Goal: Task Accomplishment & Management: Complete application form

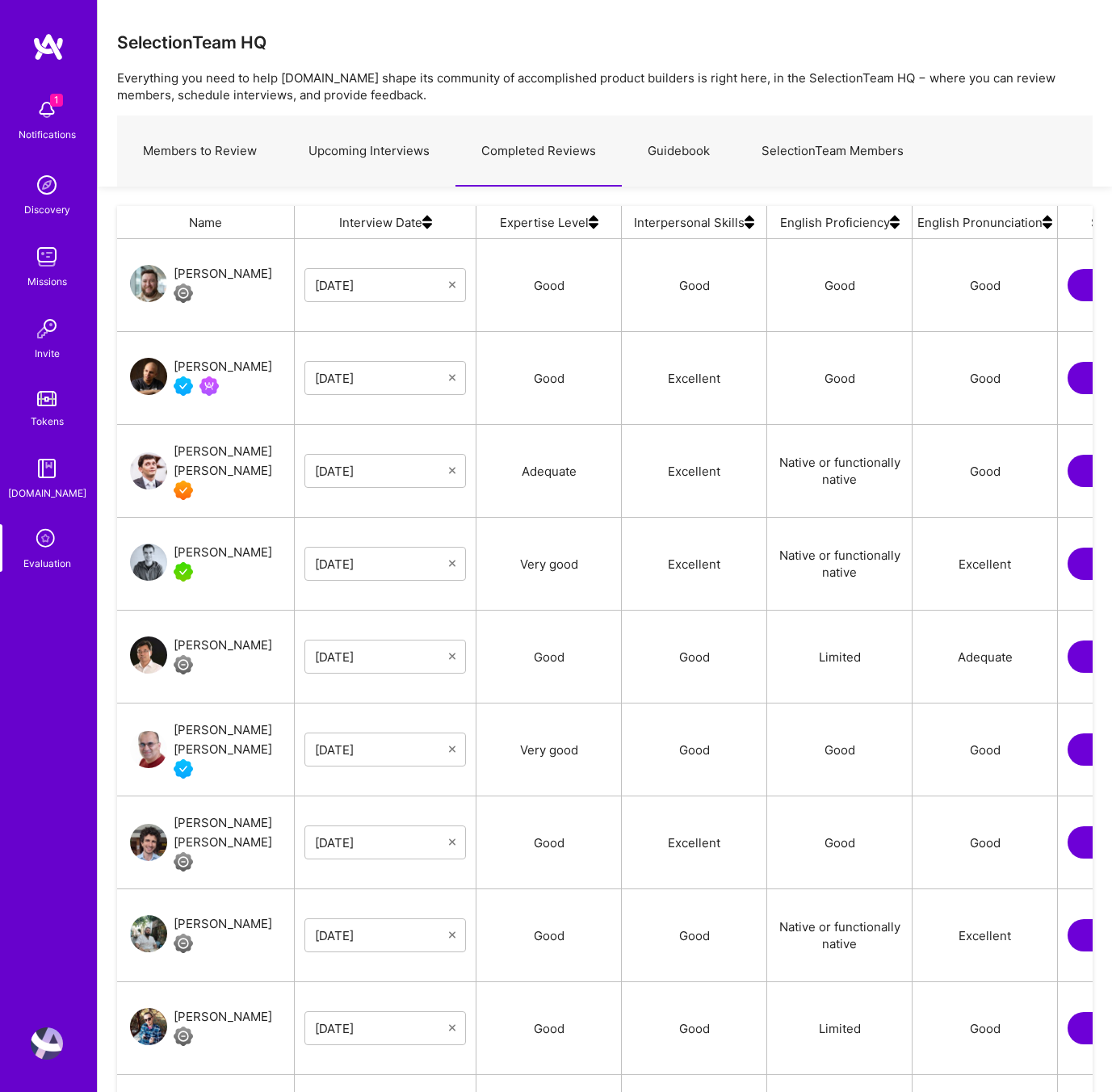
scroll to position [922, 976]
click at [348, 151] on link "Upcoming Interviews" at bounding box center [370, 152] width 173 height 70
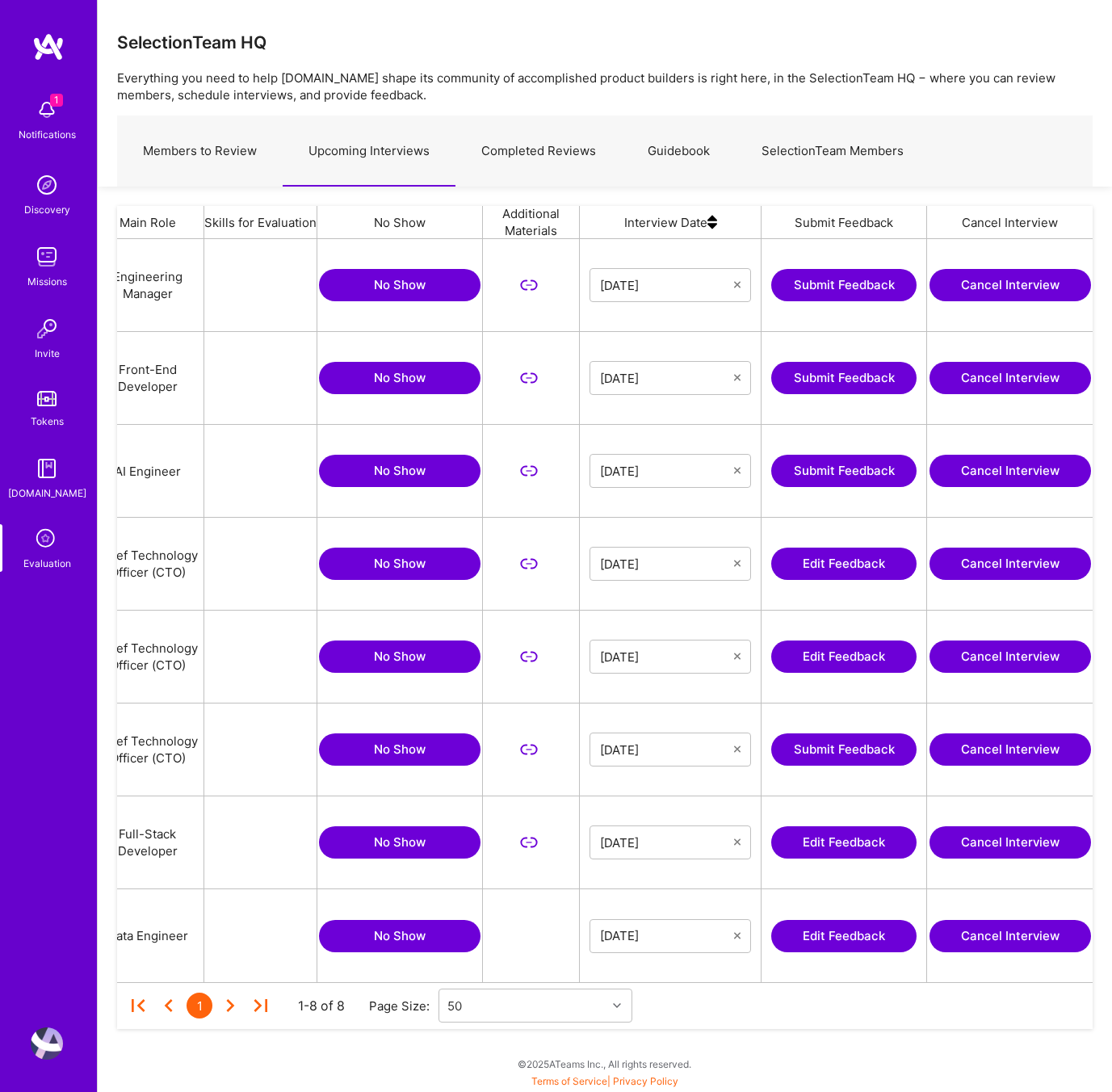
scroll to position [0, 312]
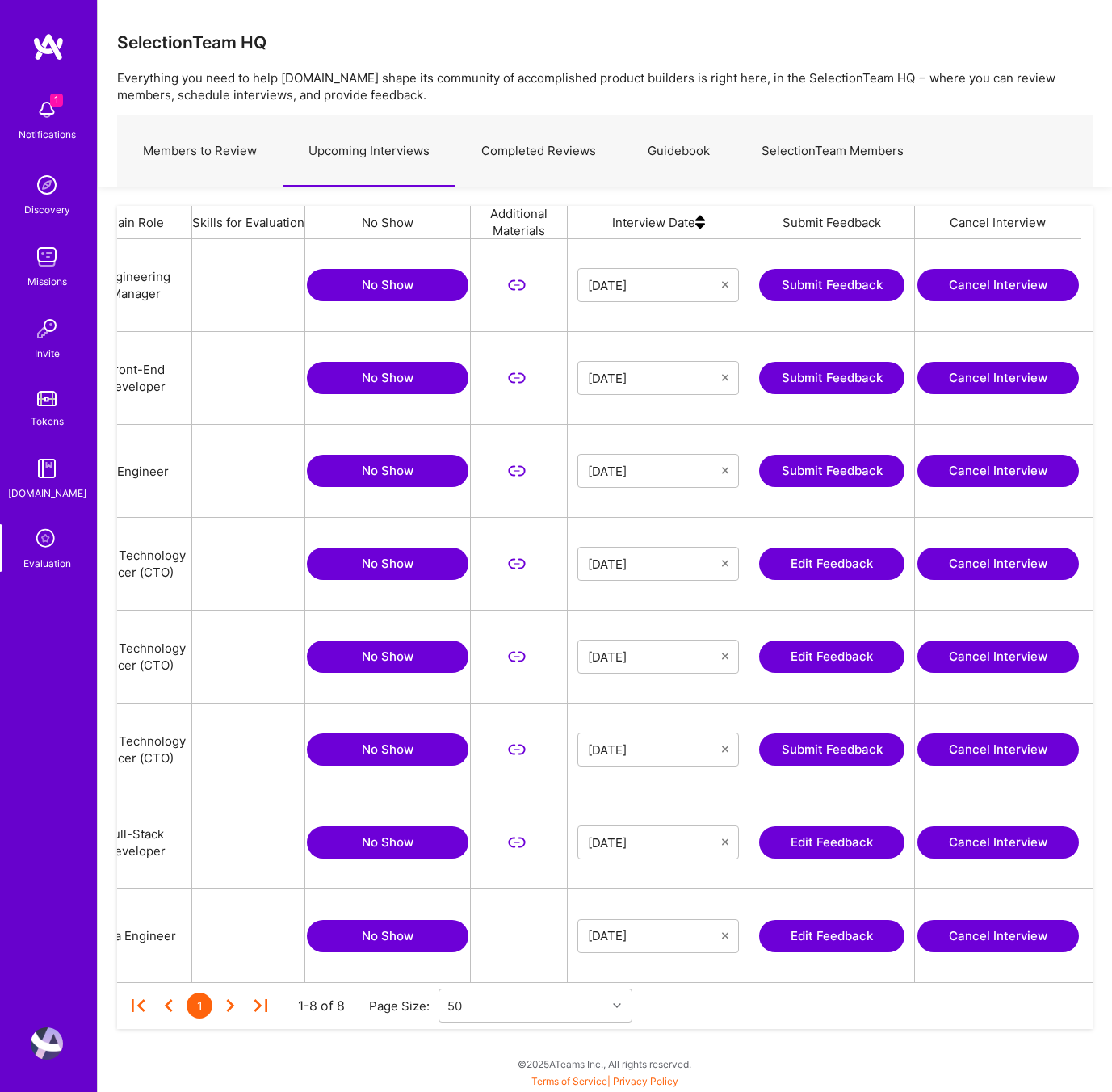
click at [800, 559] on button "Edit Feedback" at bounding box center [832, 564] width 145 height 33
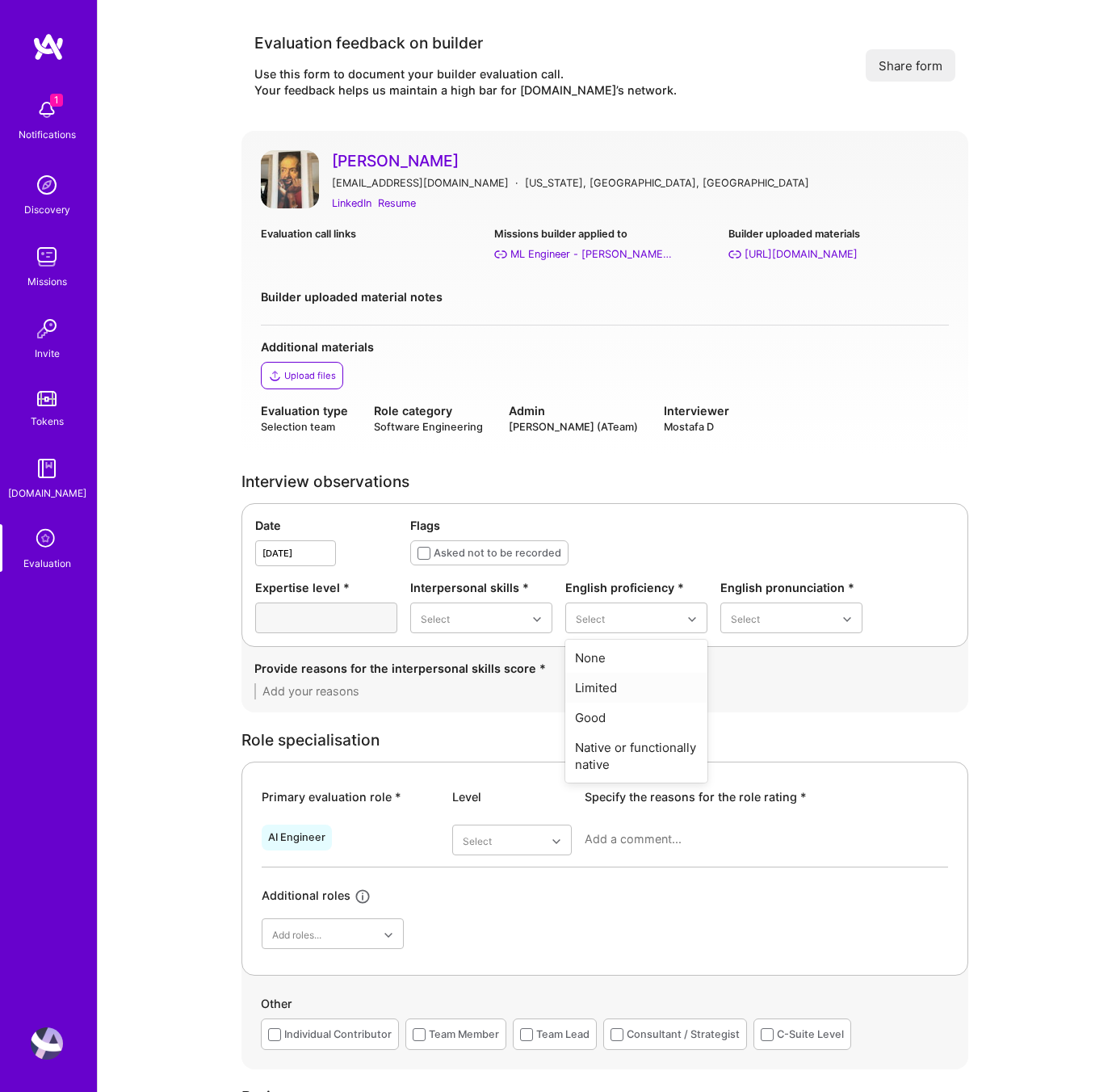
click at [630, 685] on div "Limited" at bounding box center [636, 687] width 142 height 30
click at [767, 689] on div "Adequate" at bounding box center [791, 687] width 142 height 30
click at [485, 739] on div "Good" at bounding box center [481, 747] width 142 height 30
click at [327, 691] on textarea at bounding box center [605, 692] width 701 height 16
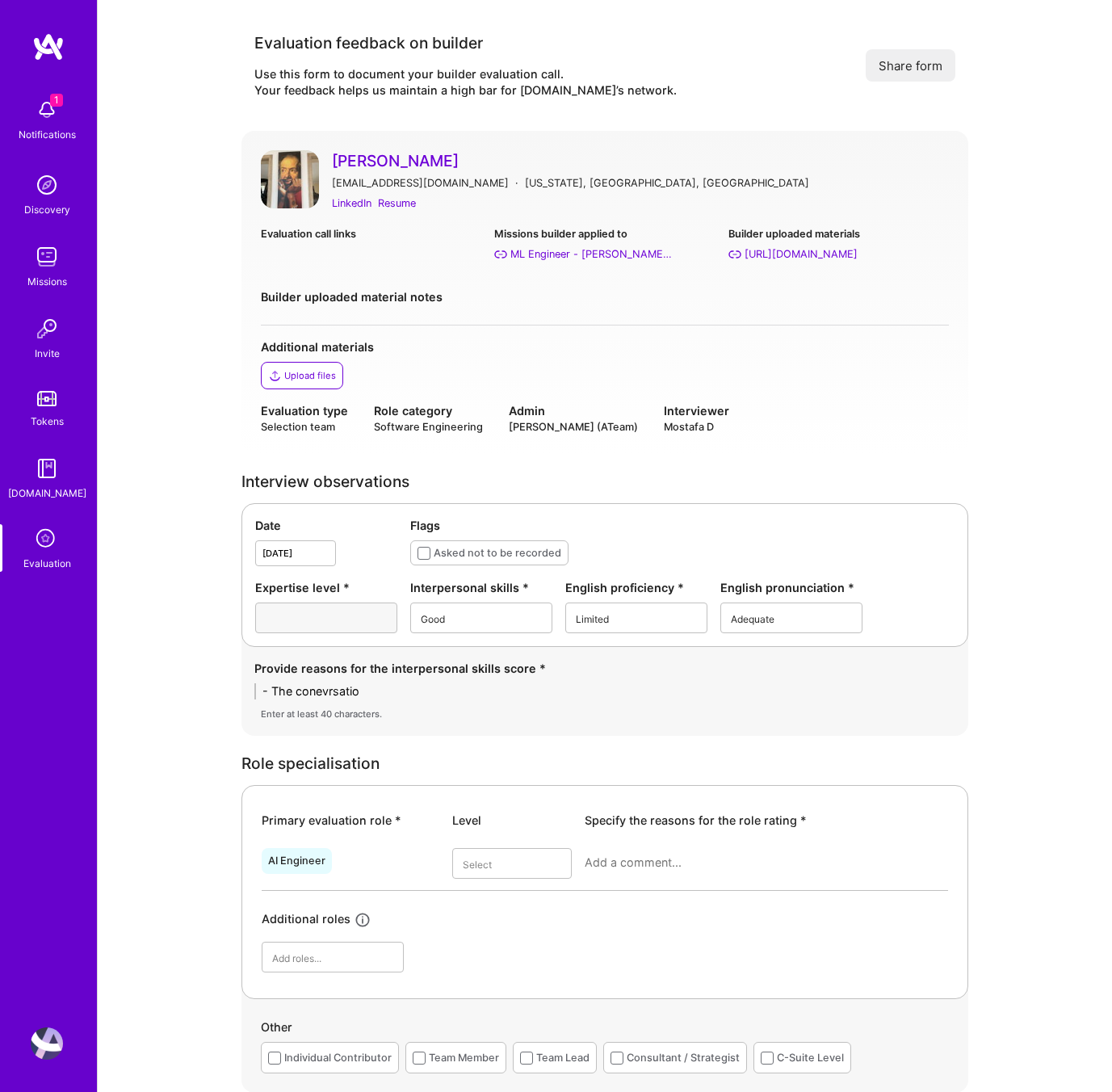
type textarea "- The conevrsation"
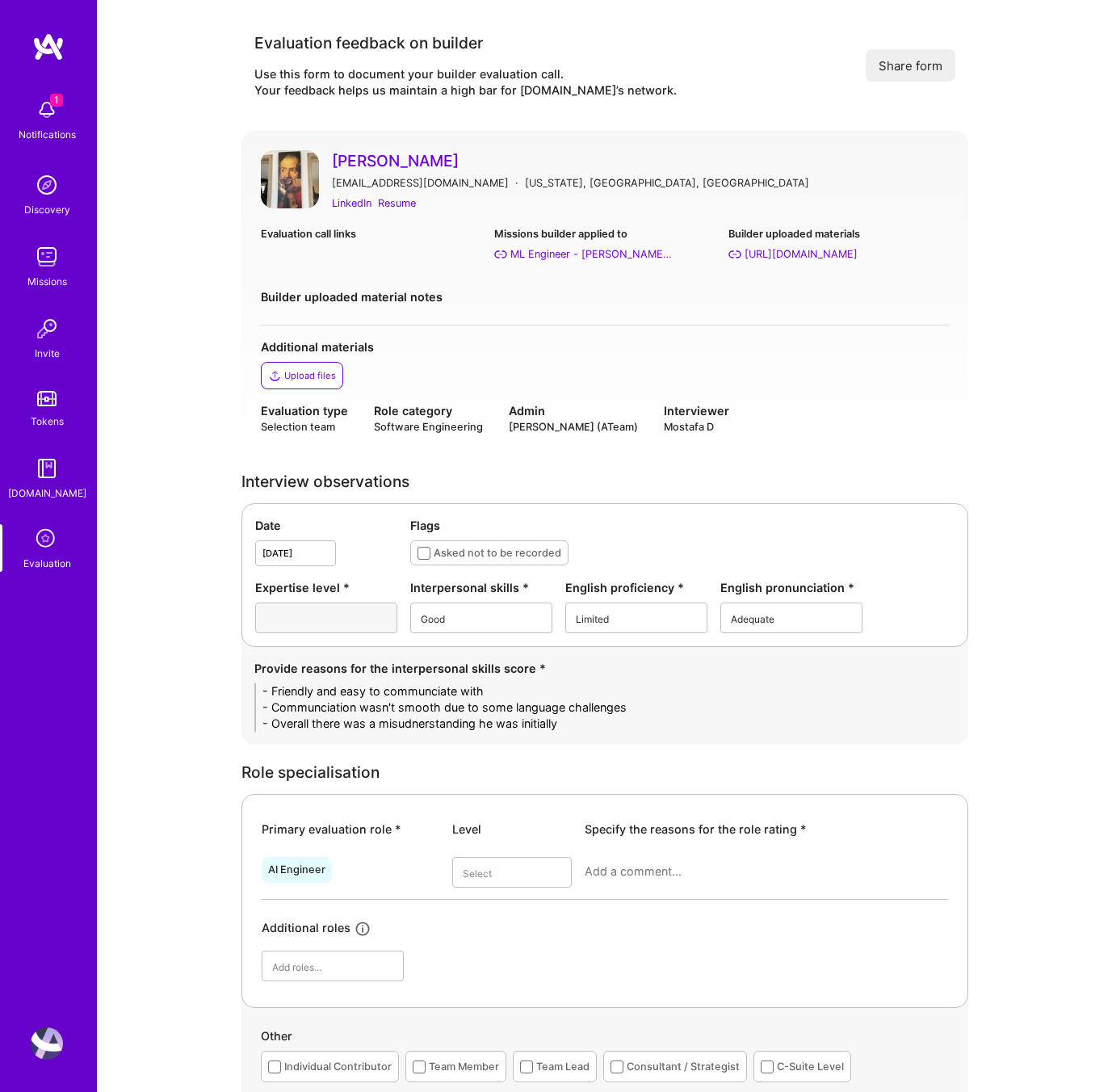
type textarea "- Friendly and easy to communciate with - Communciation wasn't smooth due to so…"
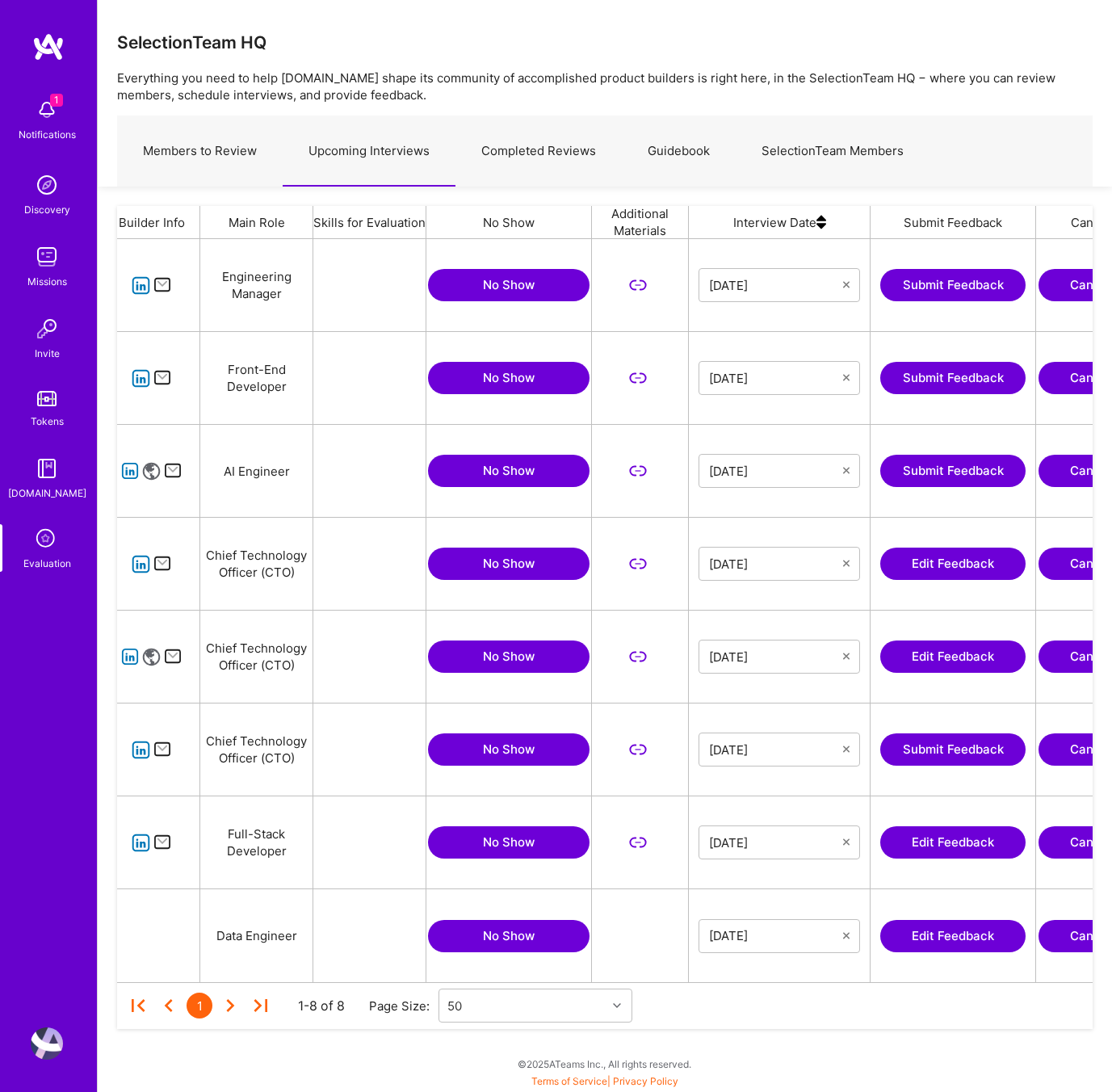
scroll to position [0, 211]
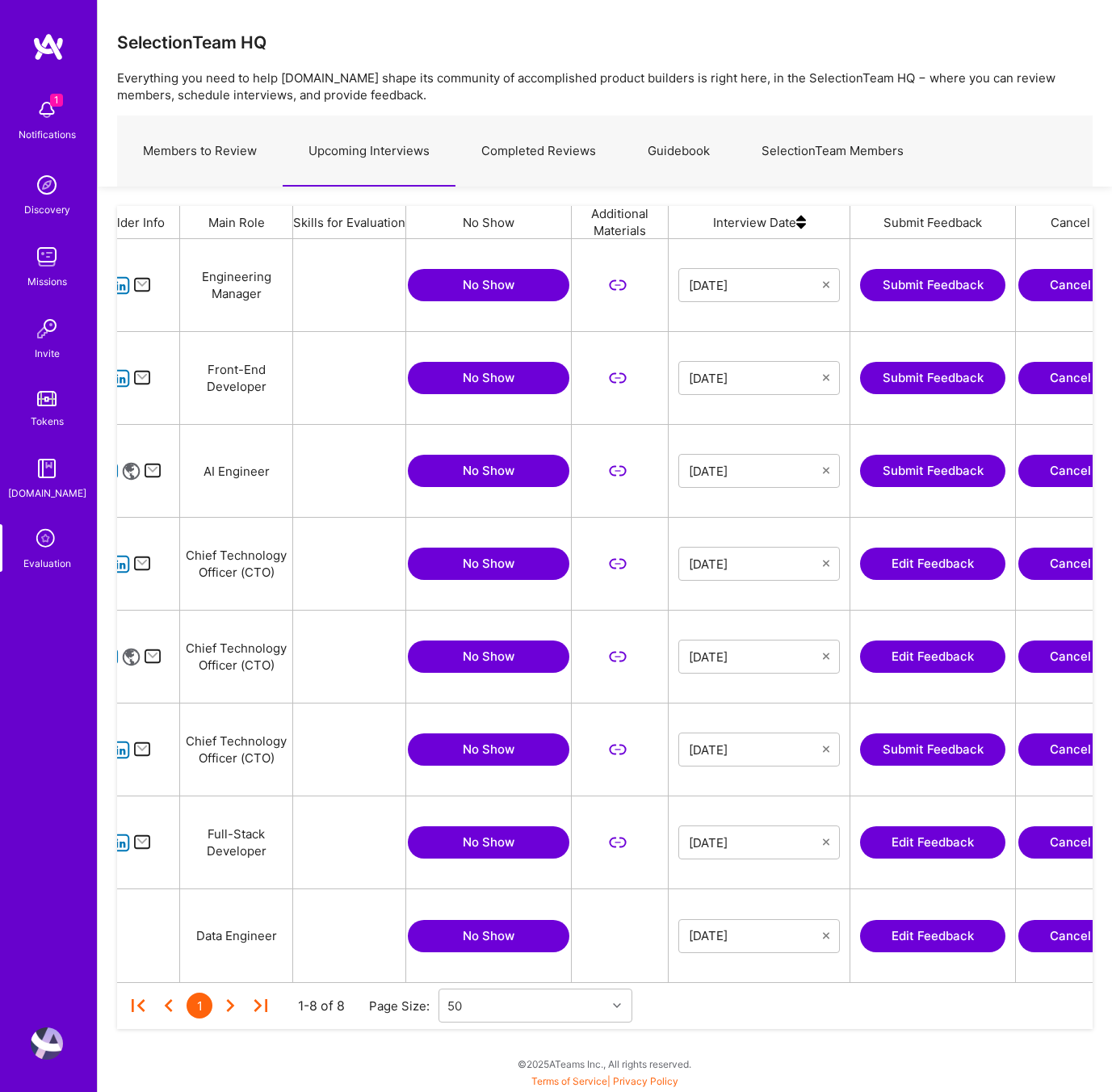
click at [921, 658] on button "Edit Feedback" at bounding box center [933, 657] width 145 height 33
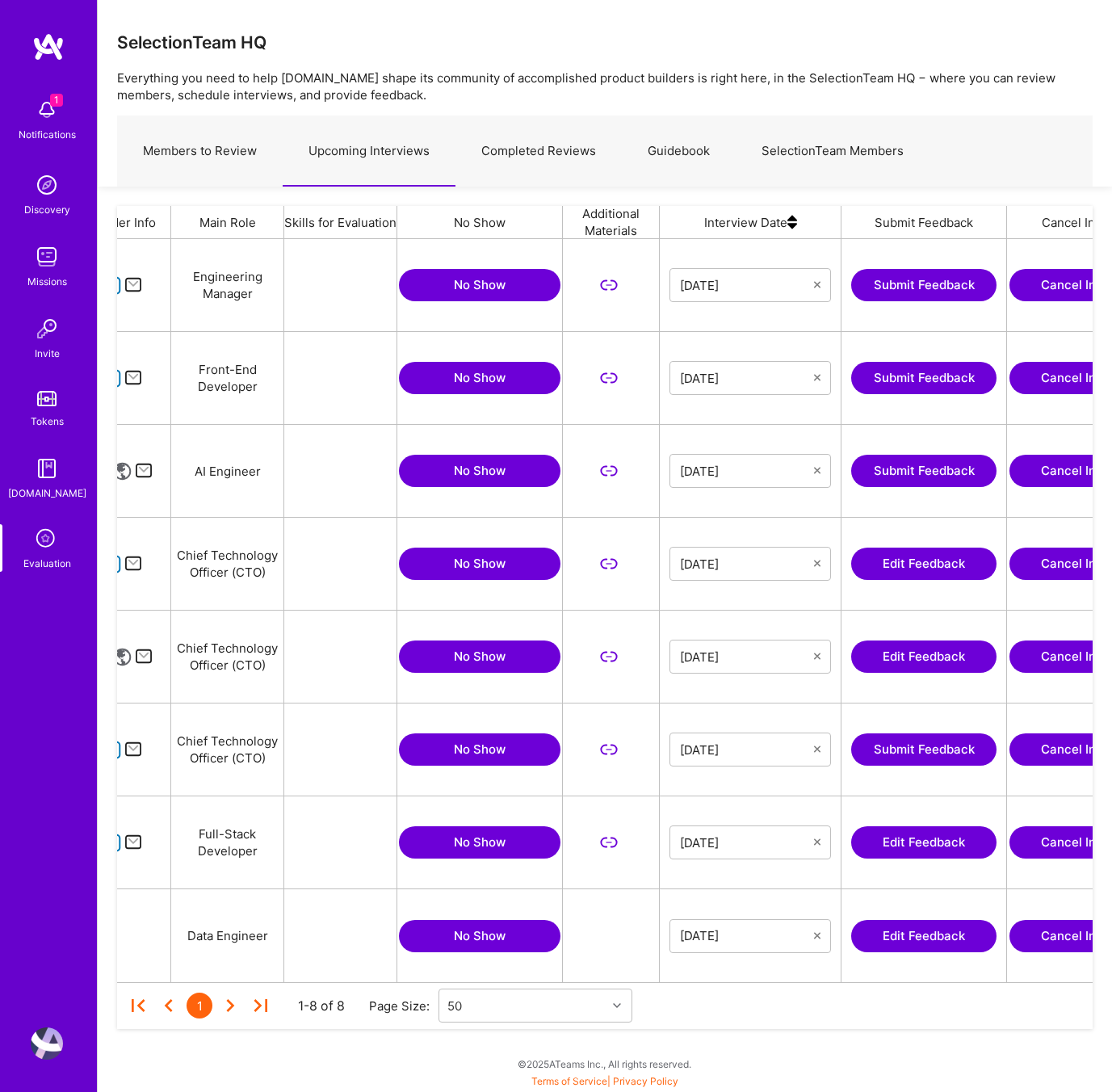
scroll to position [0, 221]
click at [922, 553] on button "Edit Feedback" at bounding box center [924, 564] width 145 height 33
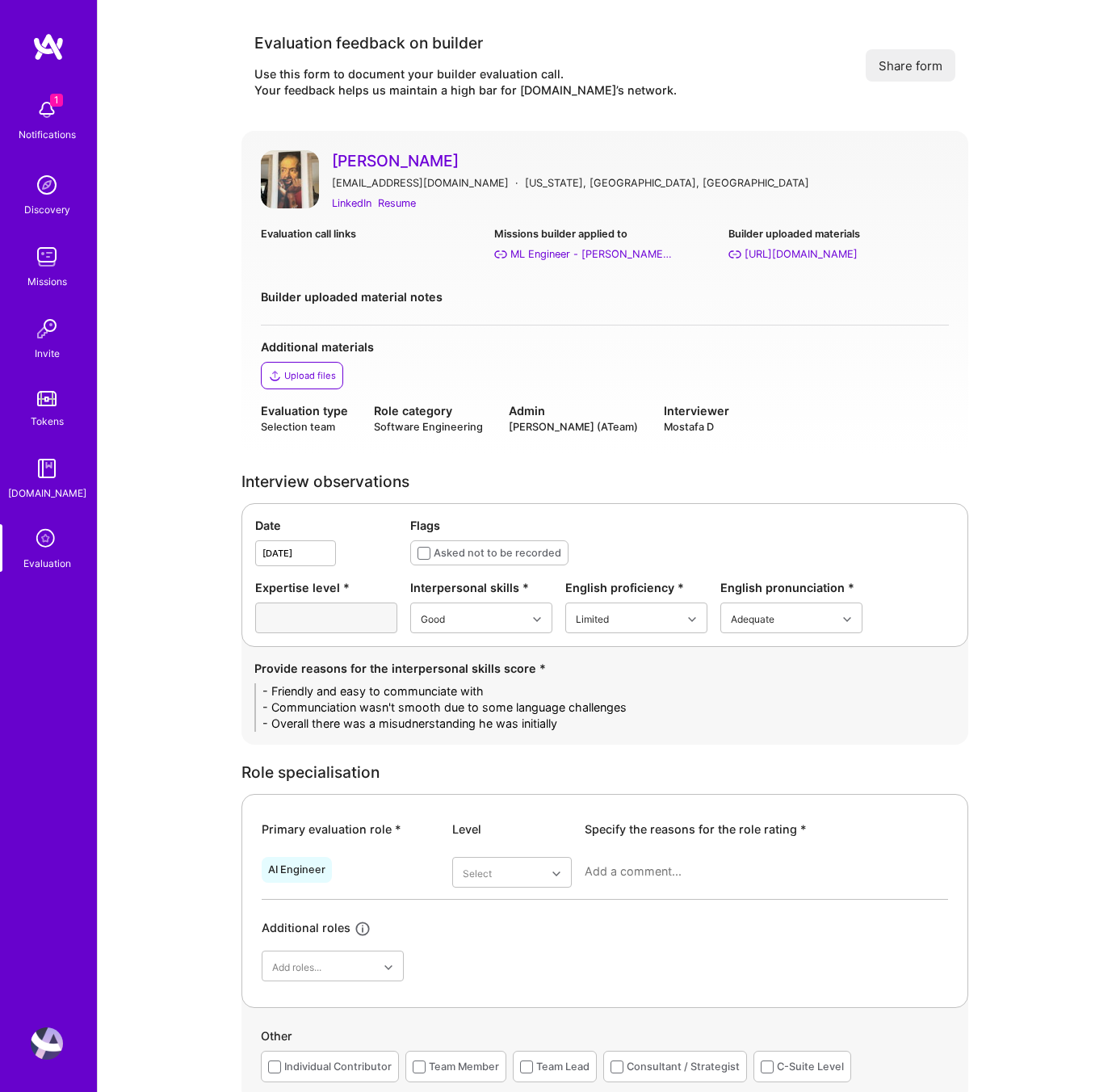
scroll to position [7, 0]
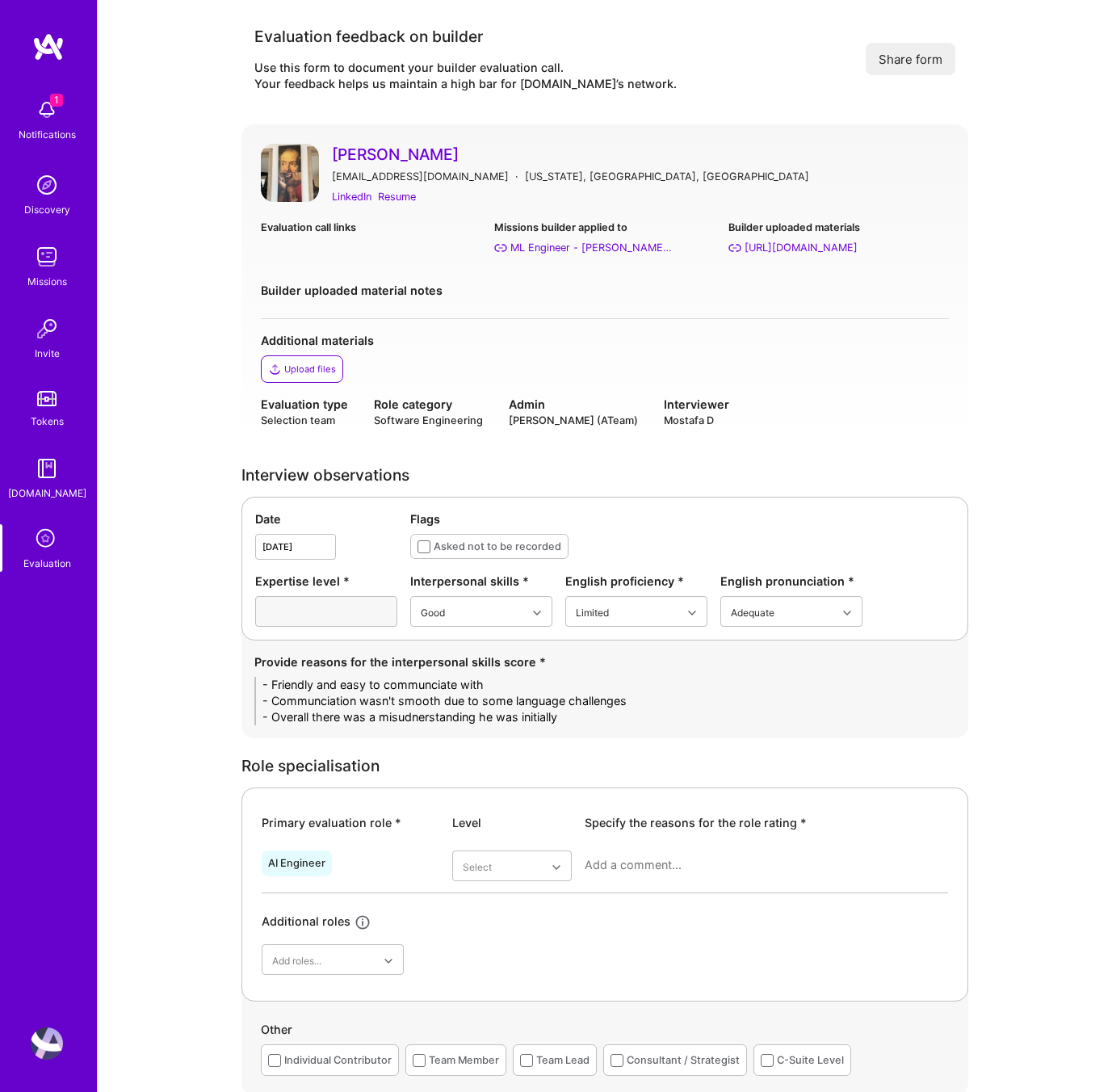
click at [596, 715] on textarea "- Friendly and easy to communciate with - Communciation wasn't smooth due to so…" at bounding box center [605, 701] width 701 height 48
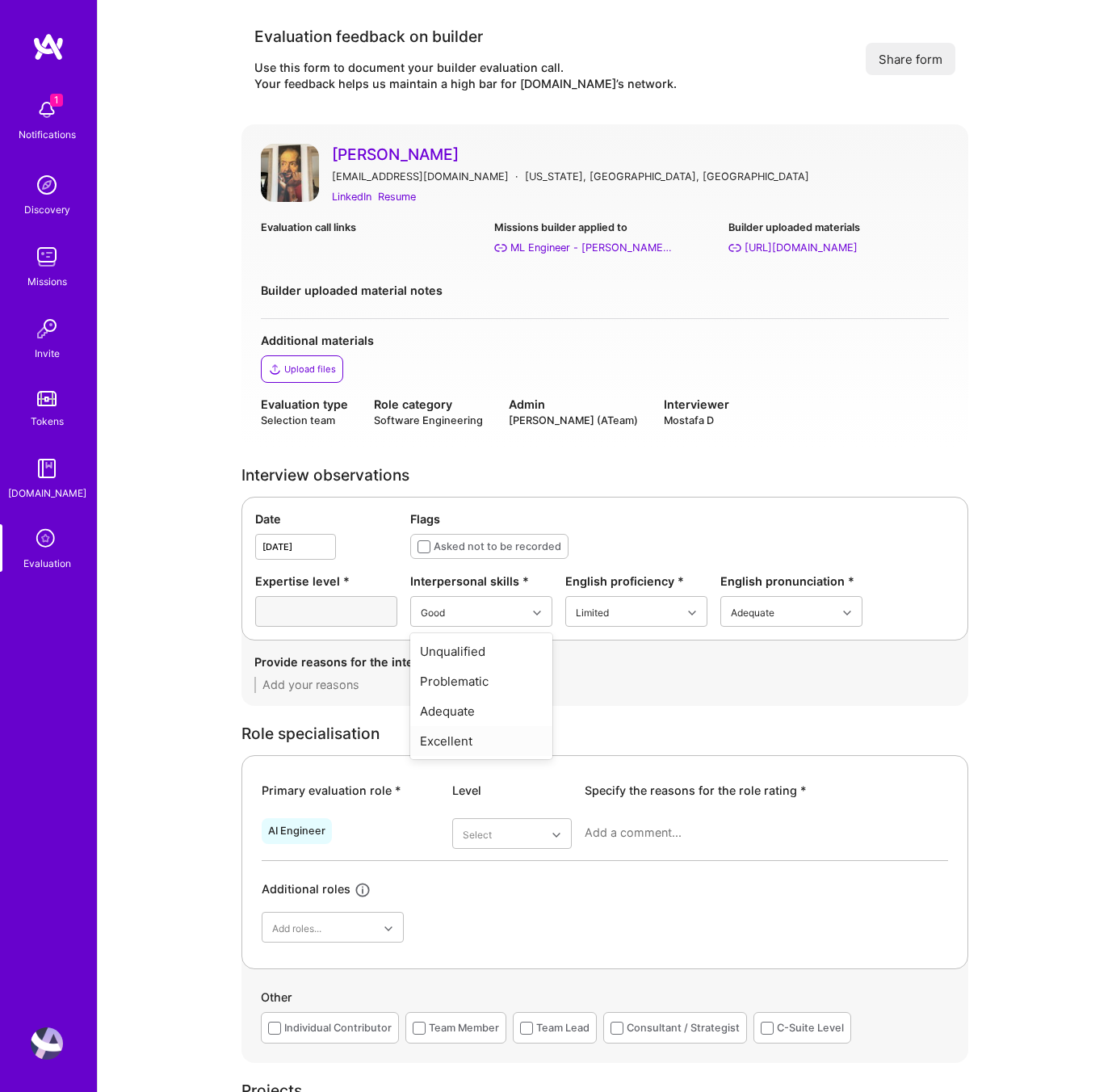
click at [486, 736] on div "Excellent" at bounding box center [481, 741] width 142 height 30
click at [649, 714] on div "Native or functionally native" at bounding box center [636, 718] width 142 height 46
click at [804, 710] on div "Excellent" at bounding box center [791, 710] width 142 height 30
click at [738, 545] on div "Flags Asked not to be recorded" at bounding box center [682, 535] width 544 height 49
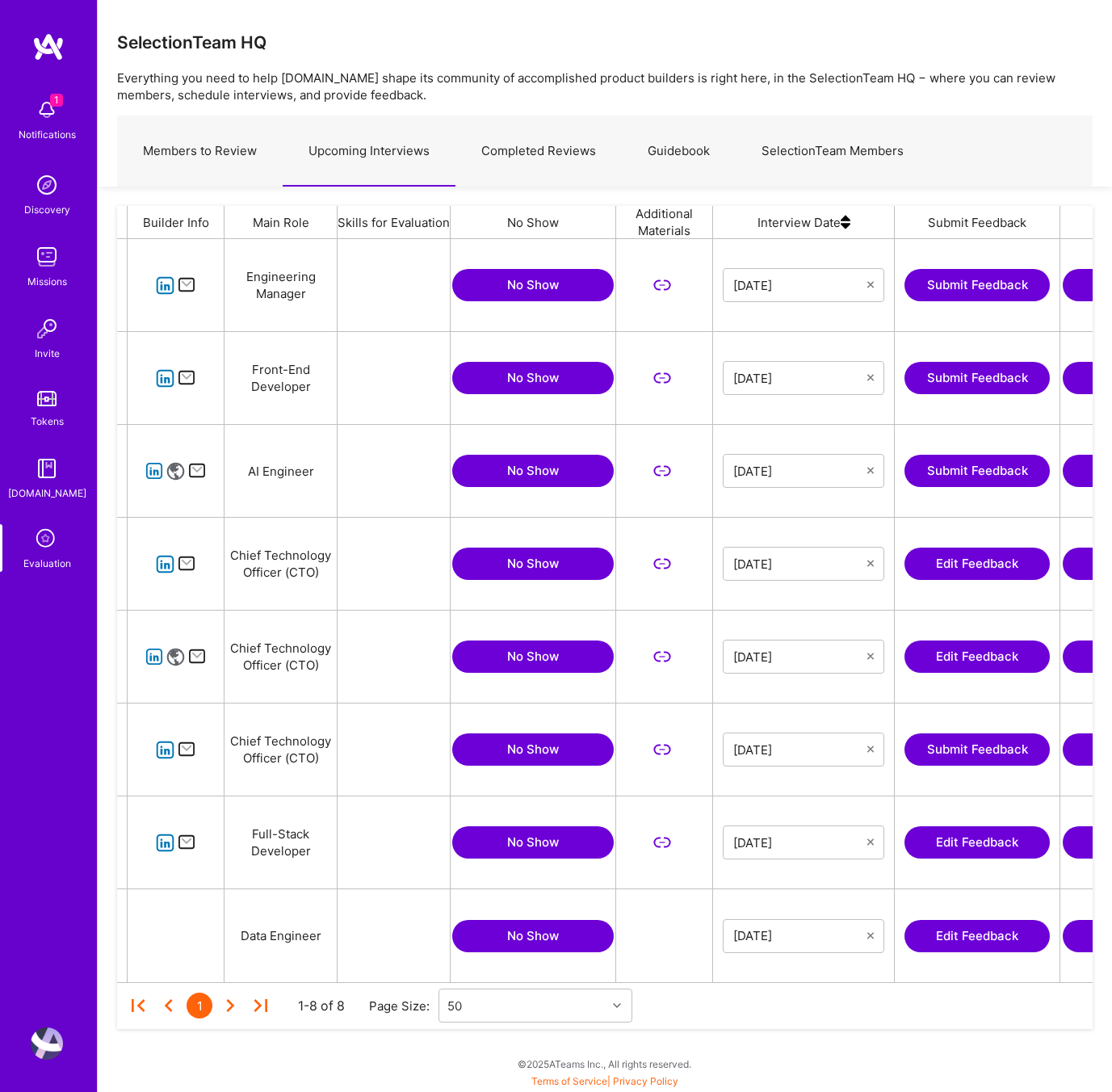
scroll to position [0, 312]
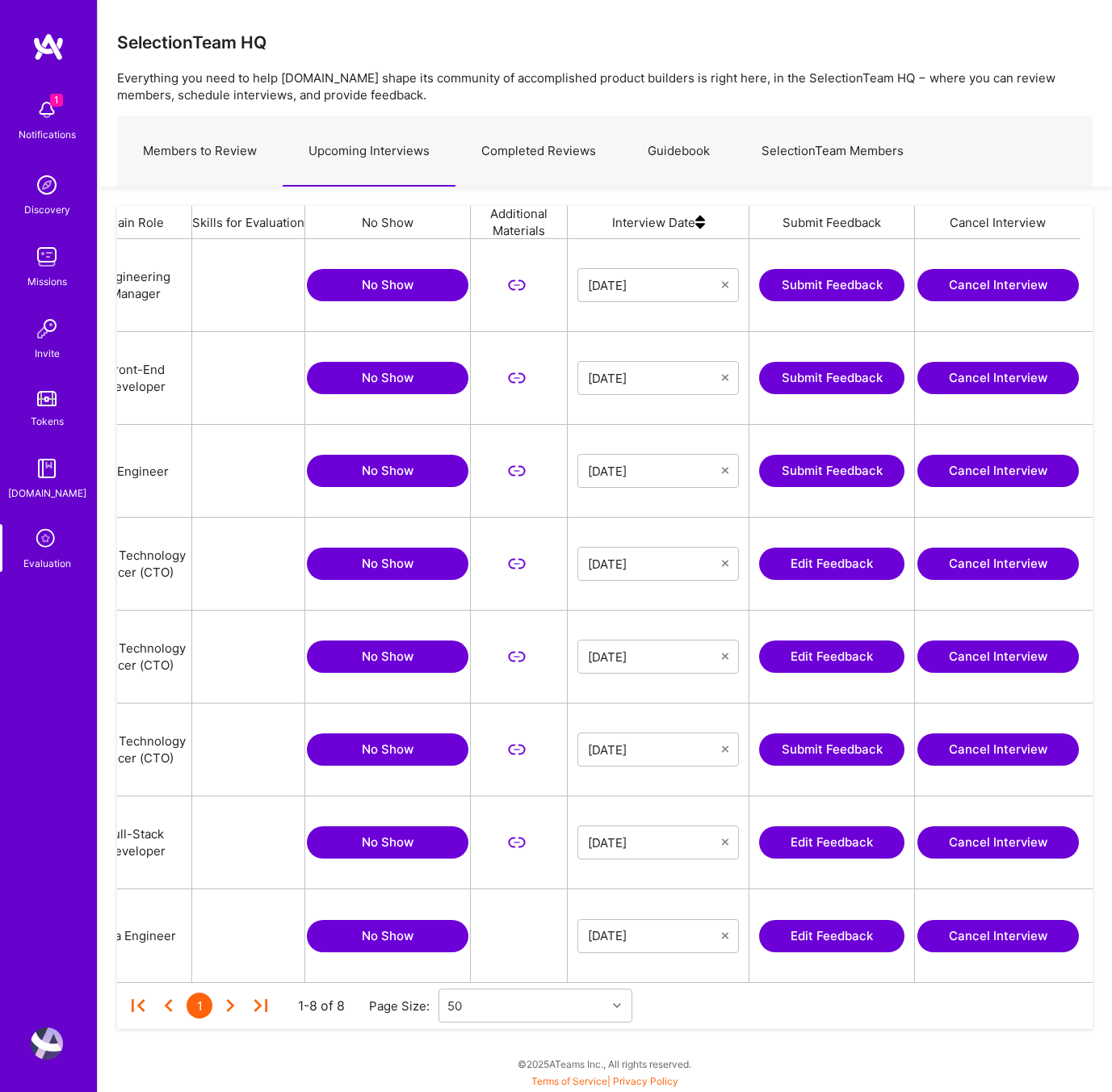
click at [832, 658] on button "Edit Feedback" at bounding box center [832, 657] width 145 height 33
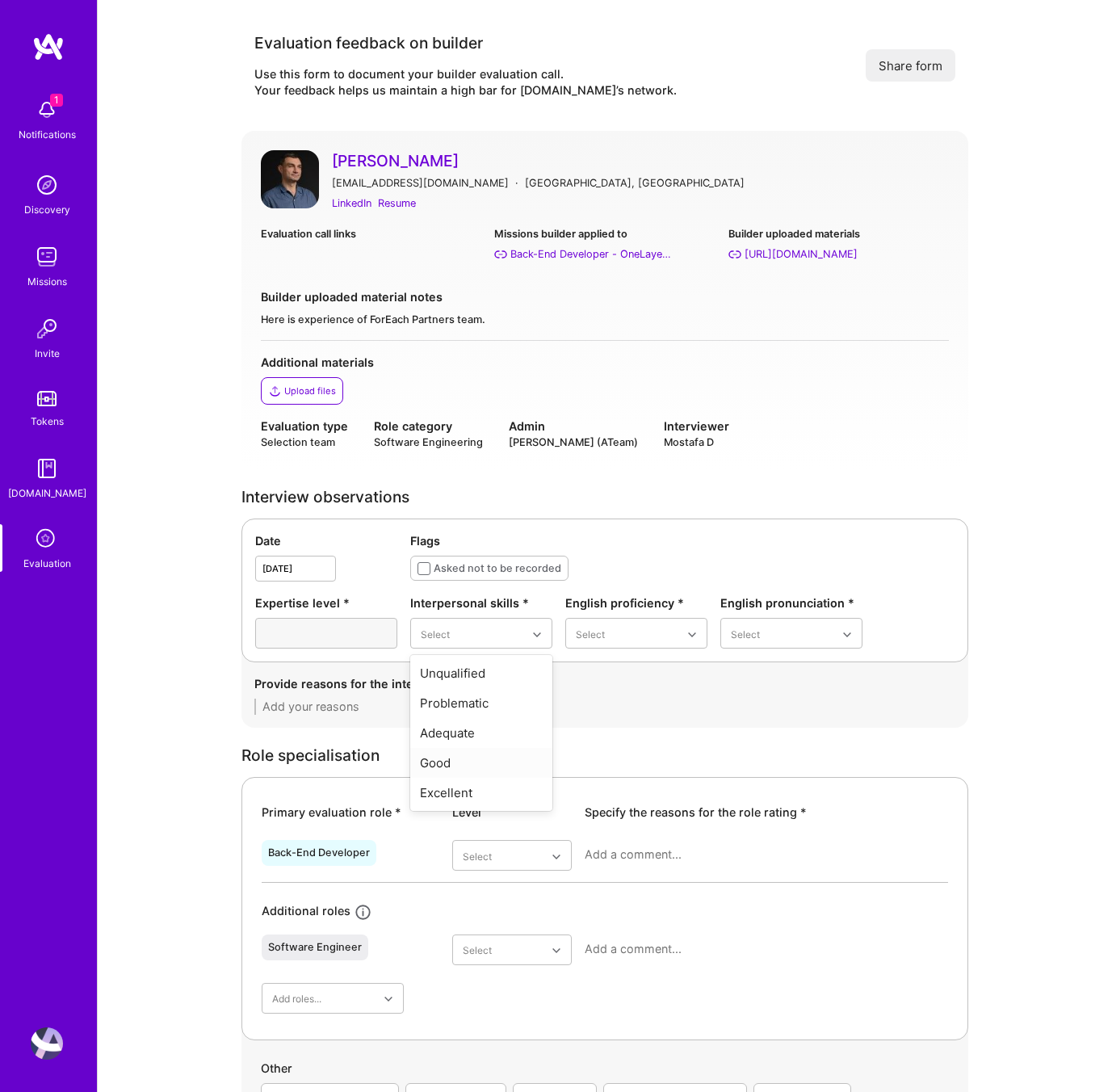
click at [467, 763] on div "Good" at bounding box center [481, 763] width 142 height 30
click at [615, 705] on div "Limited" at bounding box center [636, 703] width 142 height 30
click at [777, 704] on div "Adequate" at bounding box center [791, 703] width 142 height 30
click at [319, 708] on textarea at bounding box center [605, 706] width 701 height 16
paste textarea "- Friendly and easy to communciate with - Communciation wasn't smooth due to so…"
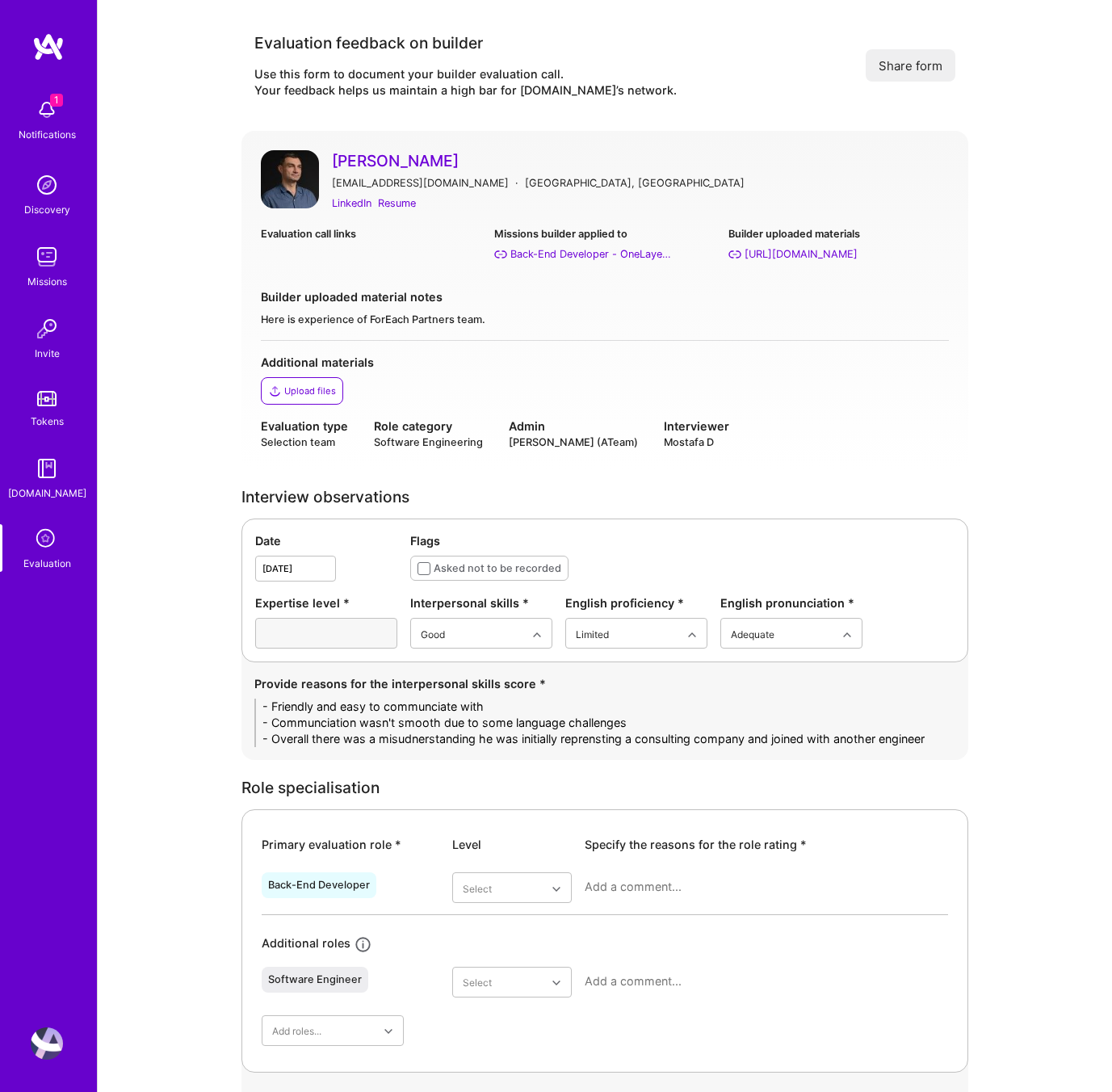
scroll to position [284, 0]
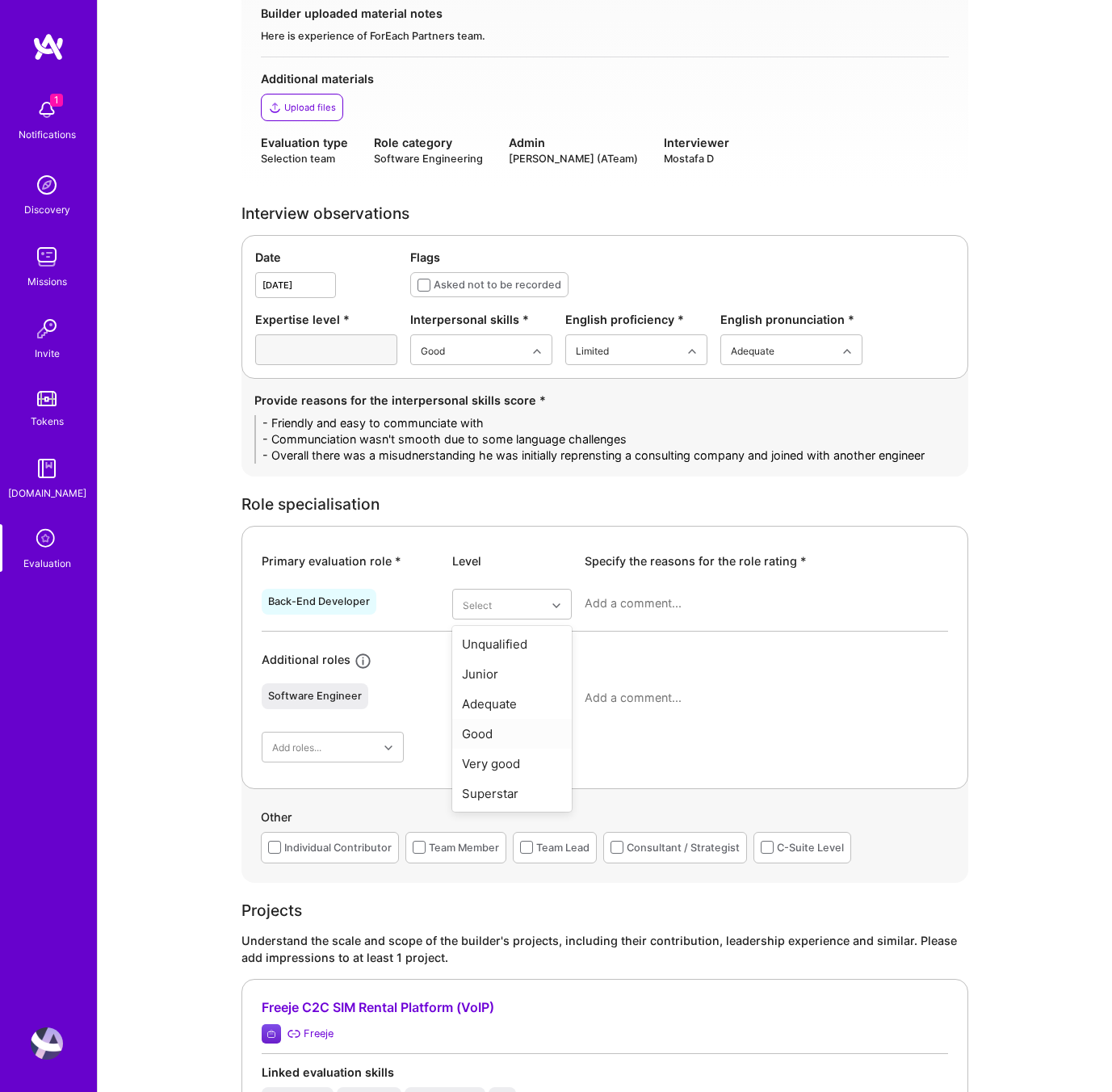
type textarea "- Friendly and easy to communciate with - Communciation wasn't smooth due to so…"
click at [493, 729] on div "Good" at bounding box center [512, 733] width 120 height 30
click at [652, 609] on textarea at bounding box center [767, 603] width 364 height 16
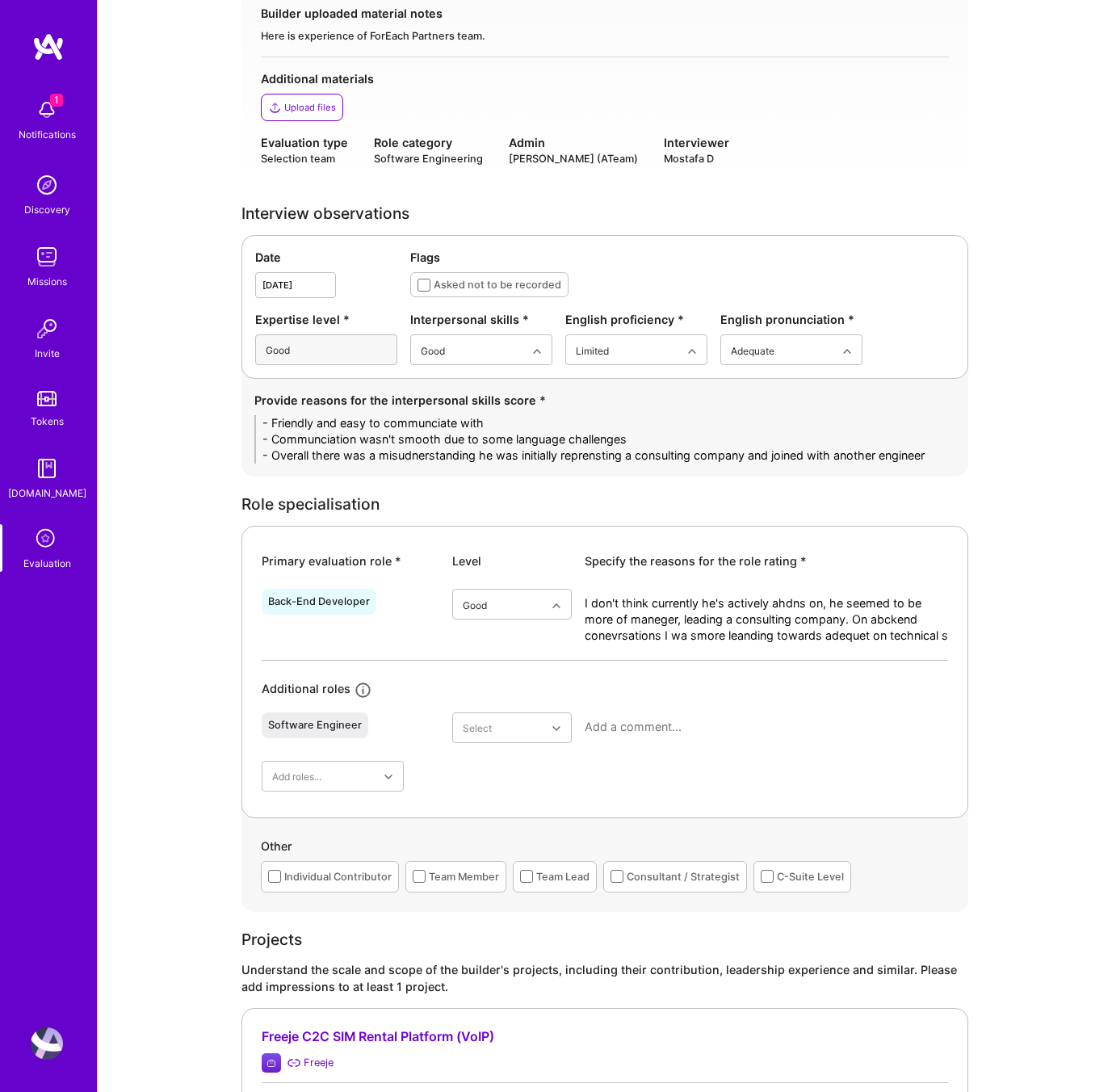
scroll to position [0, 0]
type textarea "I don't think currently he's actively ahdns on, he seemed to be more of maneger…"
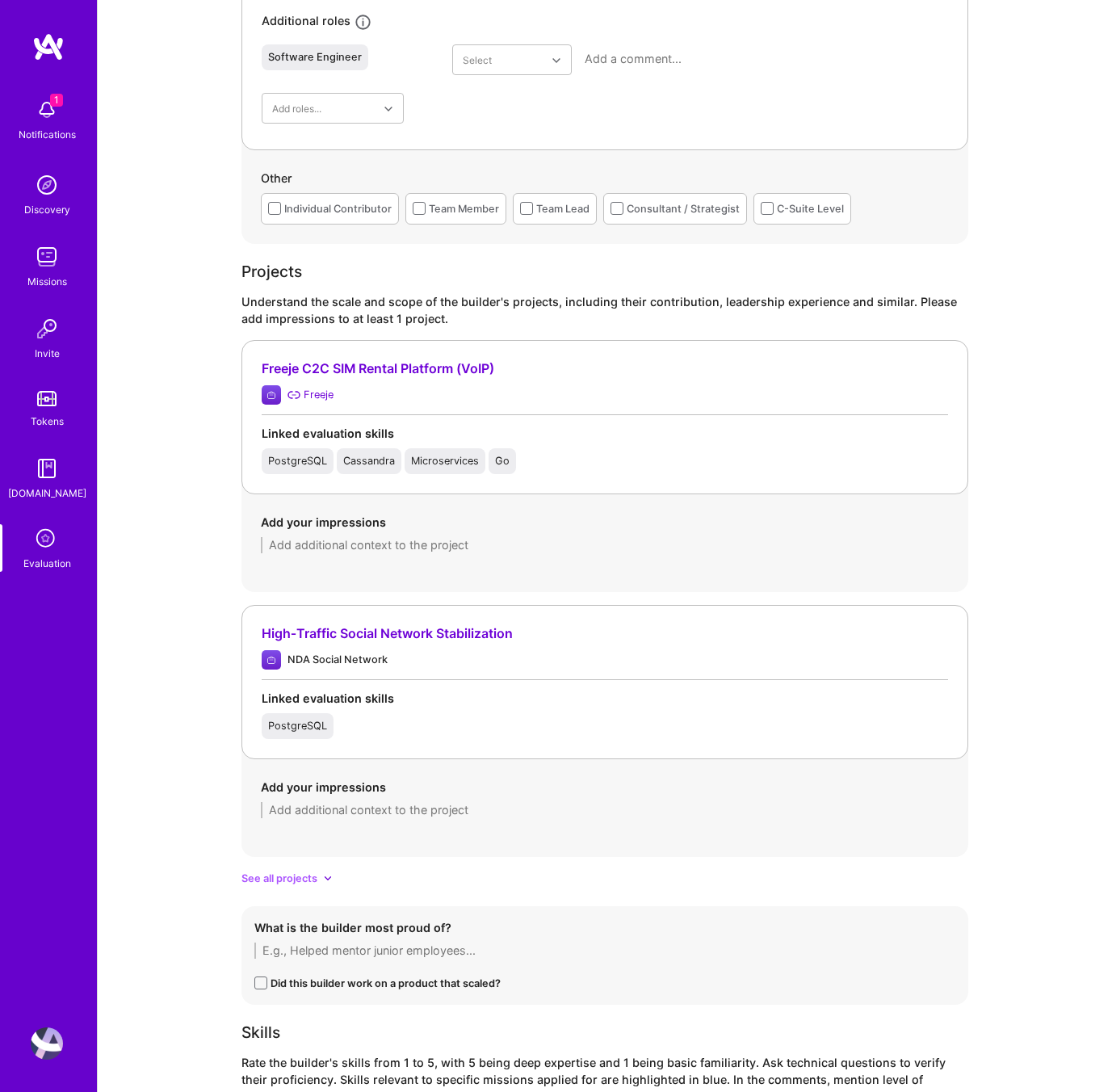
scroll to position [1209, 0]
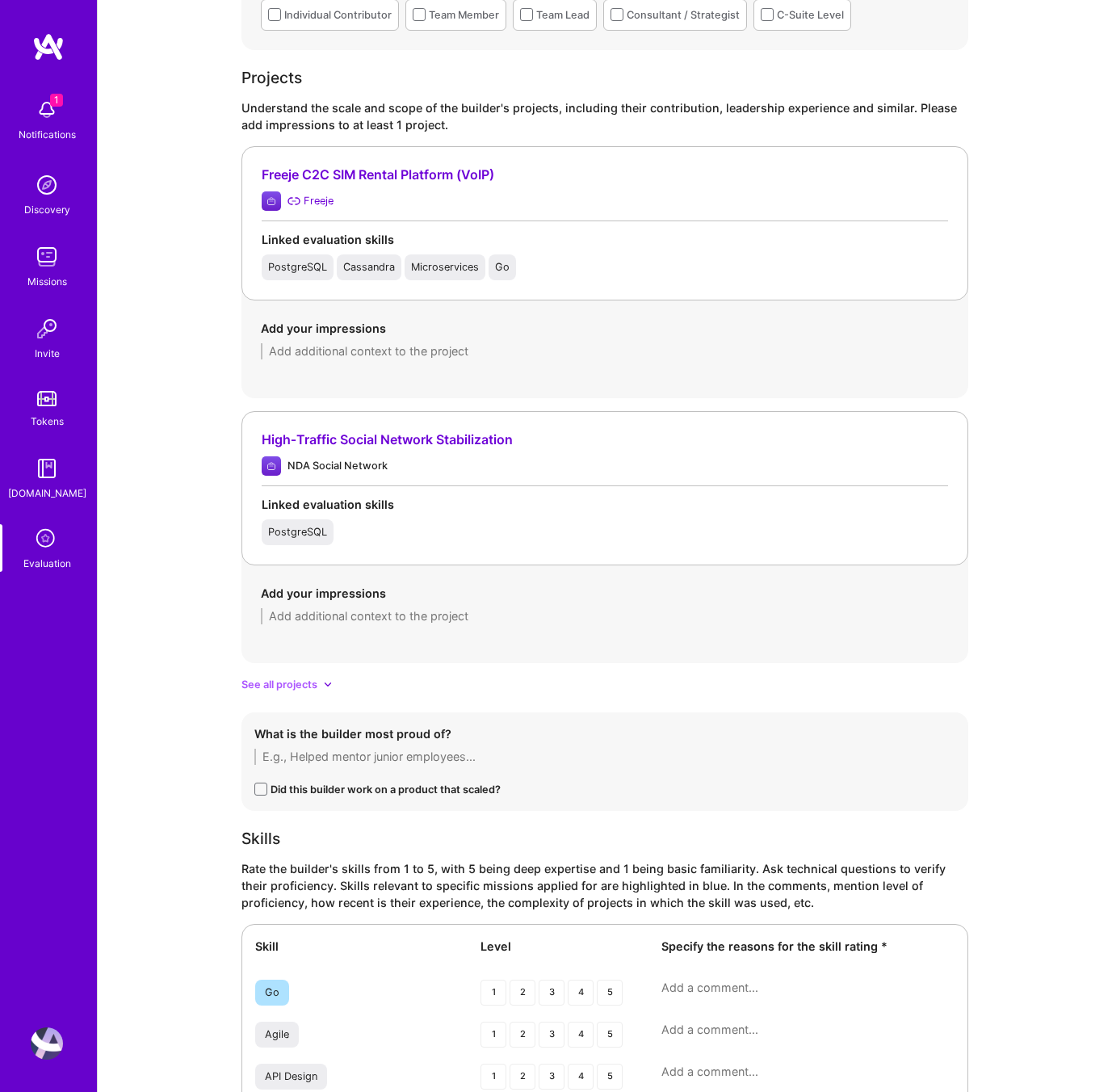
type textarea "I don't think currently he's actively ahdns on, he seemed to be more of maneger…"
click at [319, 682] on div "See all projects" at bounding box center [605, 684] width 727 height 17
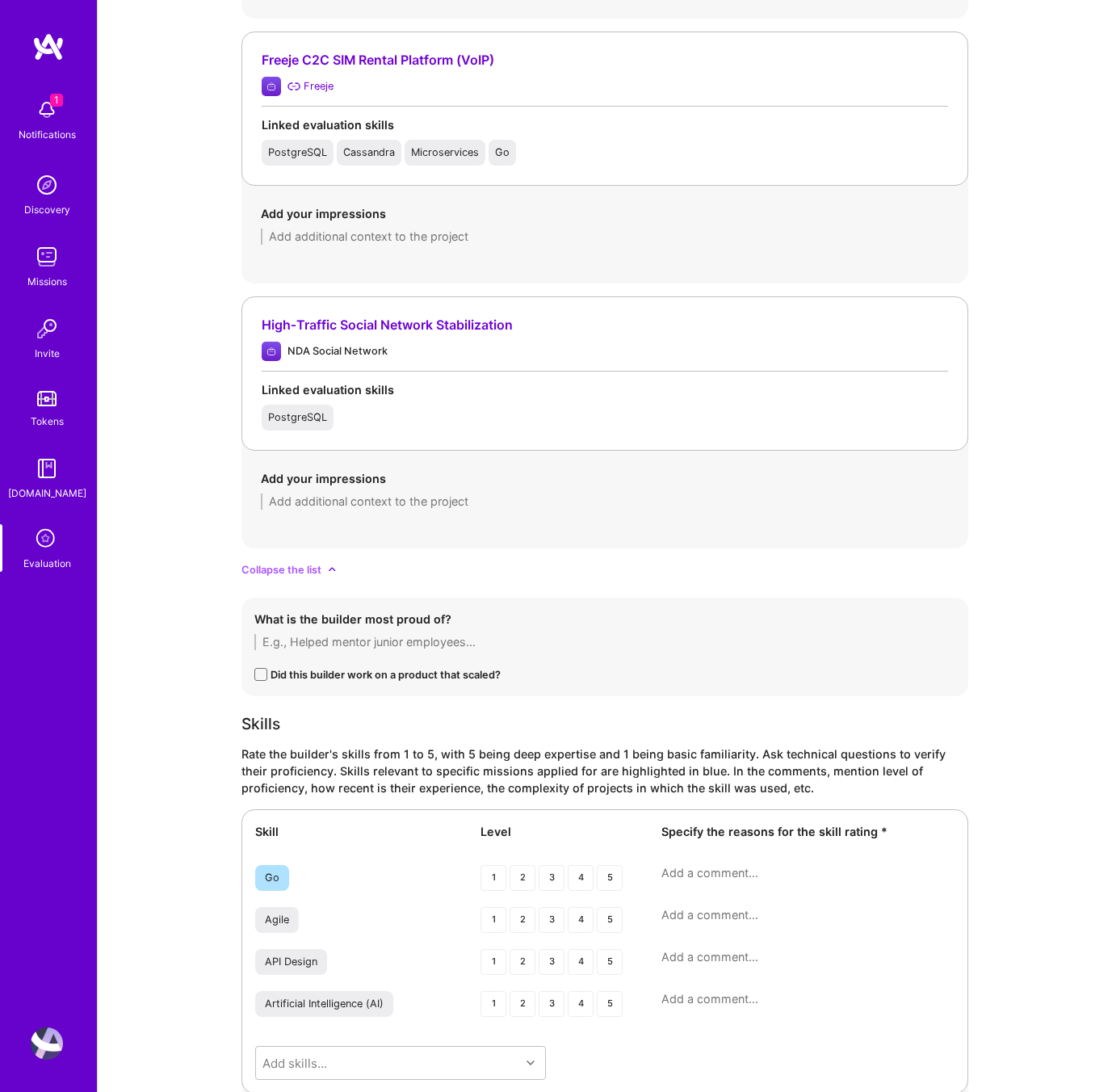
scroll to position [1970, 0]
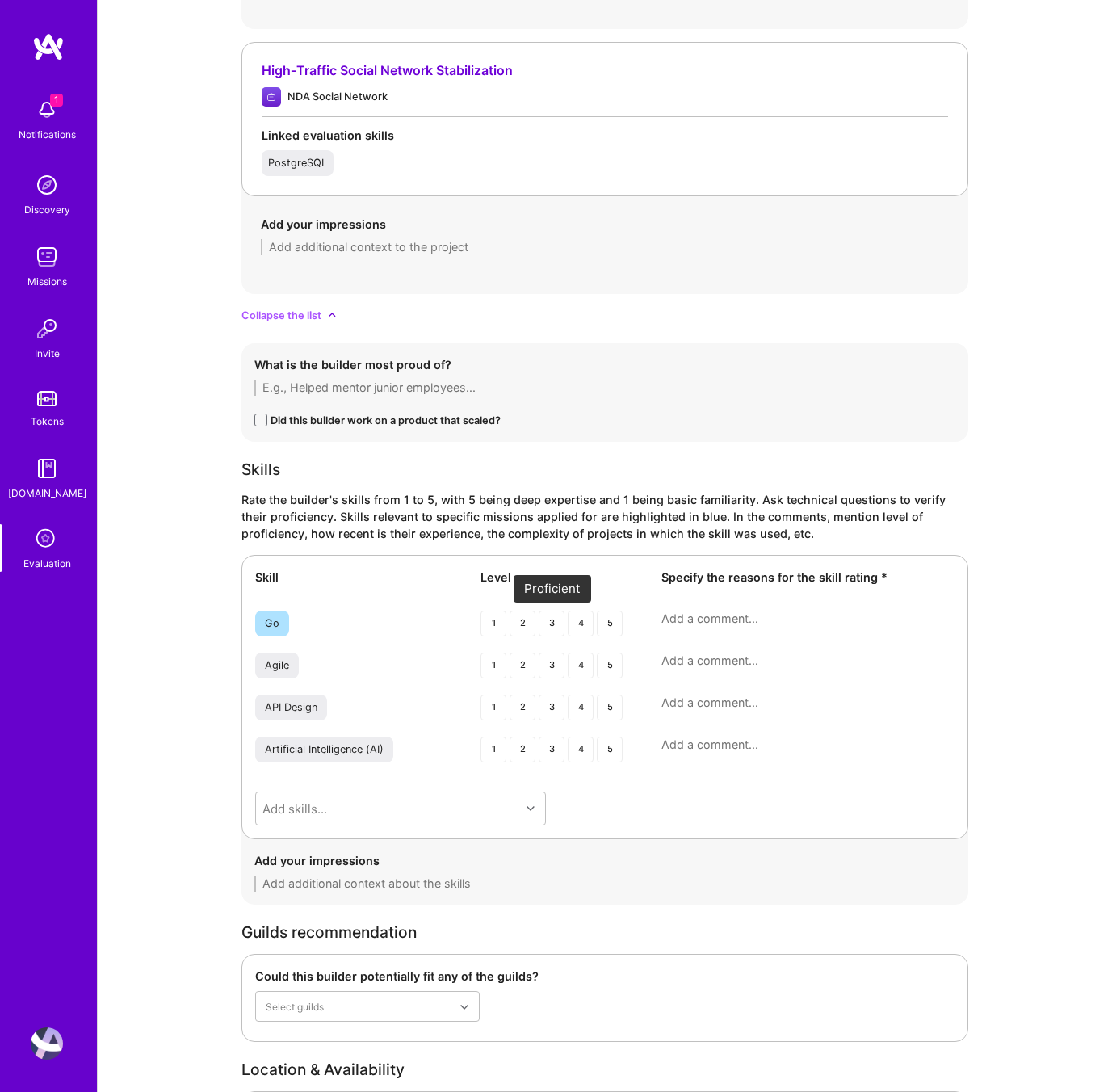
click at [539, 622] on div "3" at bounding box center [552, 623] width 26 height 26
click at [539, 701] on div "3" at bounding box center [552, 707] width 26 height 26
click at [653, 612] on div "Go 1 2 3 4 5" at bounding box center [605, 625] width 699 height 29
click at [666, 612] on textarea at bounding box center [808, 618] width 293 height 16
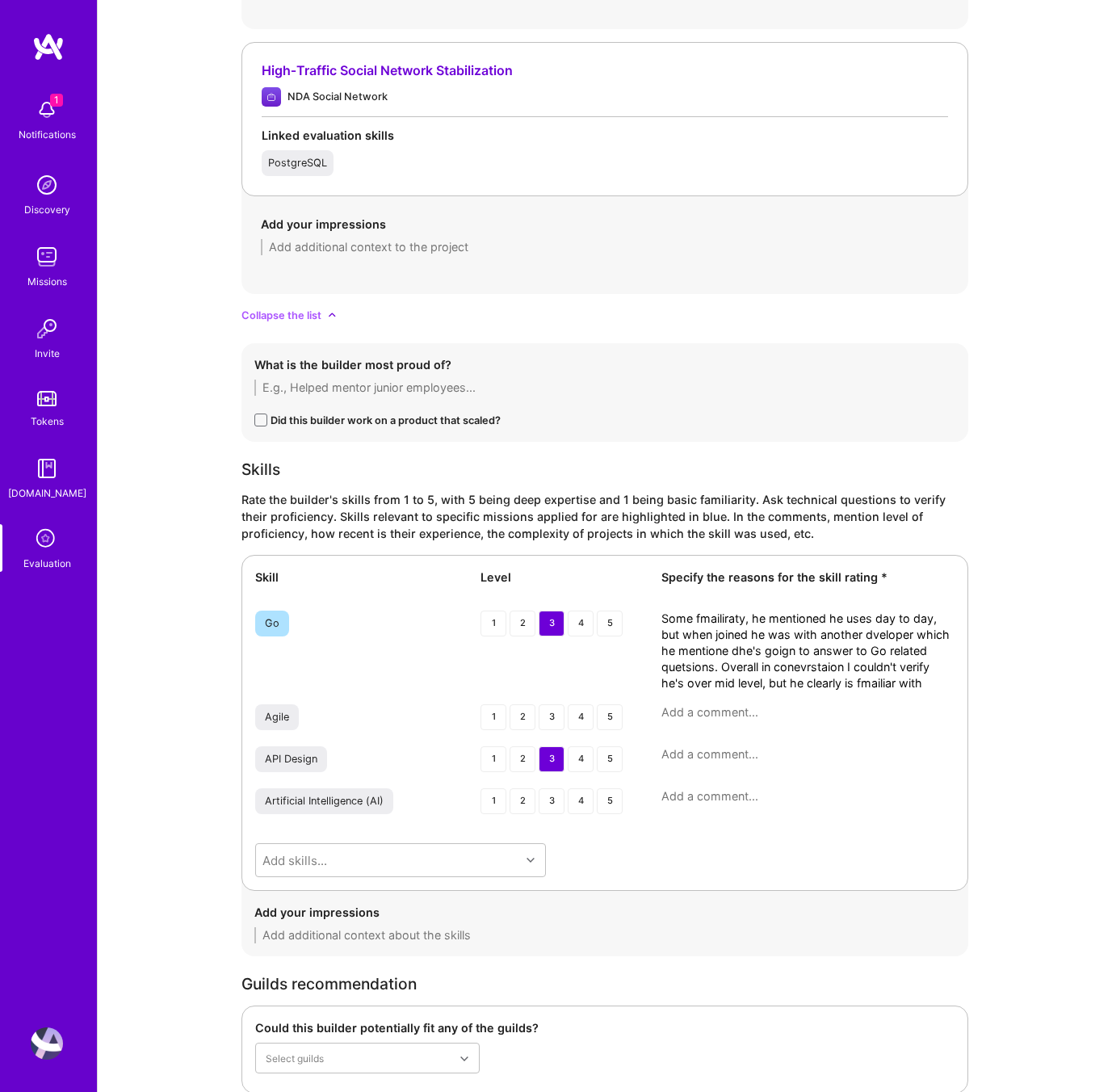
scroll to position [0, 0]
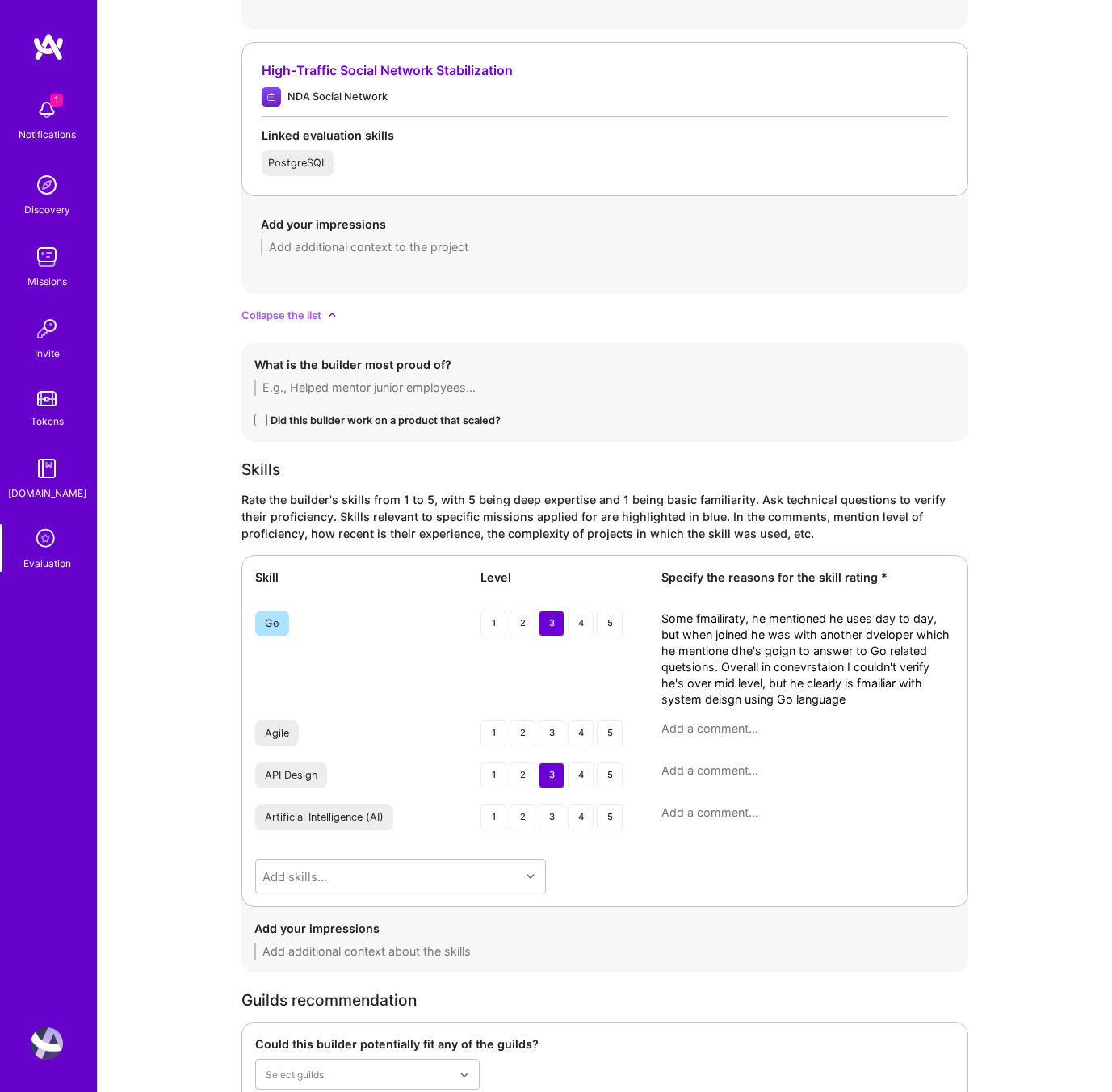
type textarea "Some fmailiraty, he mentioned he uses day to day, but when joined he was with a…"
click at [716, 773] on textarea at bounding box center [808, 771] width 293 height 16
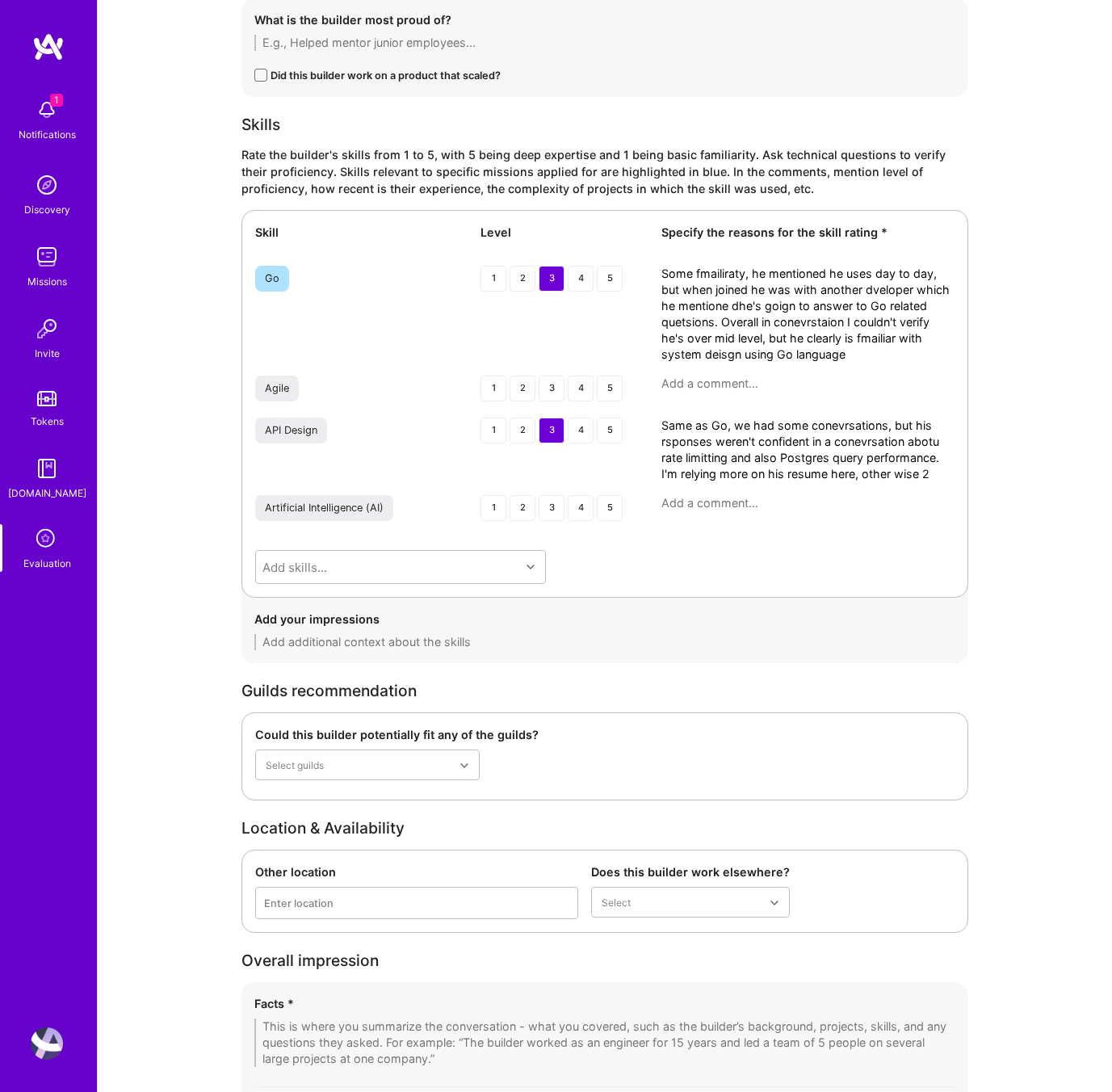
scroll to position [2539, 0]
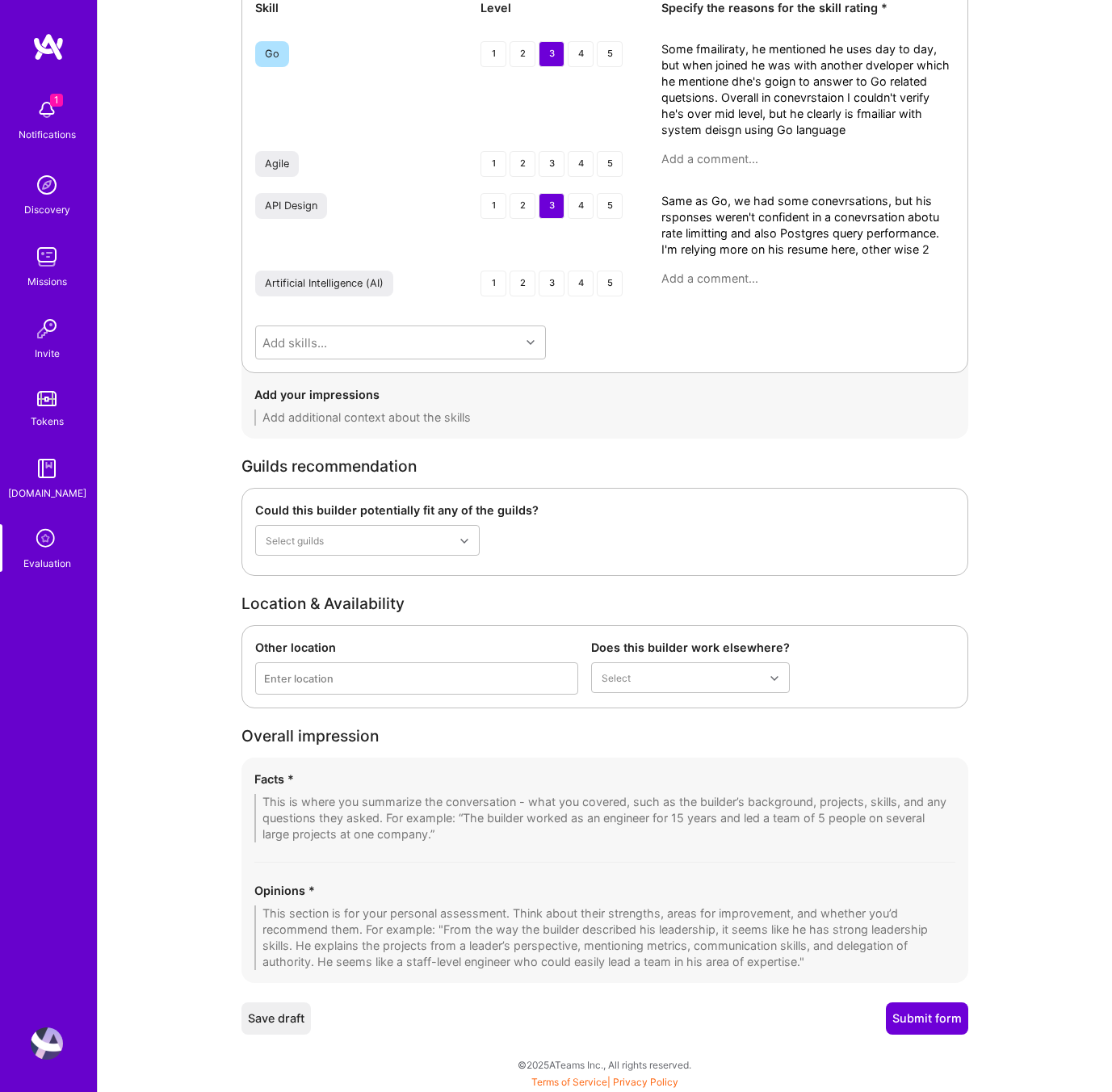
type textarea "Same as Go, we had some conevrsations, but his rsponses weren't confident in a …"
click at [428, 933] on textarea at bounding box center [605, 937] width 701 height 64
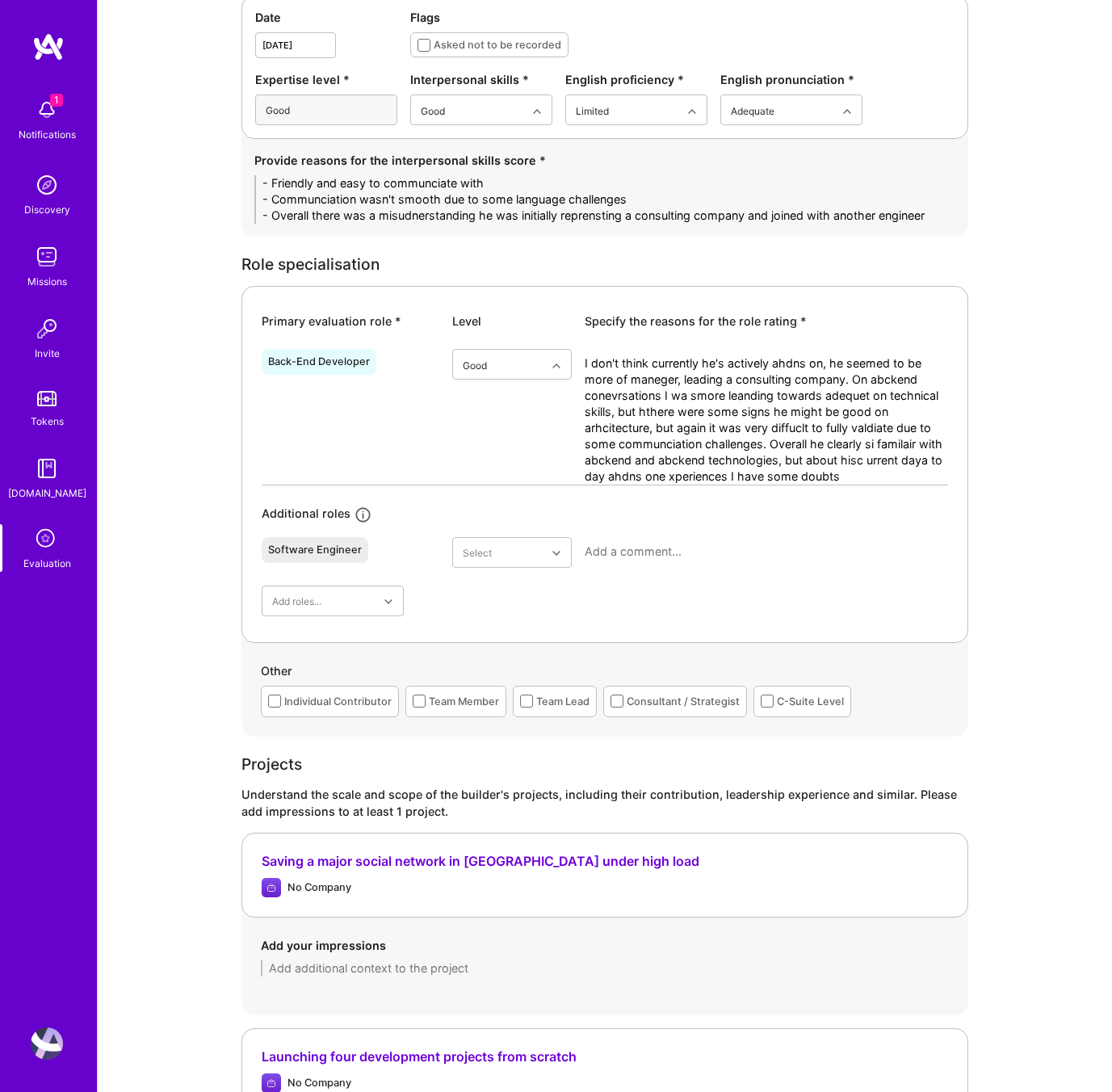
scroll to position [0, 0]
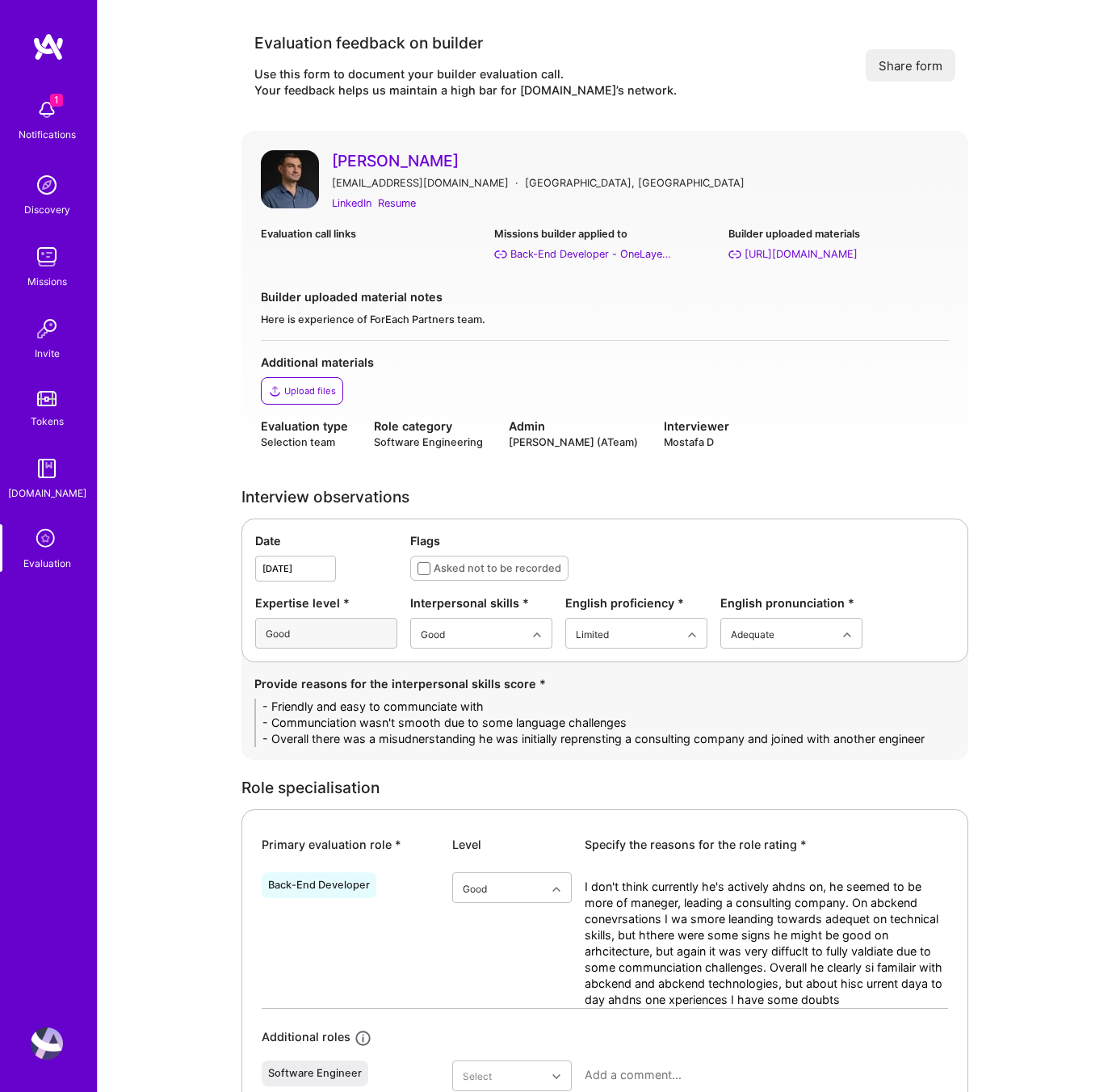
type textarea "It was a bit of confusing call, he joined with another person, it rutned out th…"
click at [729, 307] on div "Builder uploaded material notes Here is experience of ForEach Partners team." at bounding box center [605, 307] width 689 height 39
click at [414, 201] on div "Resume" at bounding box center [397, 203] width 38 height 17
click at [392, 247] on div "Evaluation call links" at bounding box center [371, 244] width 220 height 38
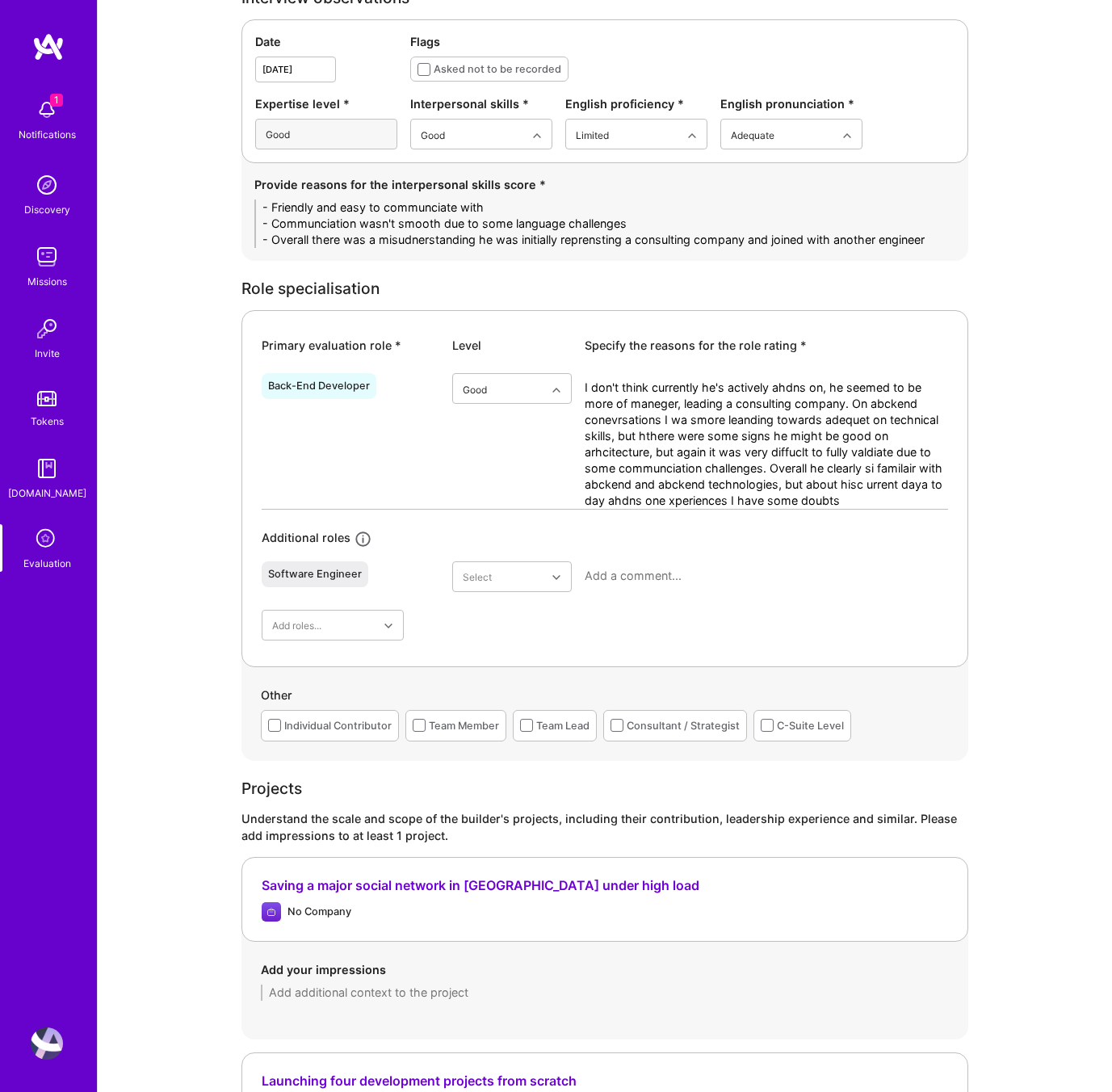
scroll to position [503, 0]
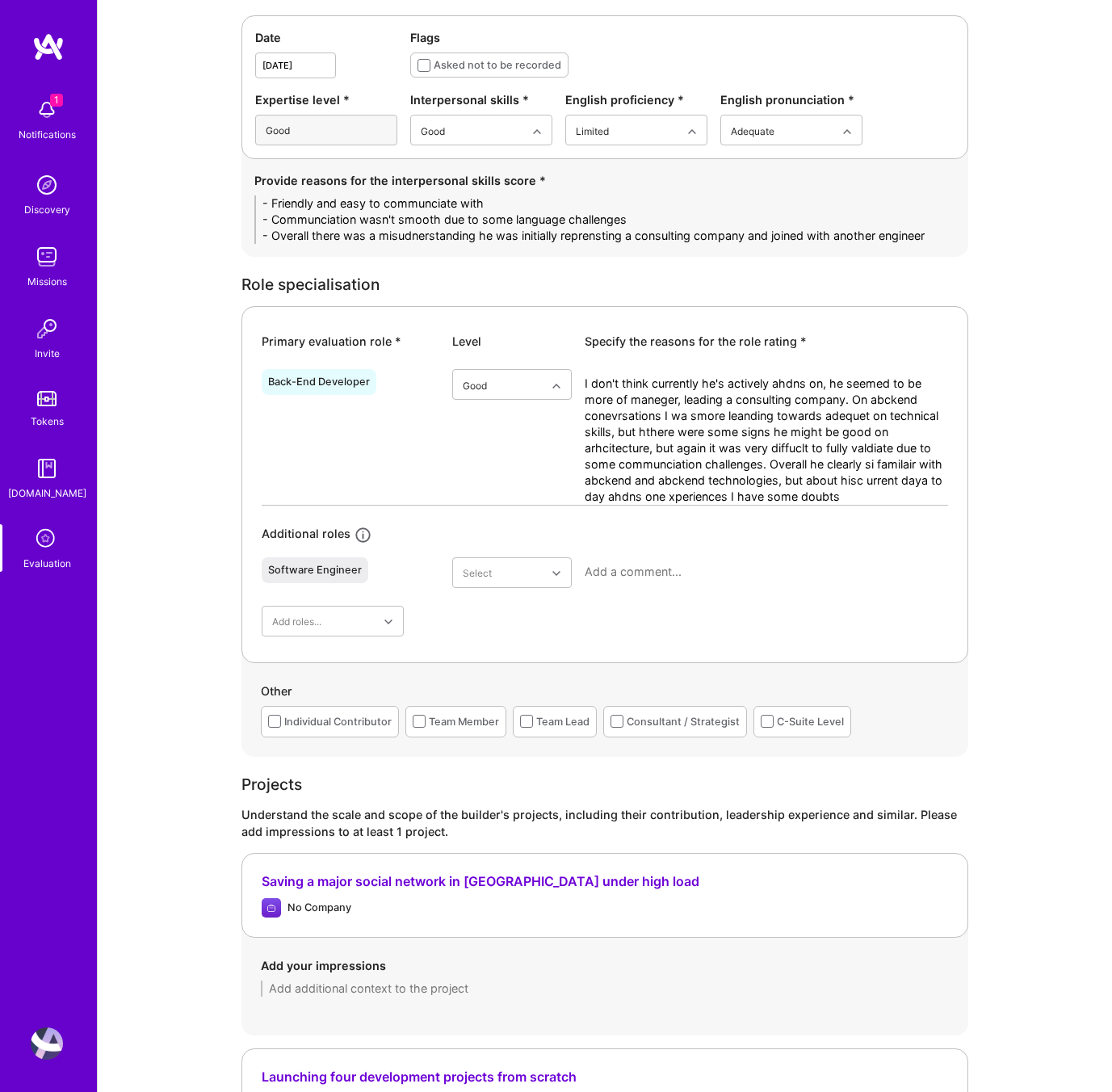
click at [931, 220] on textarea "- Friendly and easy to communciate with - Communciation wasn't smooth due to so…" at bounding box center [605, 219] width 701 height 48
drag, startPoint x: 939, startPoint y: 237, endPoint x: 222, endPoint y: 193, distance: 718.3
paste textarea "• Friendly, approachable, and generally easy to communicate with. • Communicati…"
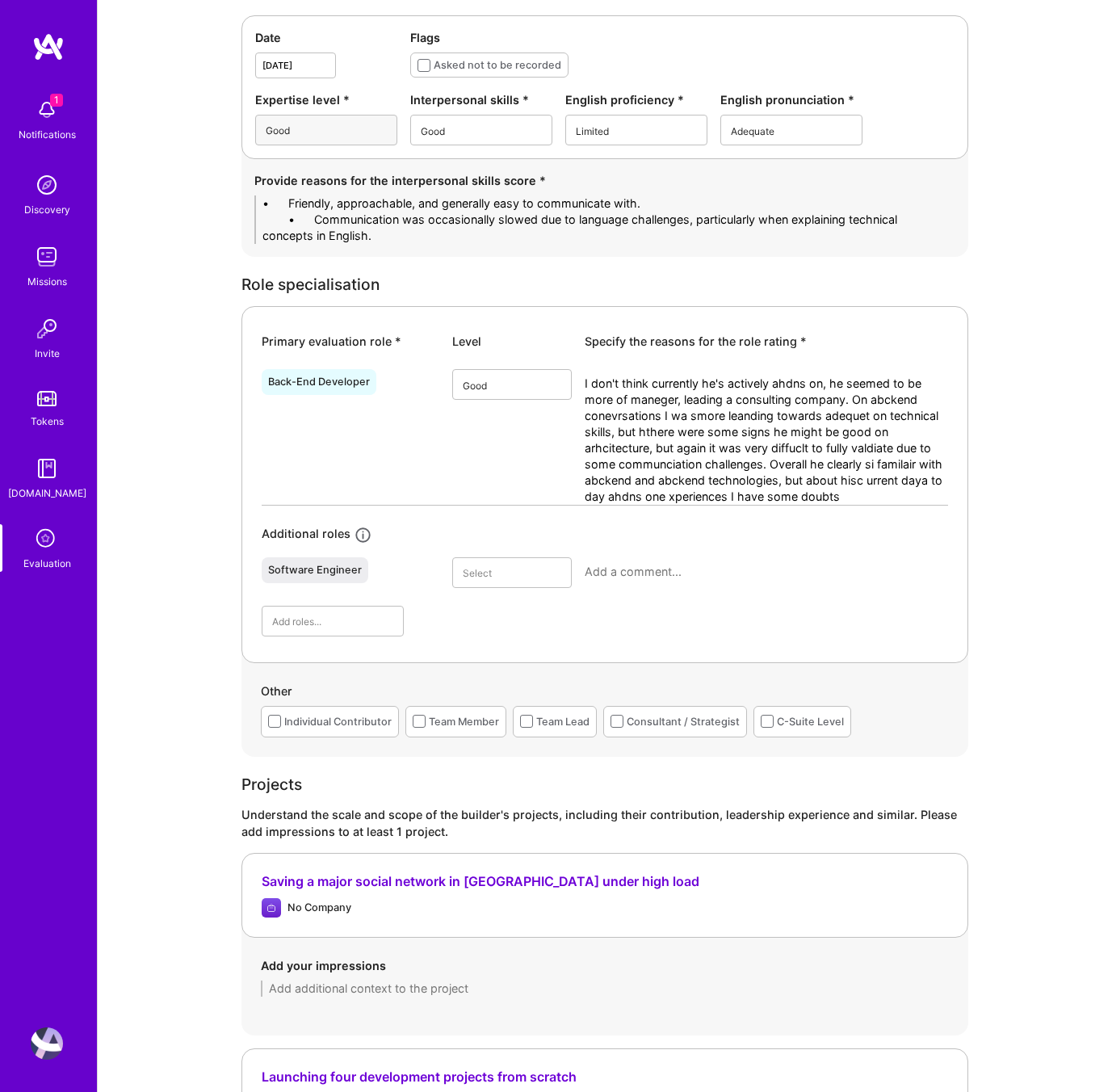
scroll to position [0, 0]
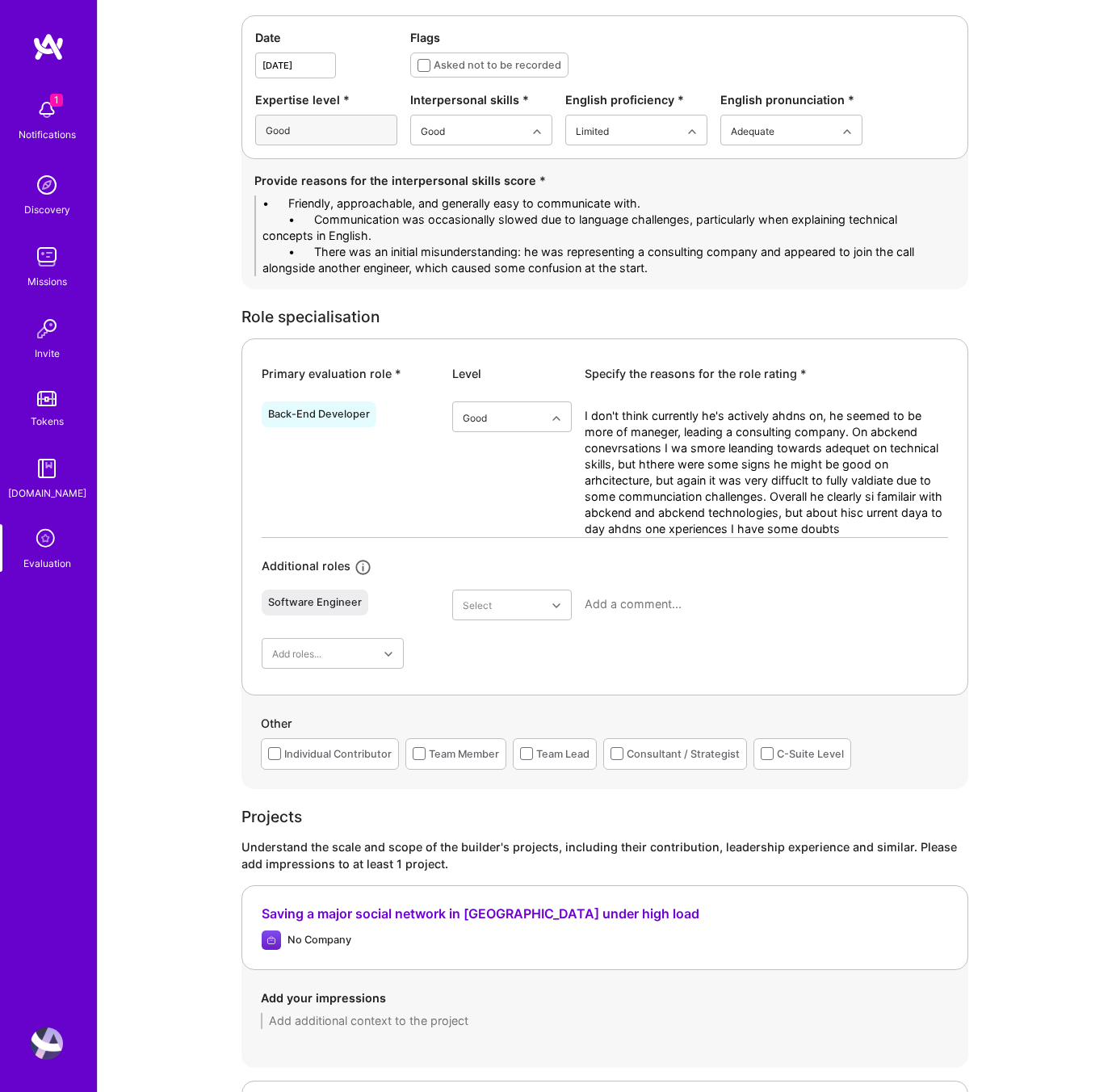
drag, startPoint x: 316, startPoint y: 201, endPoint x: 148, endPoint y: 203, distance: 168.0
type textarea "- Friendly, approachable, and generally easy to communicate with. - Communicati…"
click at [738, 494] on textarea "I don't think currently he's actively ahdns on, he seemed to be more of maneger…" at bounding box center [767, 472] width 364 height 129
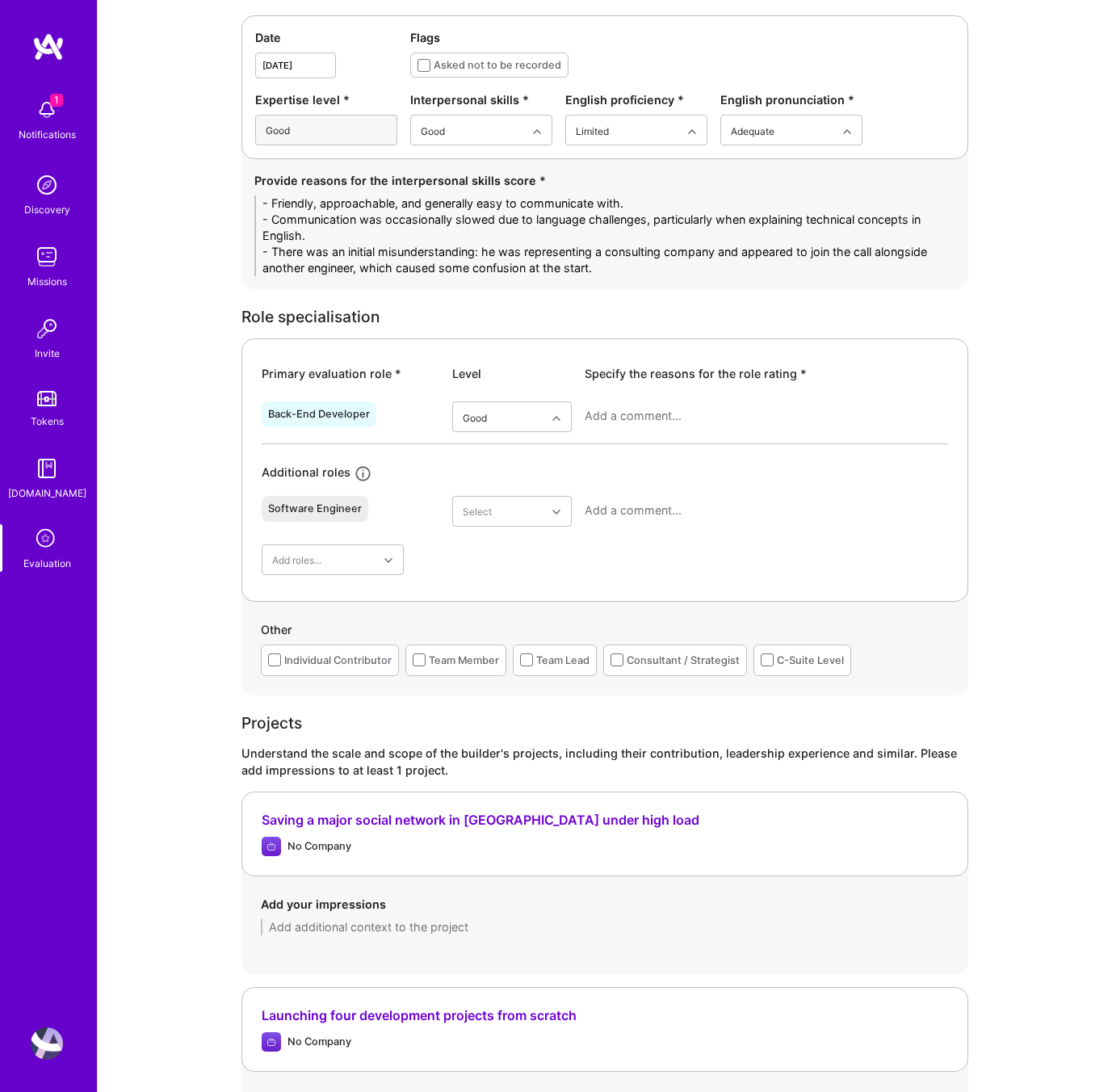
paste textarea "Lore ipsu dol sitametco adipis el se do e tempo incid-ut laboreetdol magn; aliq…"
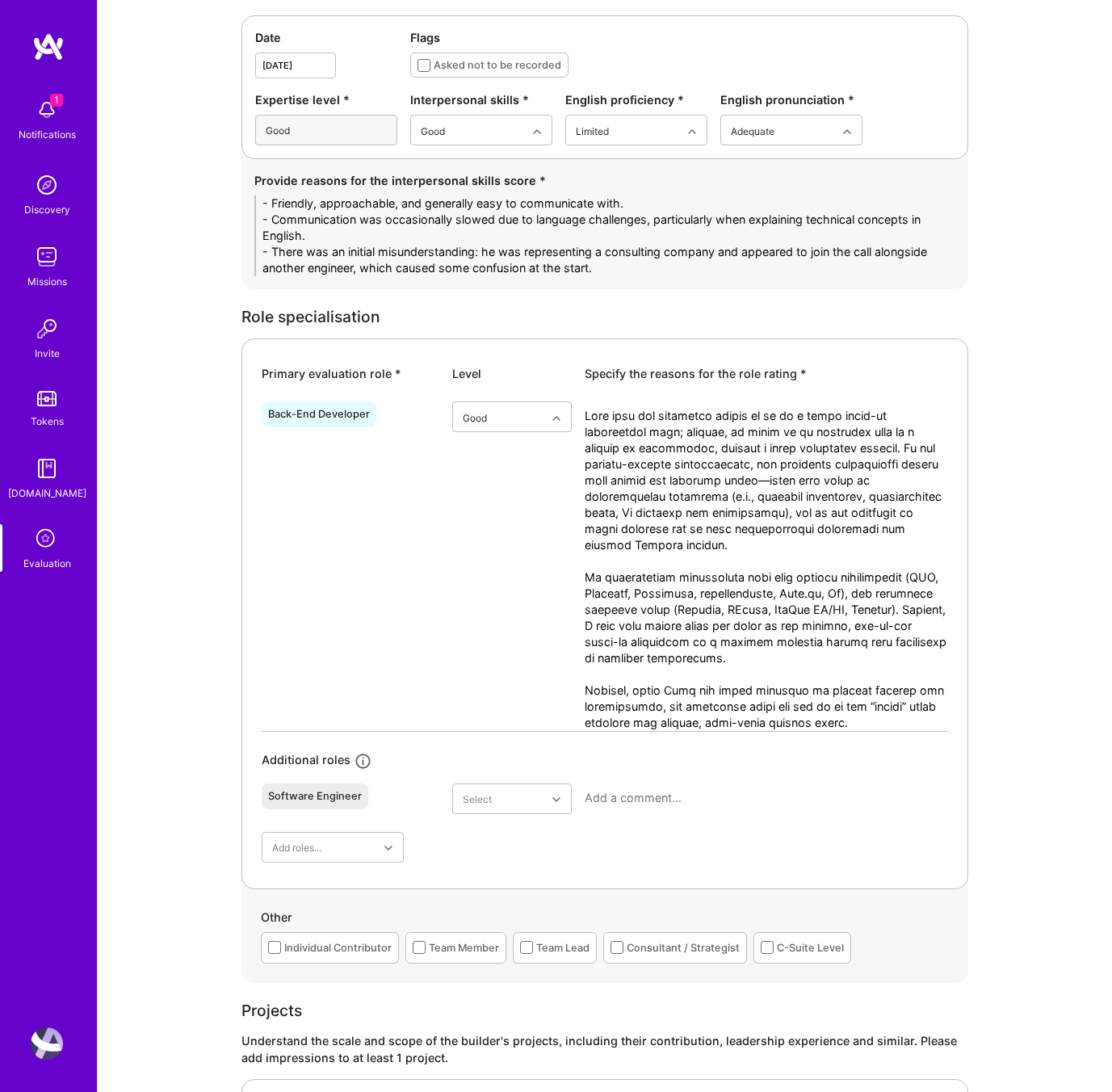
click at [888, 703] on textarea at bounding box center [767, 569] width 364 height 323
click at [680, 710] on textarea at bounding box center [767, 569] width 364 height 323
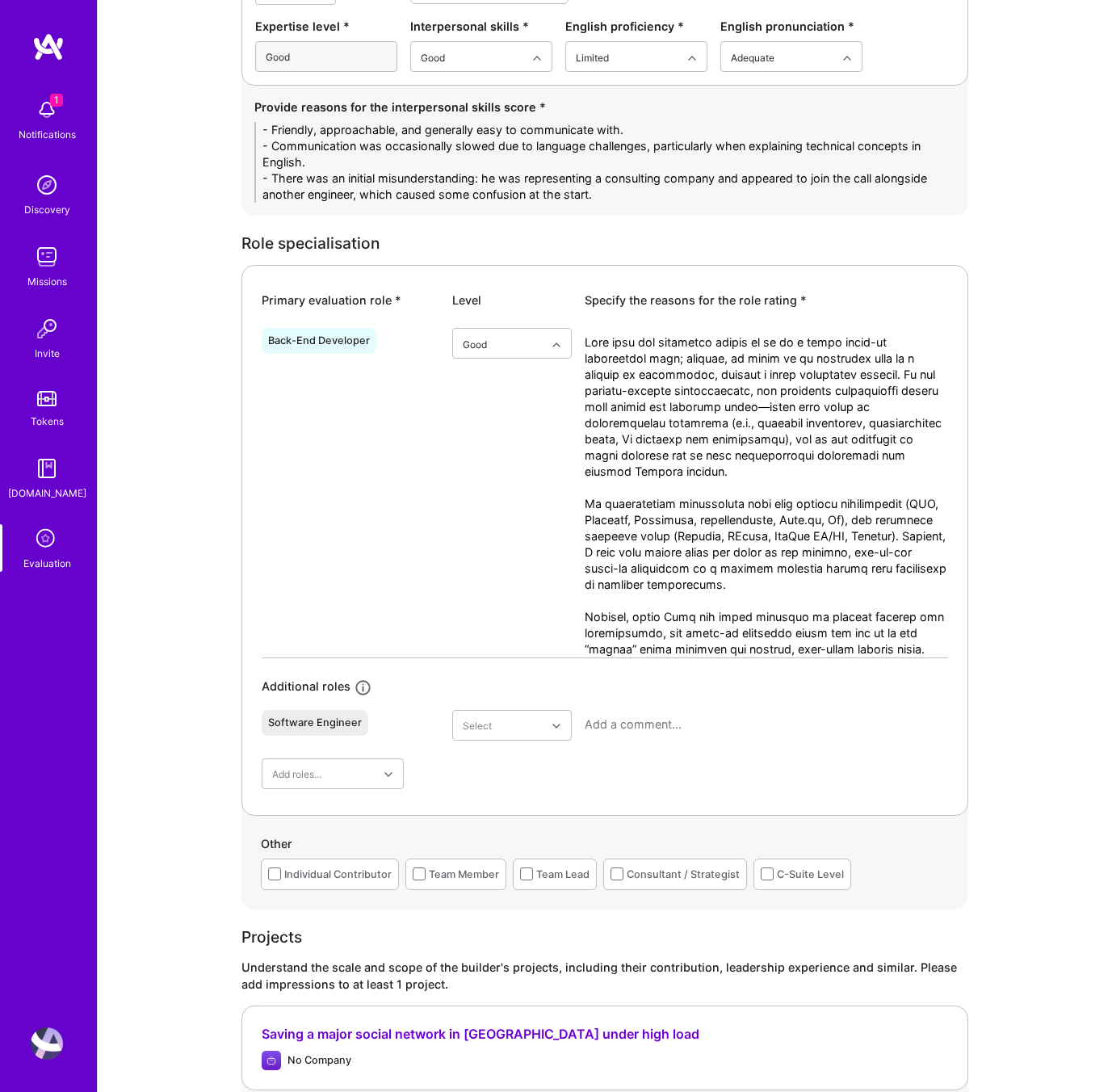
scroll to position [577, 0]
click at [605, 650] on textarea at bounding box center [767, 495] width 364 height 323
click at [684, 645] on textarea at bounding box center [767, 495] width 364 height 323
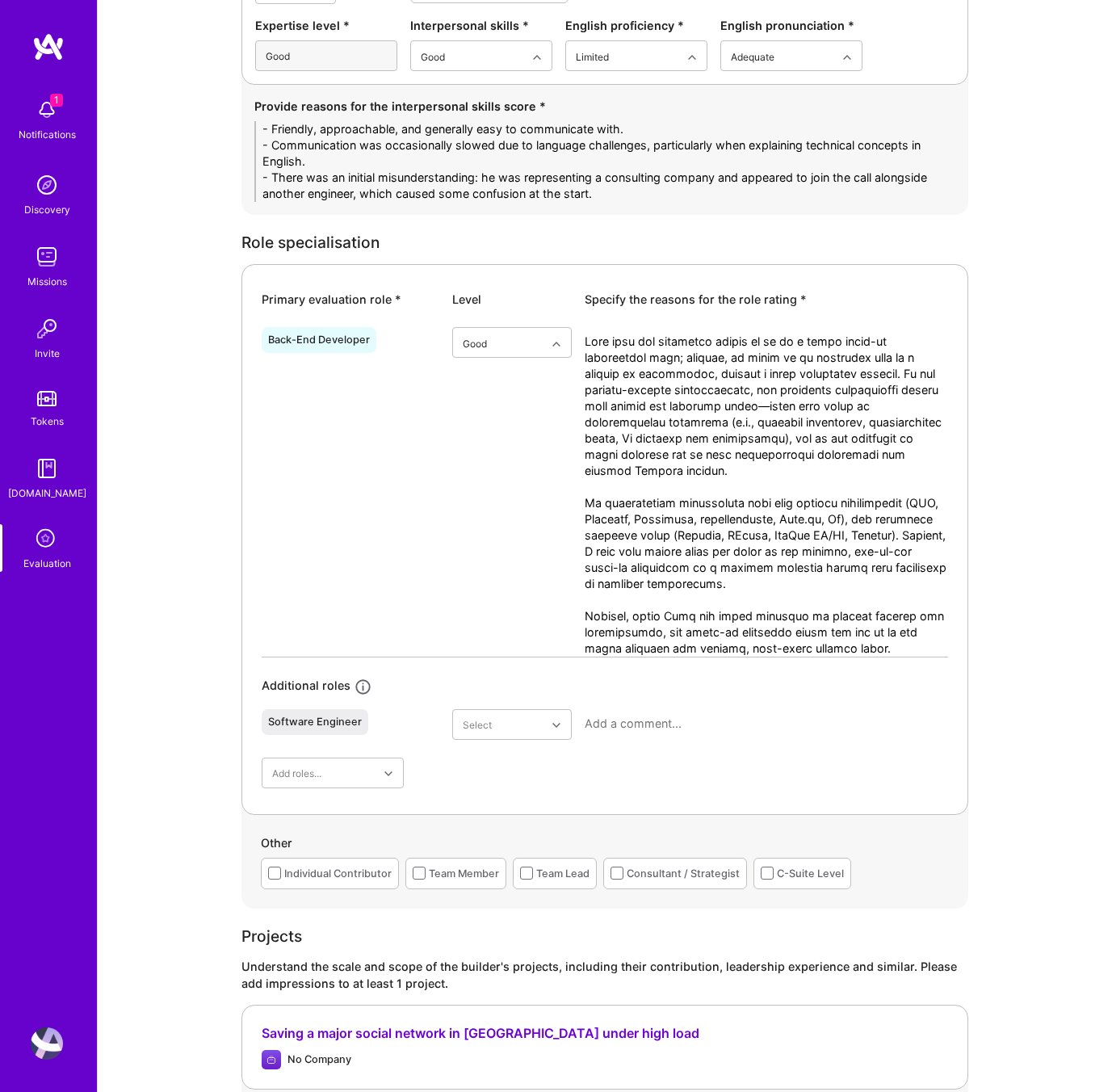
click at [726, 647] on textarea at bounding box center [767, 495] width 364 height 323
click at [683, 649] on textarea at bounding box center [767, 495] width 364 height 323
click at [671, 648] on textarea at bounding box center [767, 495] width 364 height 323
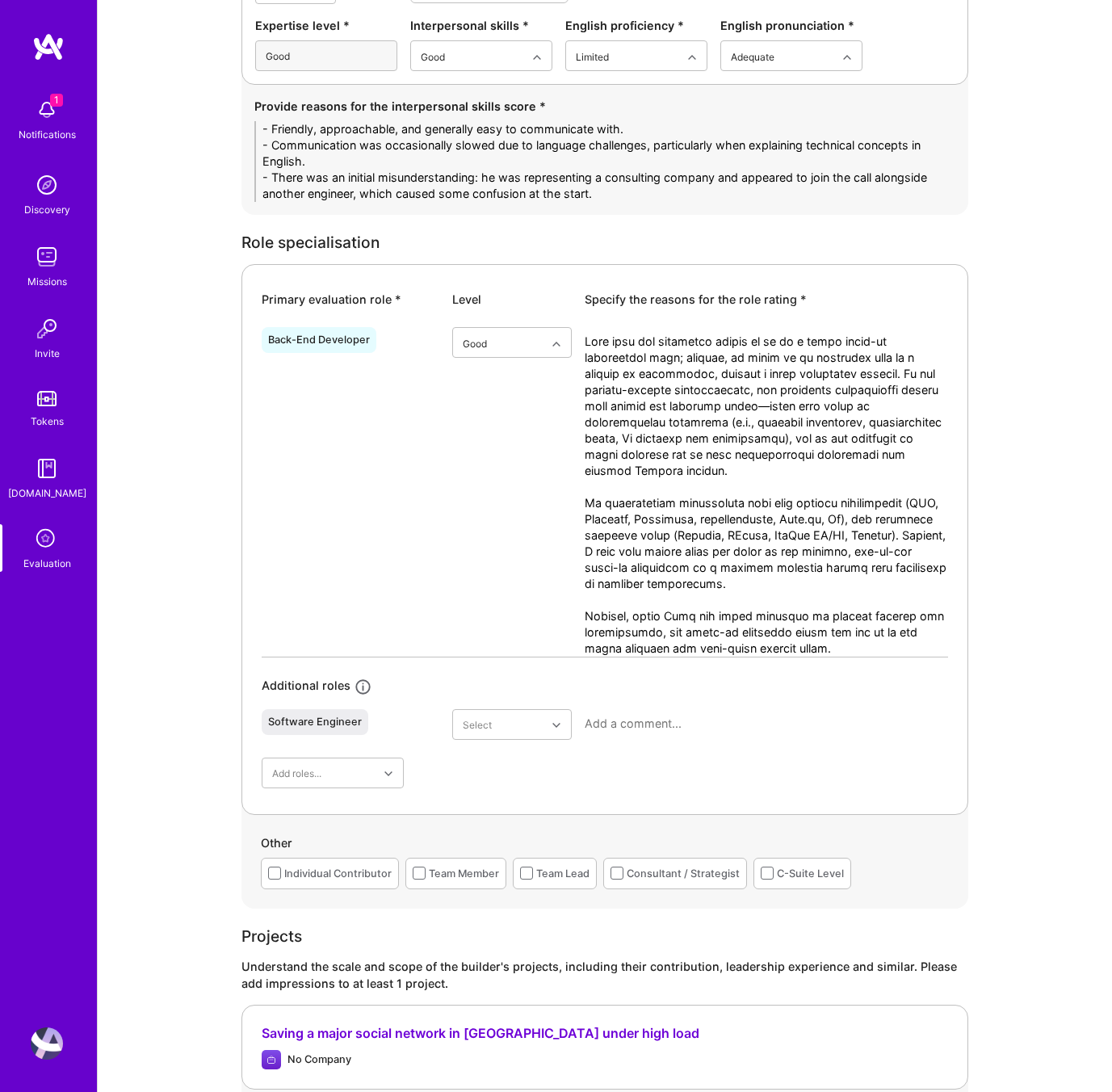
click at [671, 648] on textarea at bounding box center [767, 495] width 364 height 323
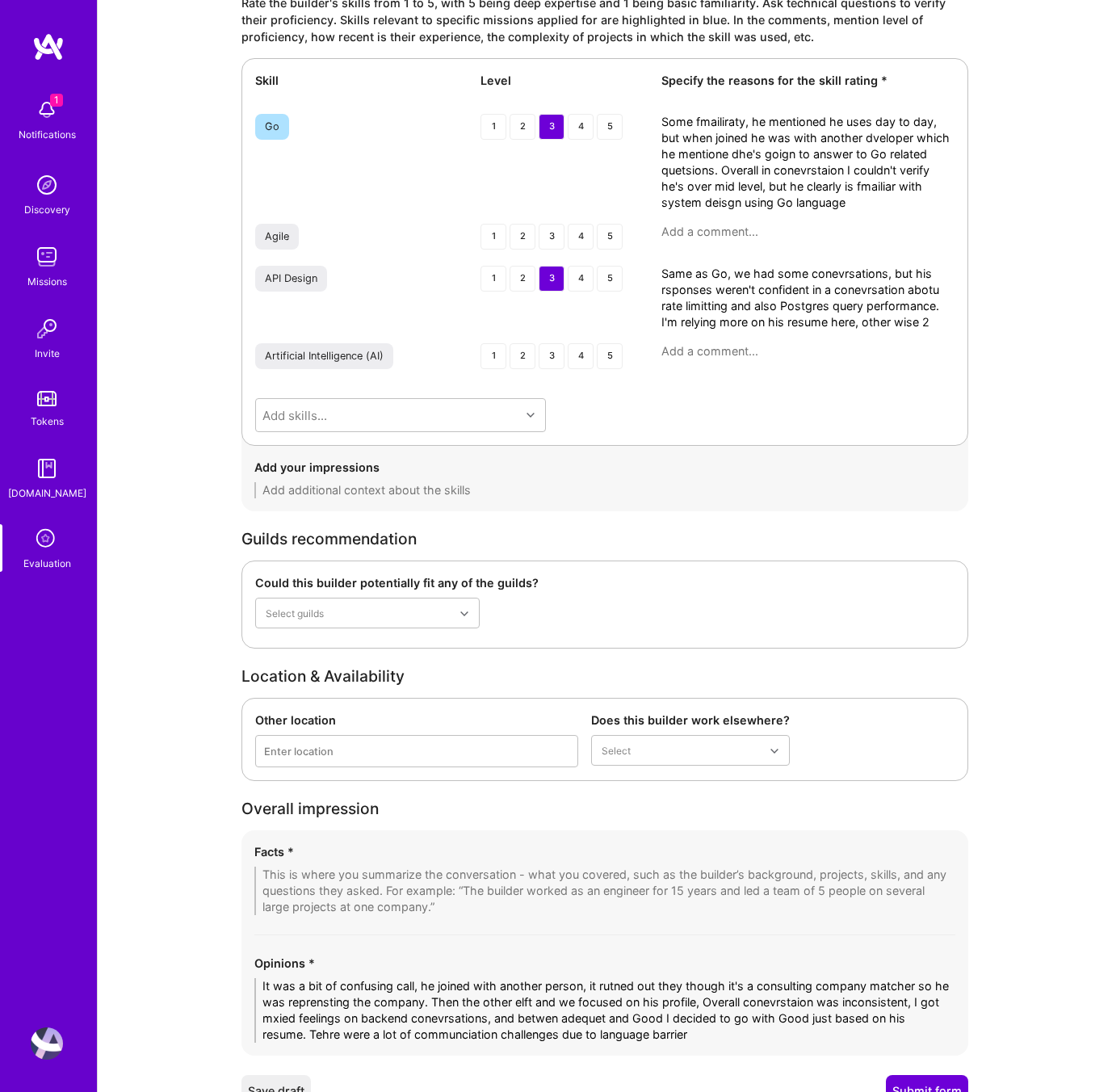
scroll to position [2765, 0]
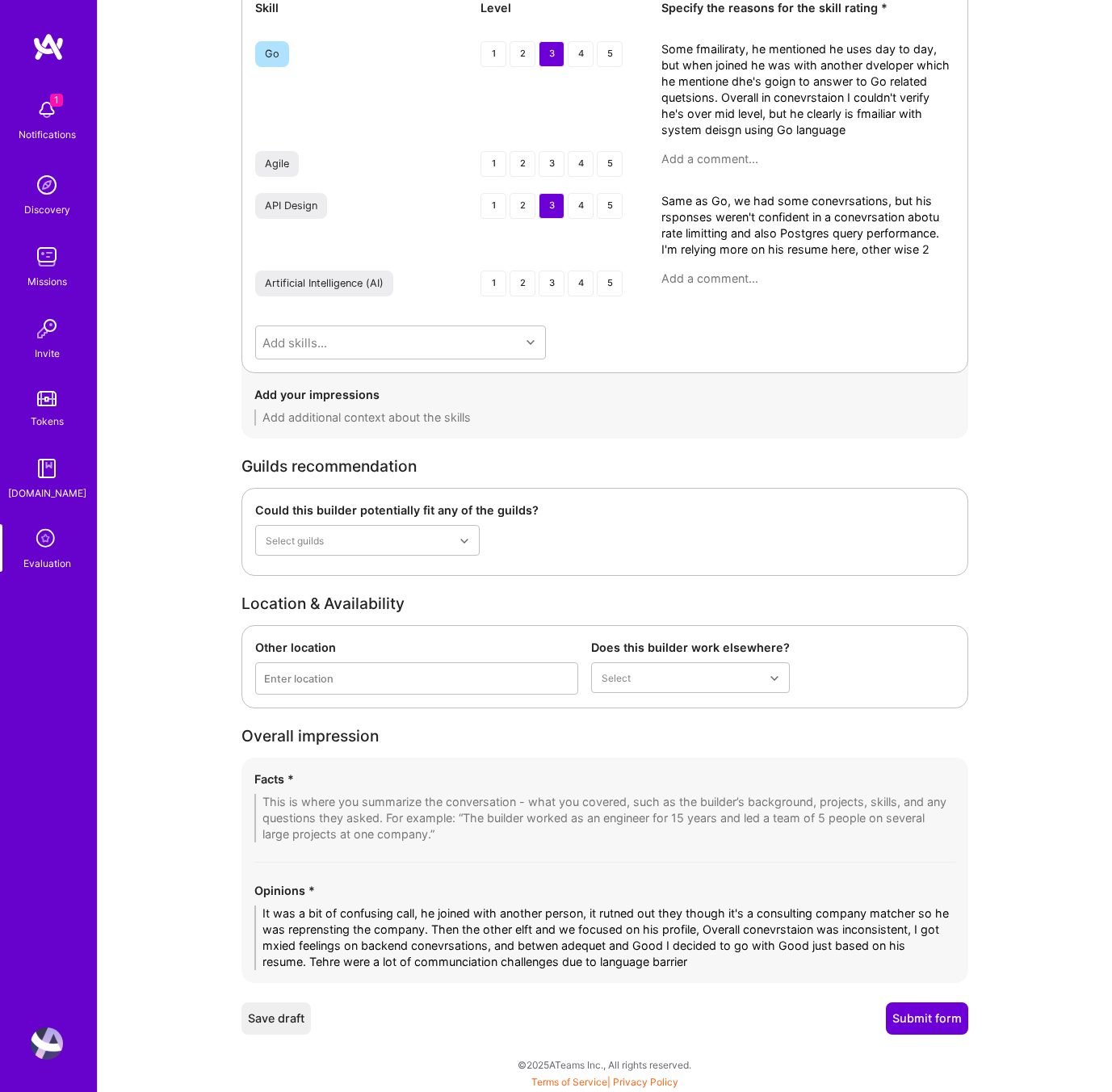
type textarea "Lore ipsu dol sitametco adipis el se do e tempo incid-ut laboreetdol magn; aliq…"
click at [653, 745] on div "Yes, full-time" at bounding box center [691, 747] width 199 height 30
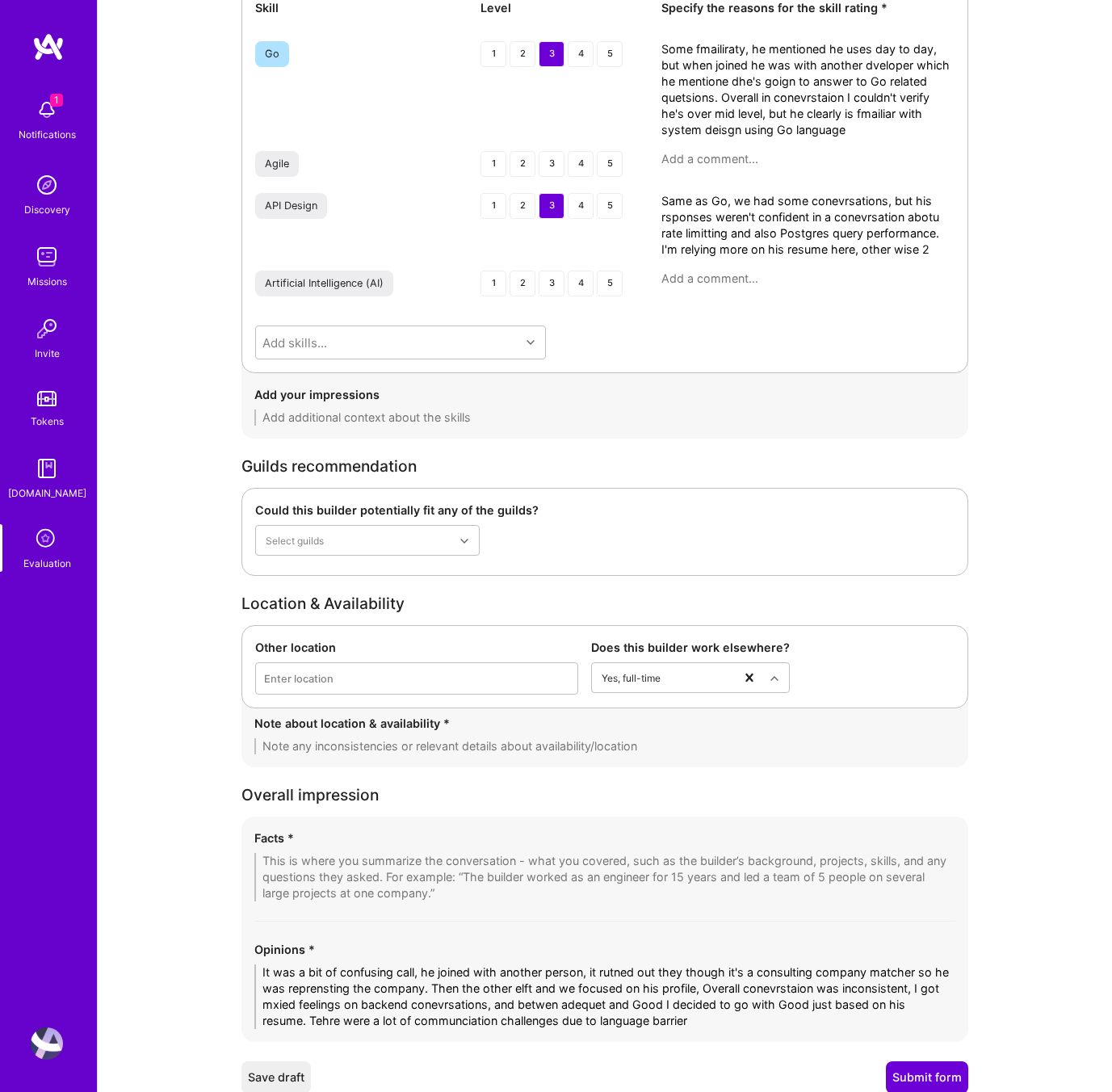
click at [343, 740] on textarea at bounding box center [605, 746] width 701 height 16
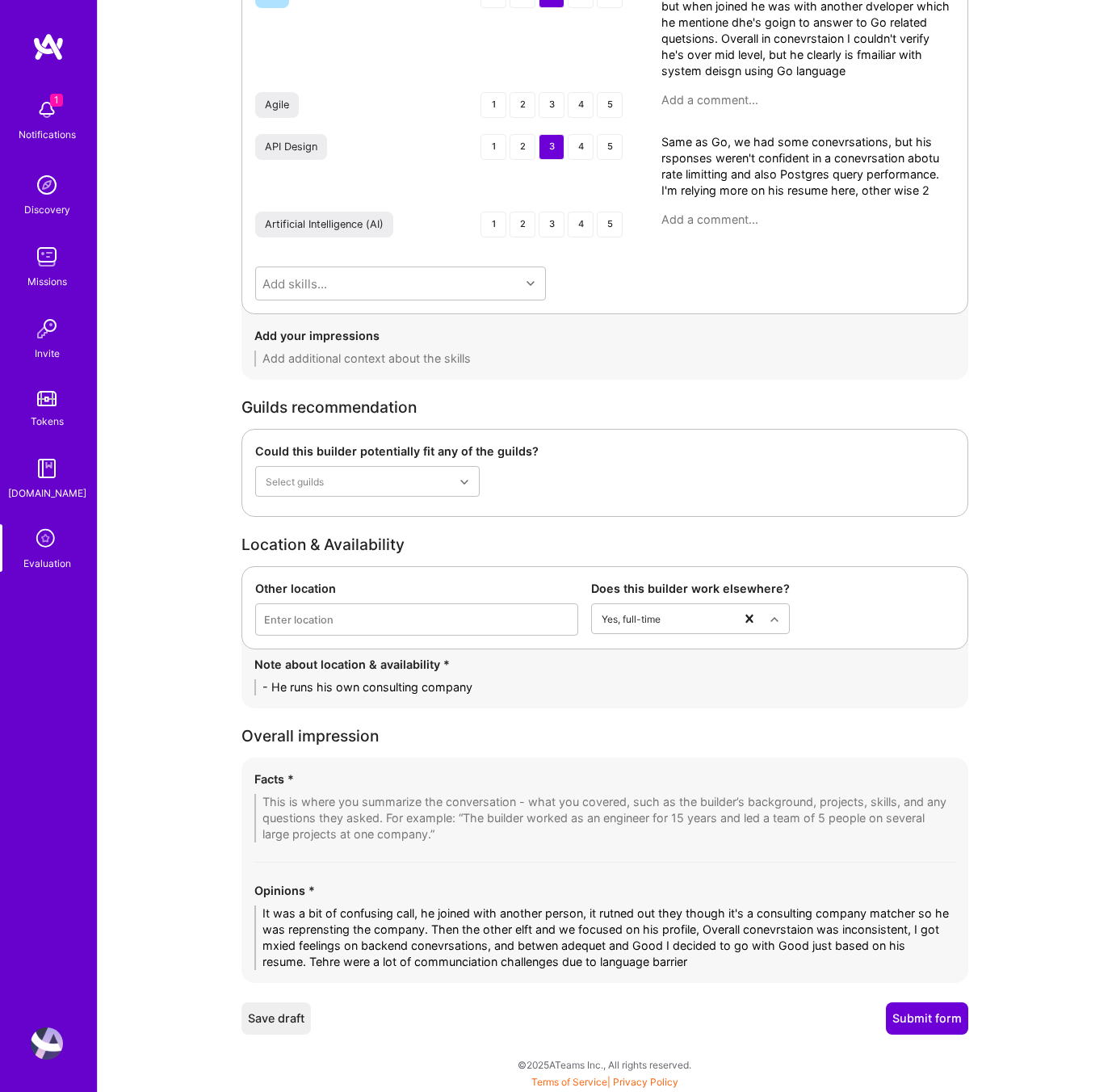
type textarea "- He runs his own consulting company"
click at [538, 954] on textarea "It was a bit of confusing call, he joined with another person, it rutned out th…" at bounding box center [605, 937] width 701 height 64
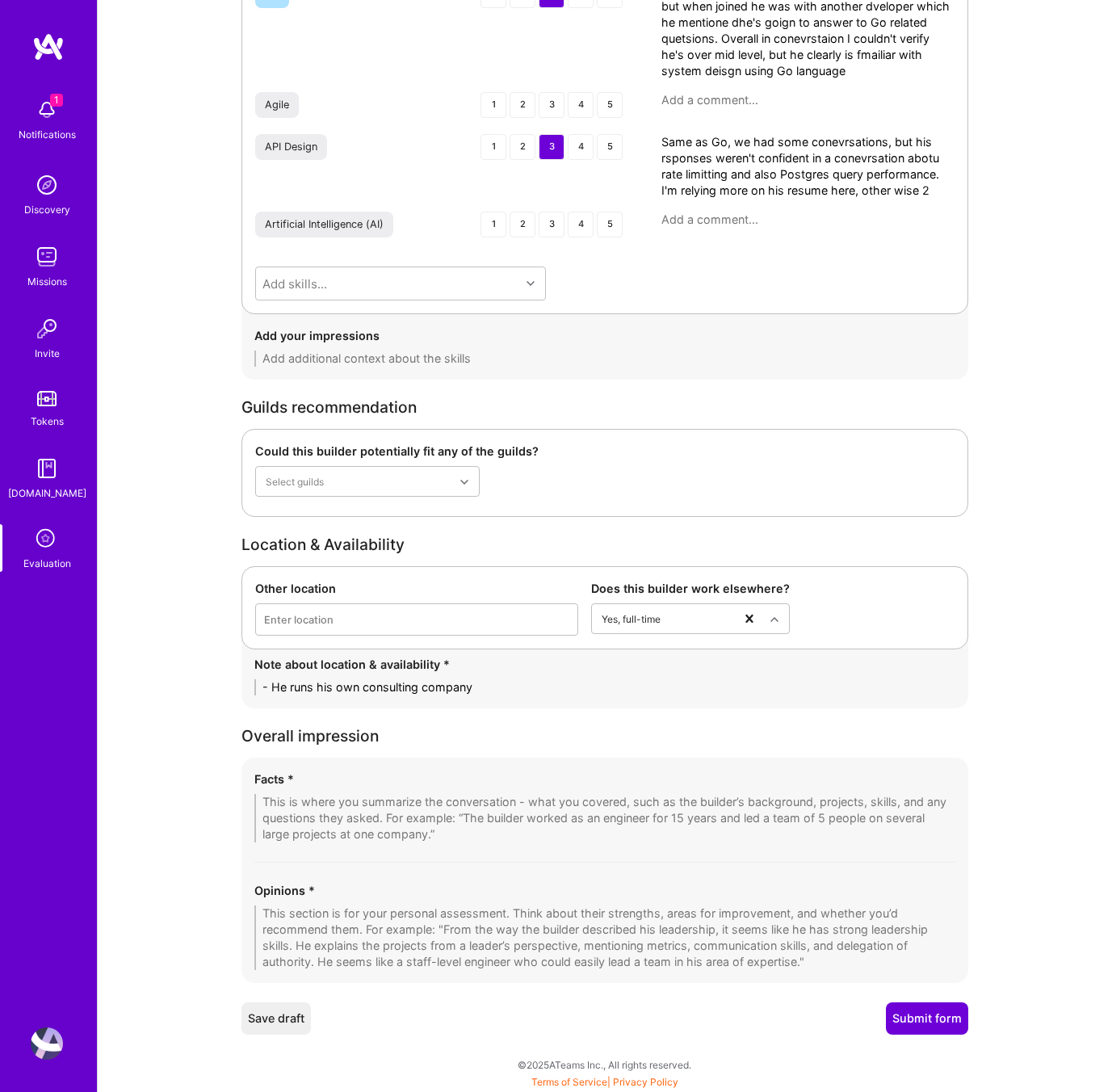
paste textarea "The call started off confusing as [PERSON_NAME] joined with another person, ini…"
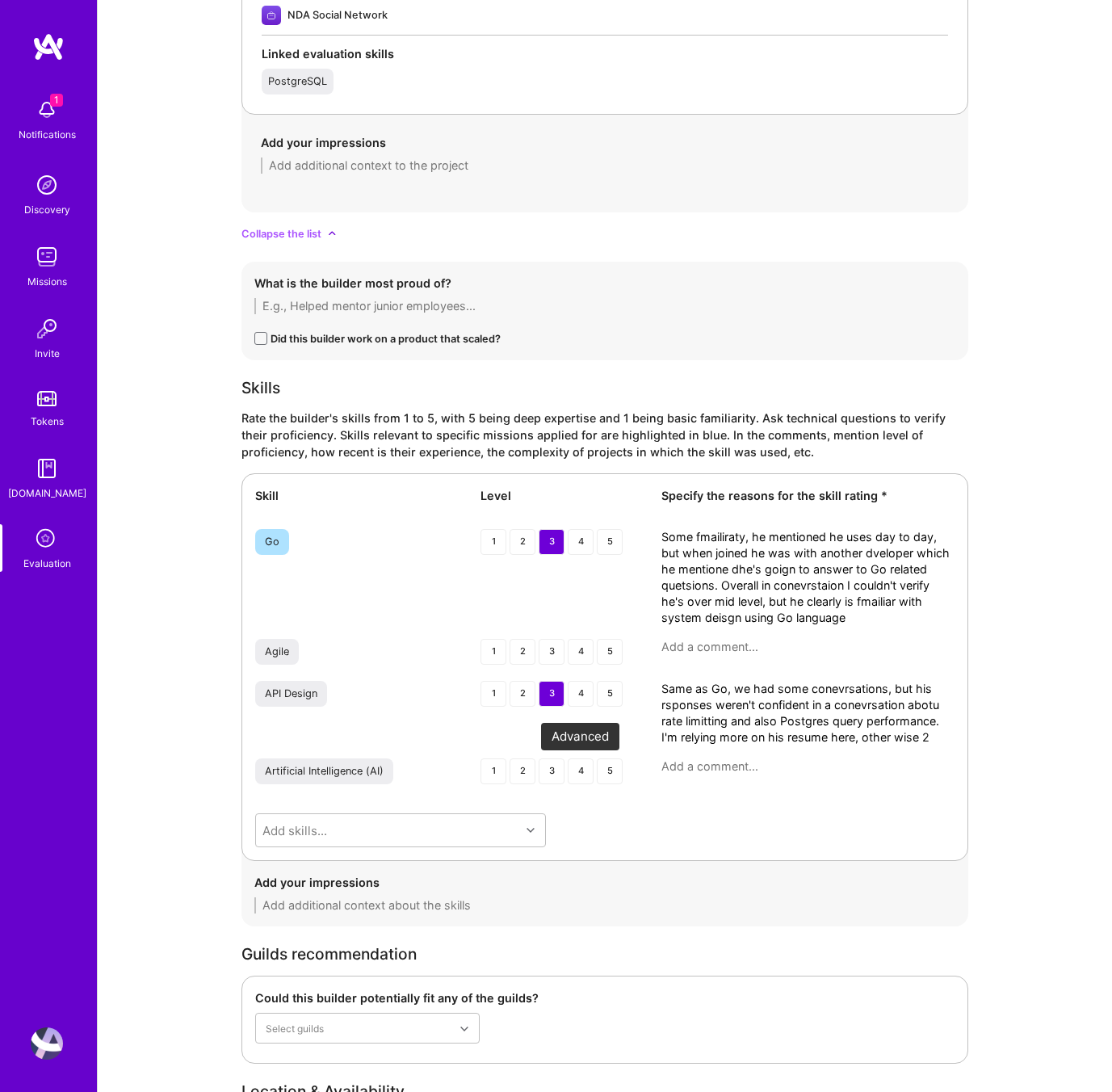
scroll to position [2227, 0]
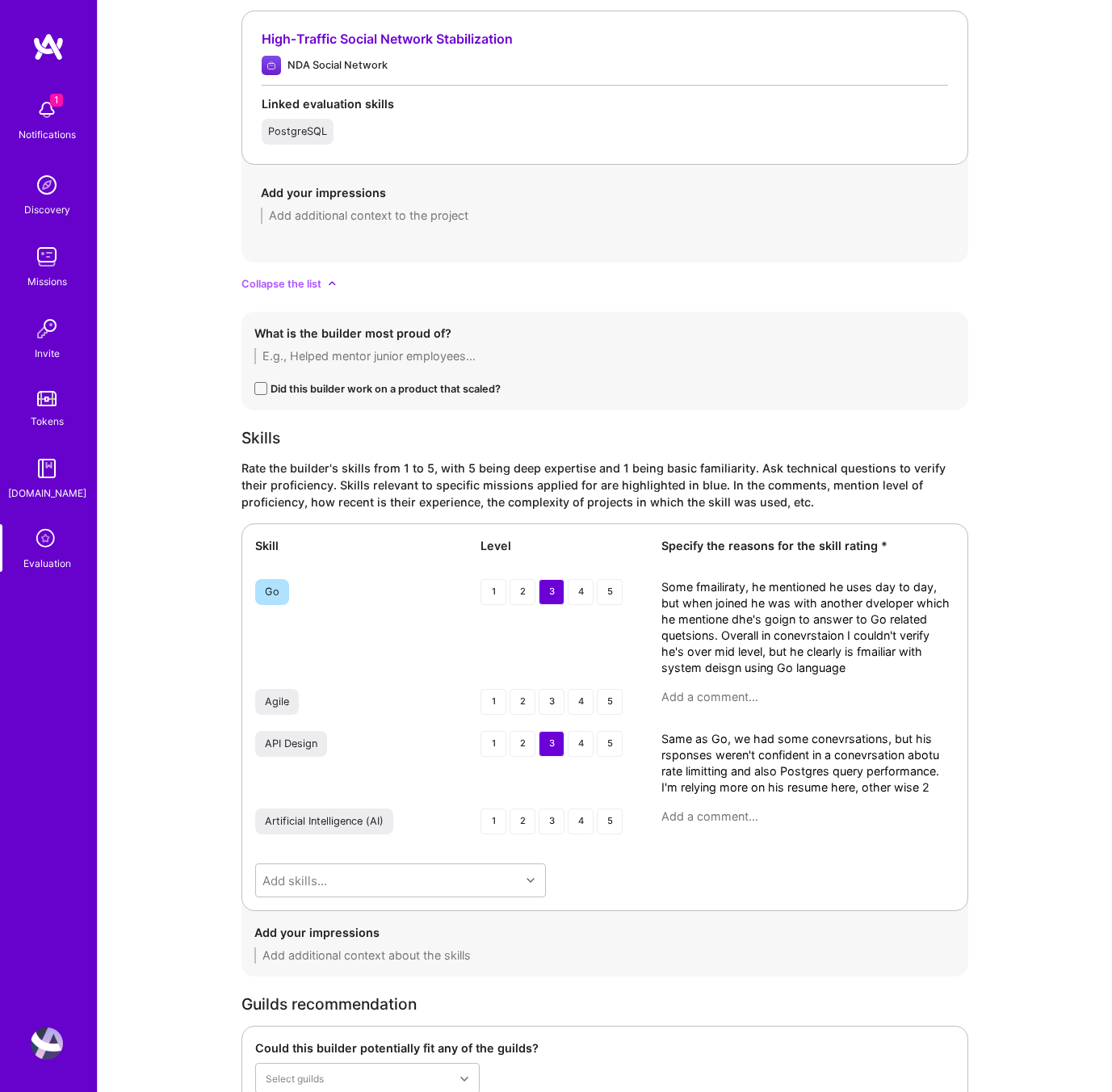
type textarea "The call started off confusing as [PERSON_NAME] joined with another person, ini…"
click at [815, 646] on textarea "Some fmailiraty, he mentioned he uses day to day, but when joined he was with a…" at bounding box center [808, 627] width 293 height 97
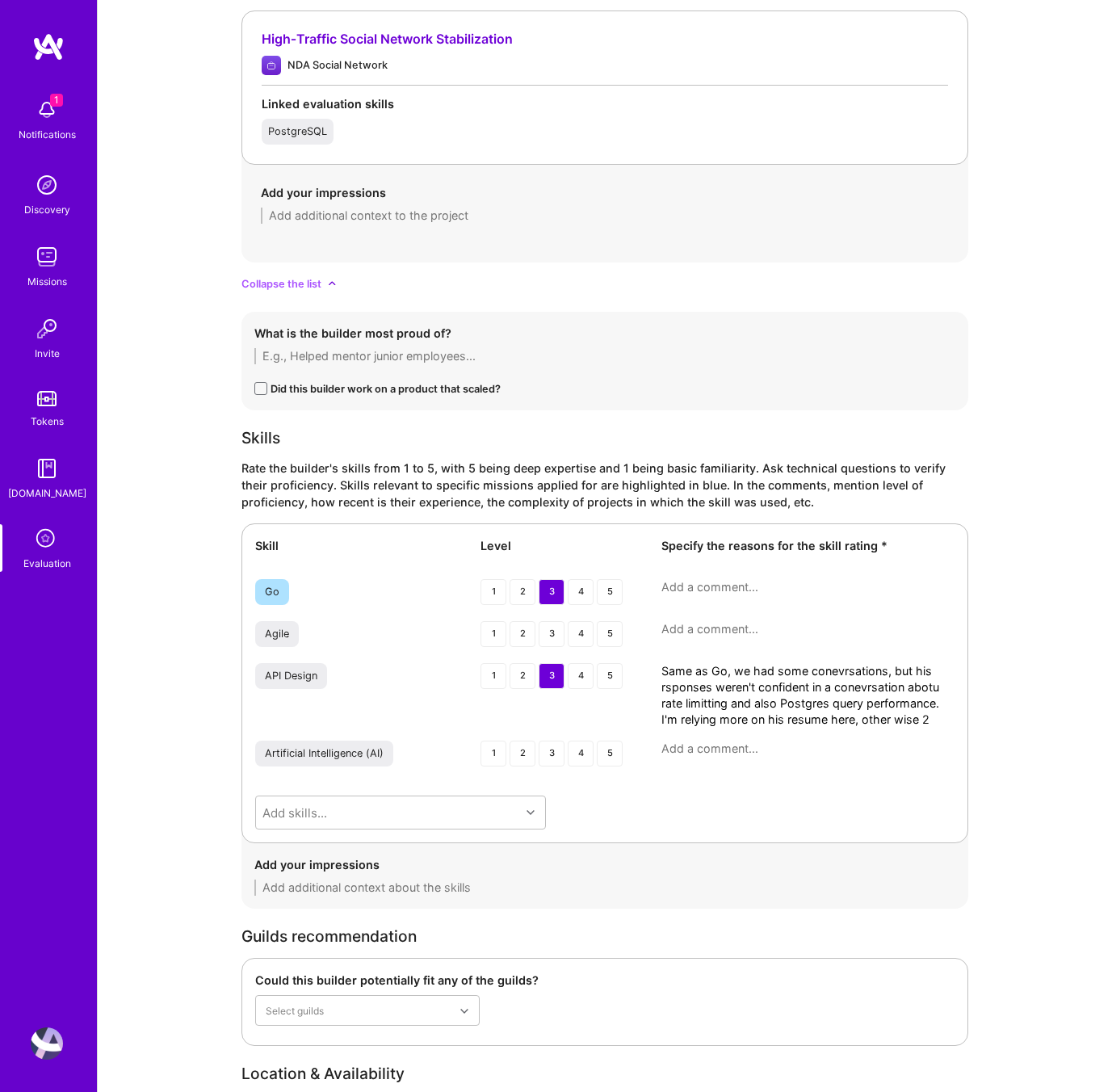
paste textarea "He mentioned using Go day-to-day, but initially deferred technical questions to…"
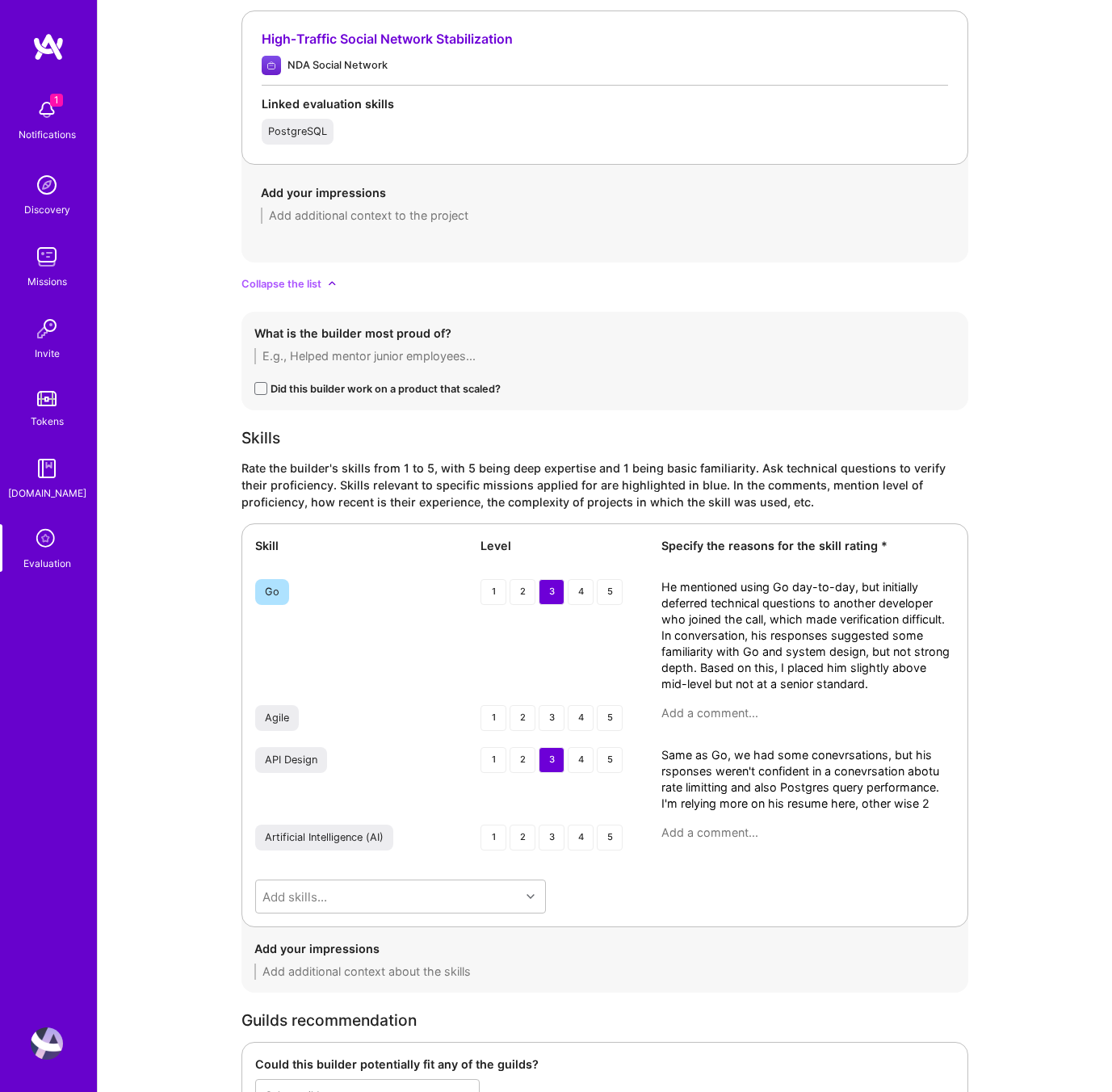
scroll to position [0, 0]
type textarea "He mentioned using Go day-to-day, but initially deferred technical questions to…"
click at [729, 776] on textarea "Same as Go, we had some conevrsations, but his rsponses weren't confident in a …" at bounding box center [808, 779] width 293 height 64
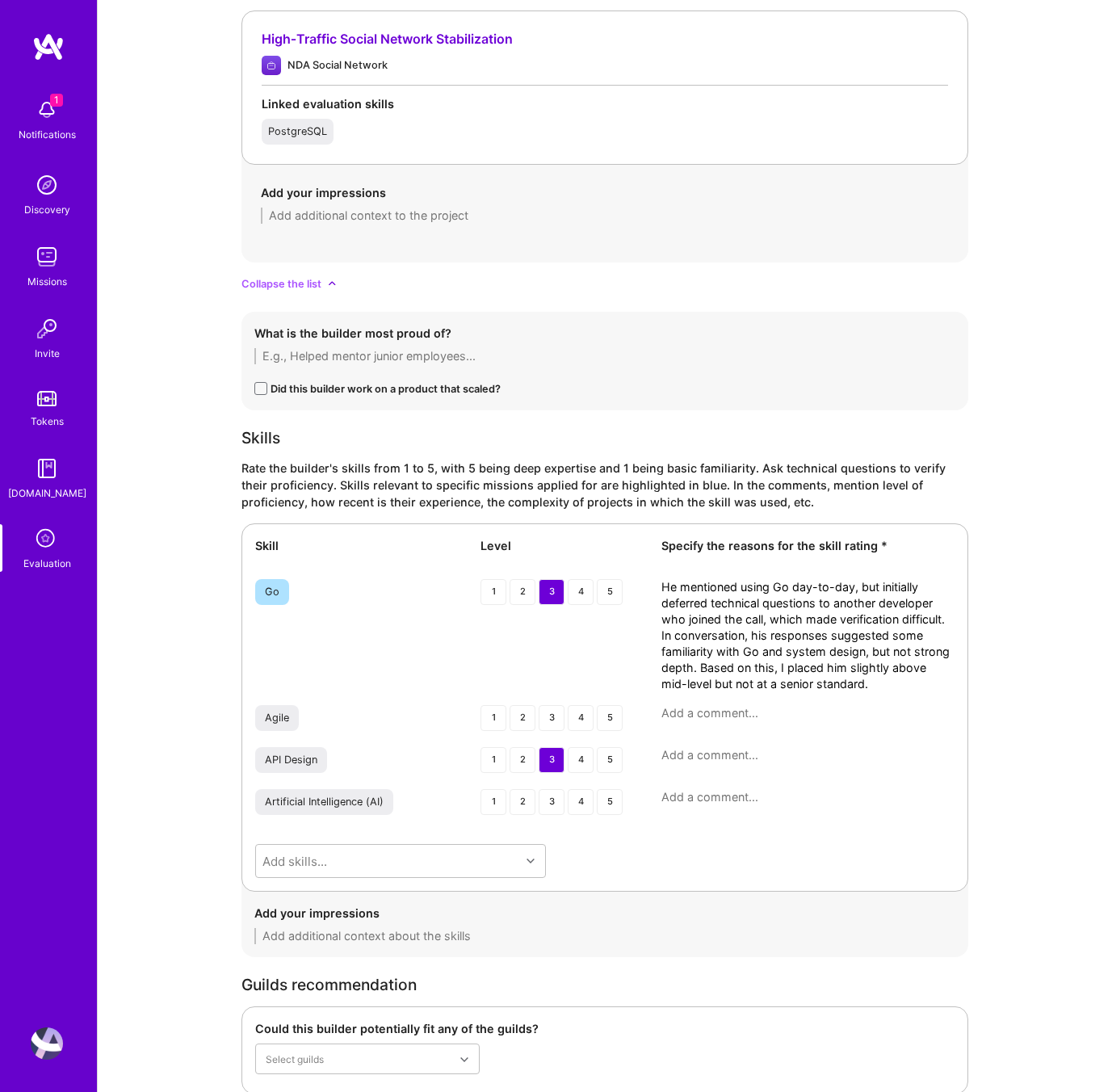
paste textarea "We discussed rate limiting and Postgres query performance, but his responses la…"
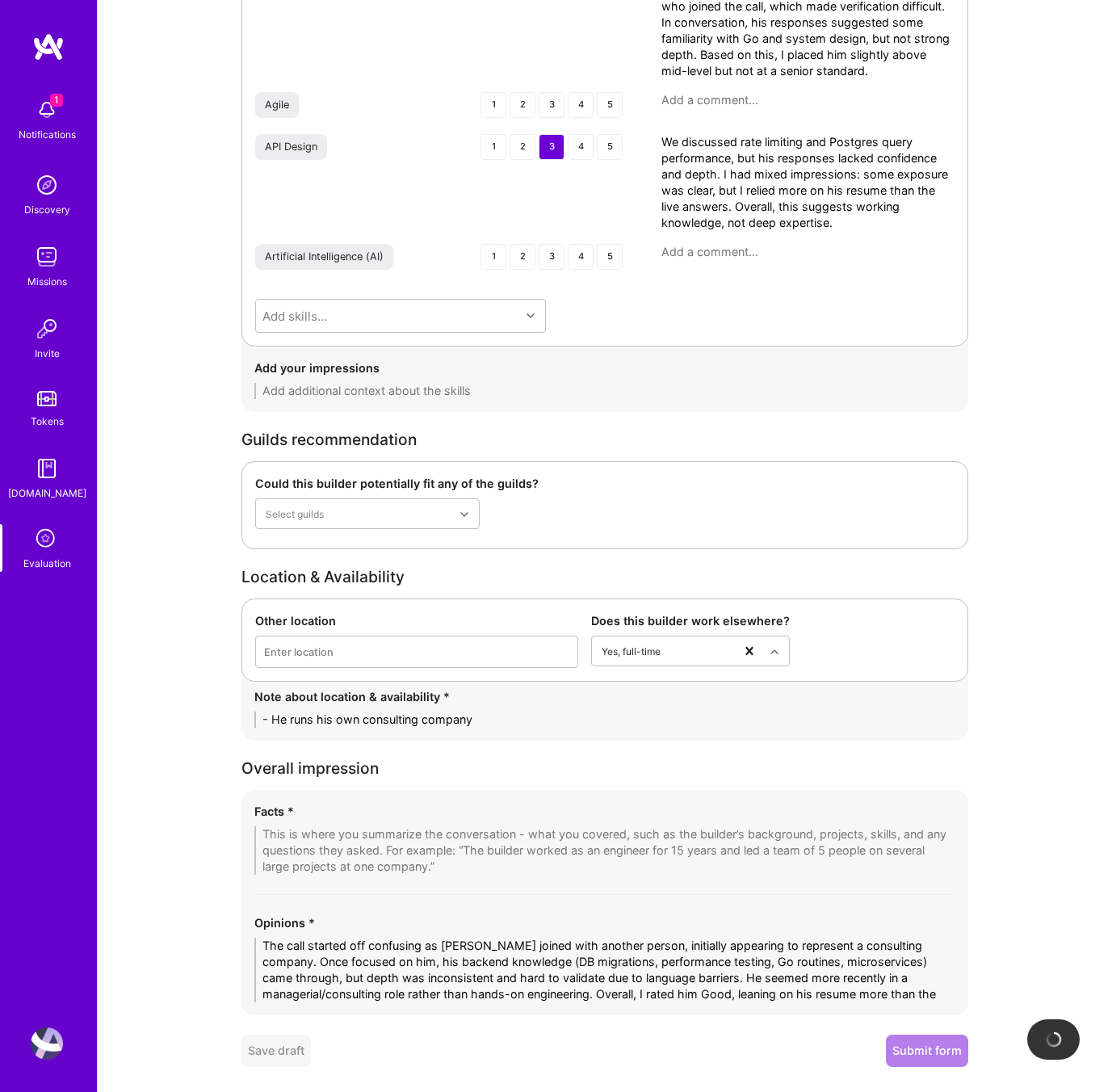
scroll to position [2872, 0]
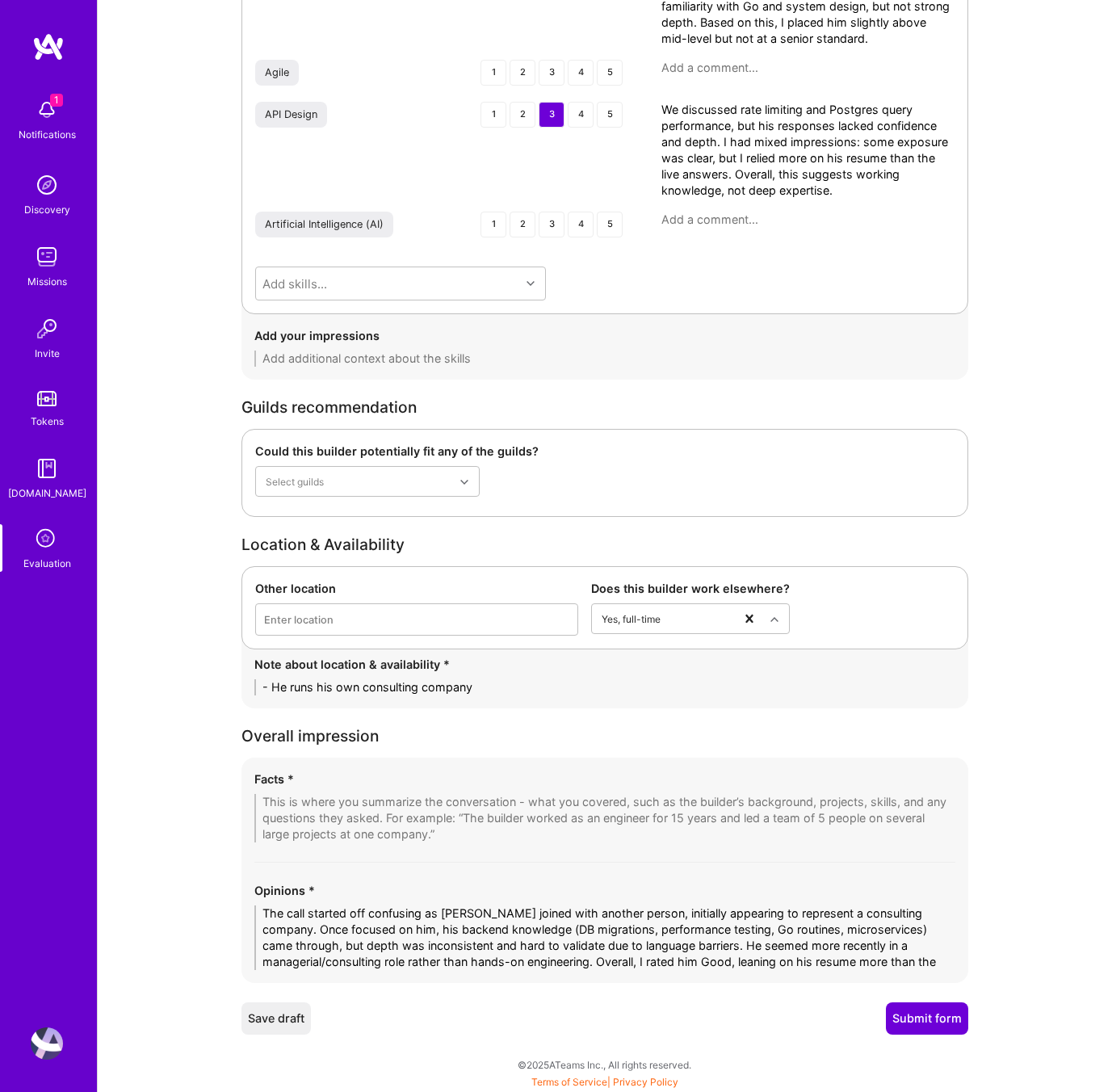
type textarea "We discussed rate limiting and Postgres query performance, but his responses la…"
click at [333, 807] on textarea at bounding box center [605, 817] width 701 height 48
paste textarea "1. Current Role & Focus He is primarily leading a consulting company, functioni…"
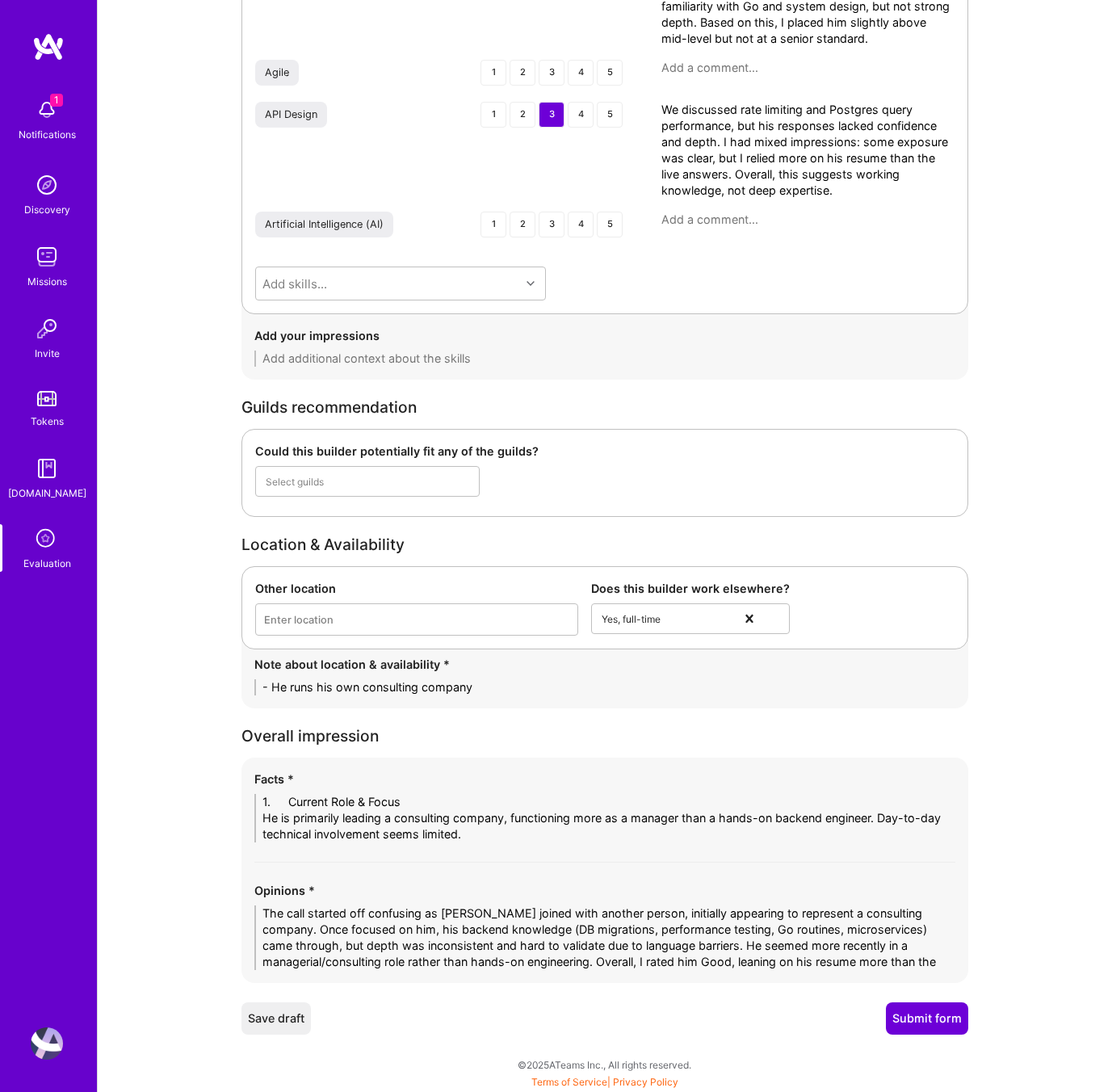
scroll to position [0, 0]
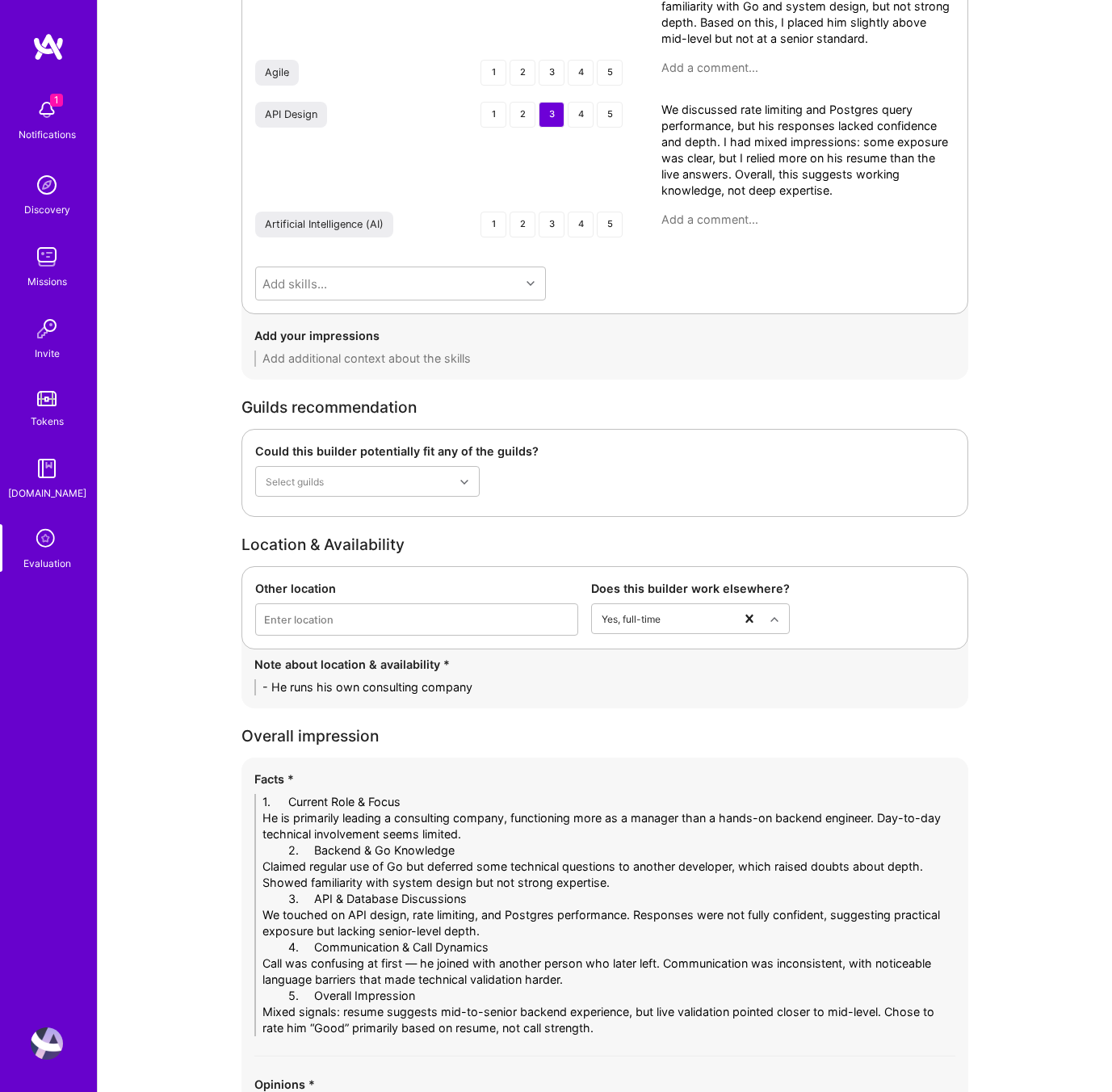
drag, startPoint x: 312, startPoint y: 798, endPoint x: 194, endPoint y: 802, distance: 118.1
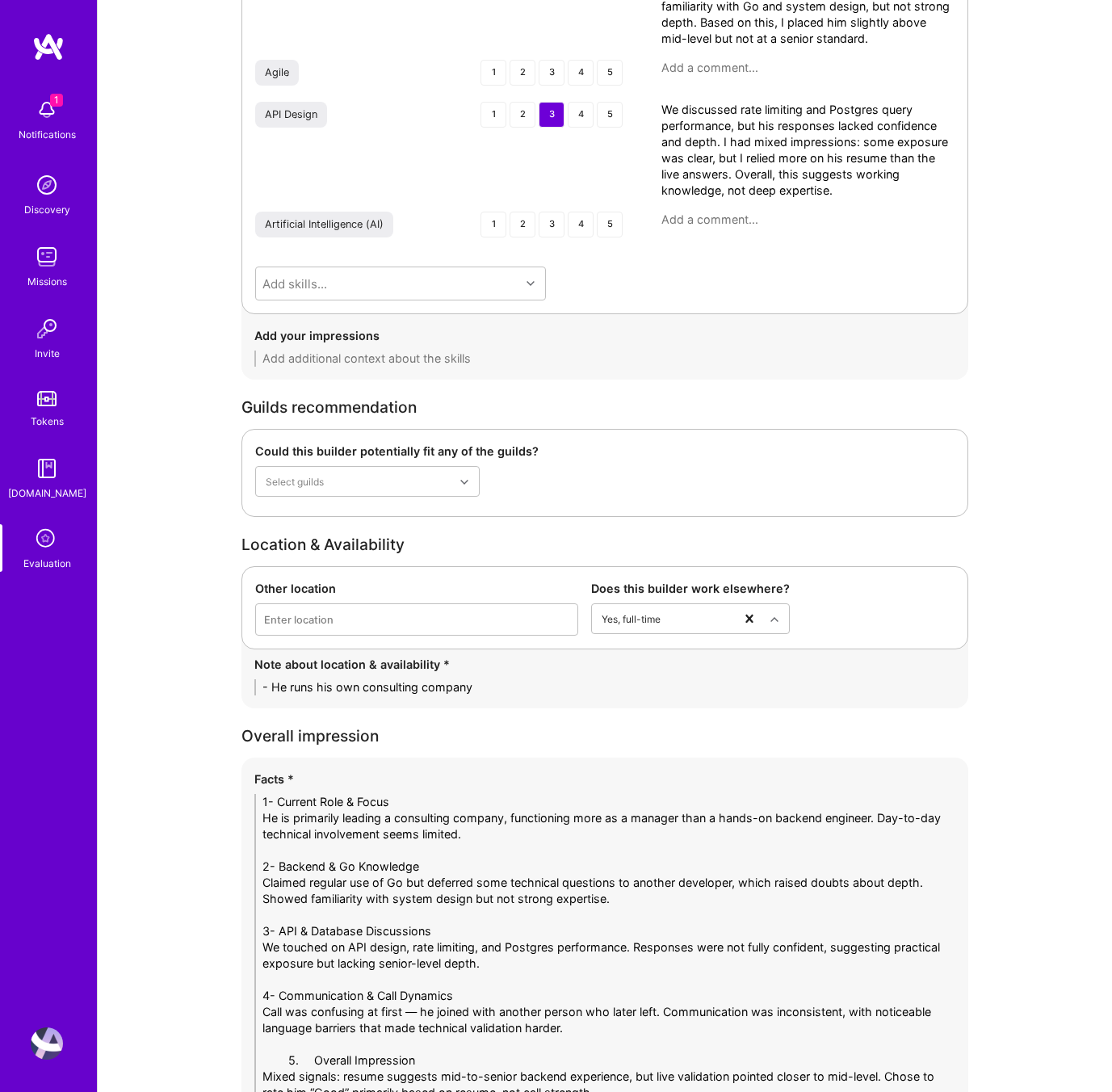
scroll to position [3131, 0]
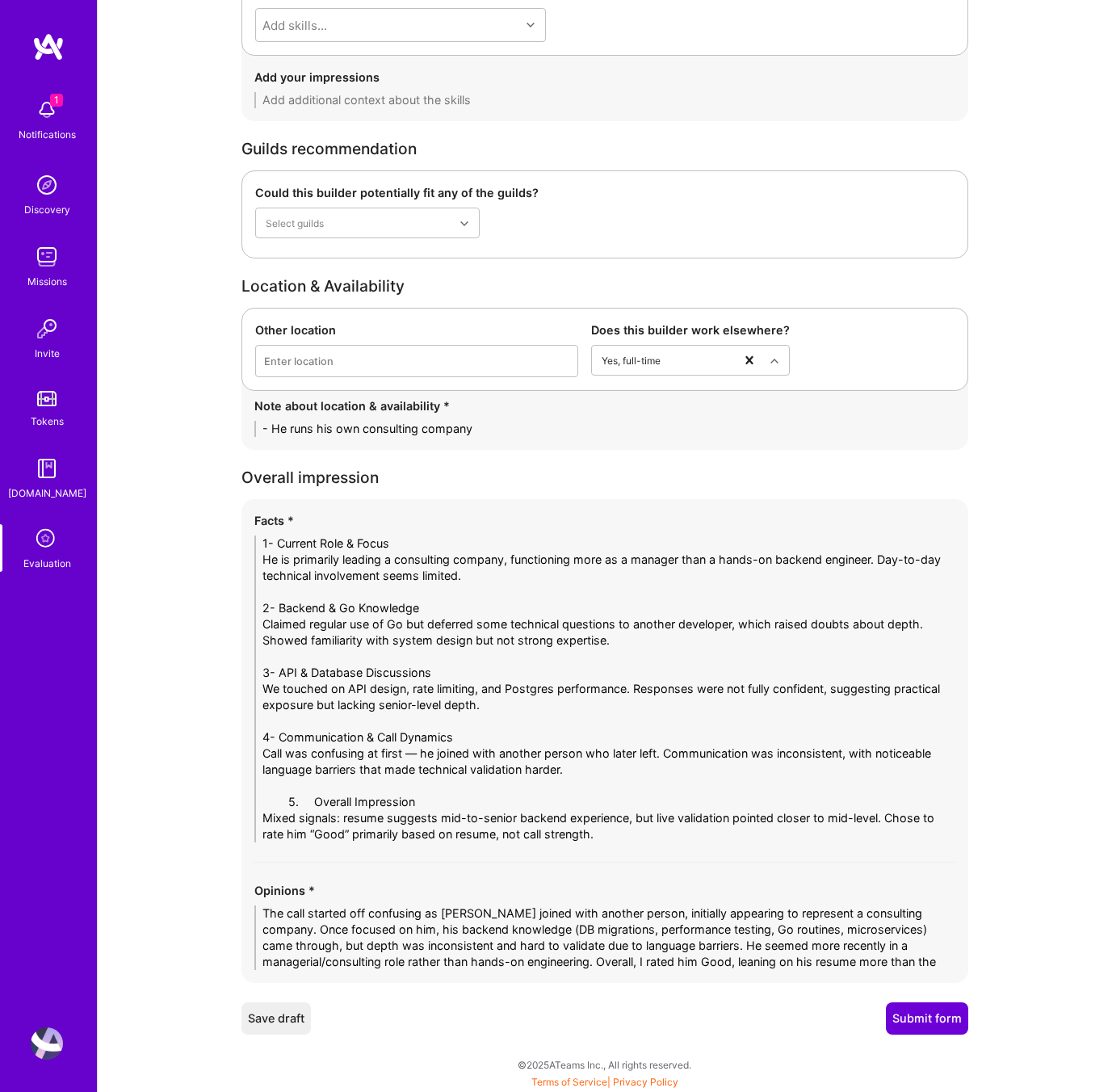
drag, startPoint x: 313, startPoint y: 802, endPoint x: 217, endPoint y: 794, distance: 96.3
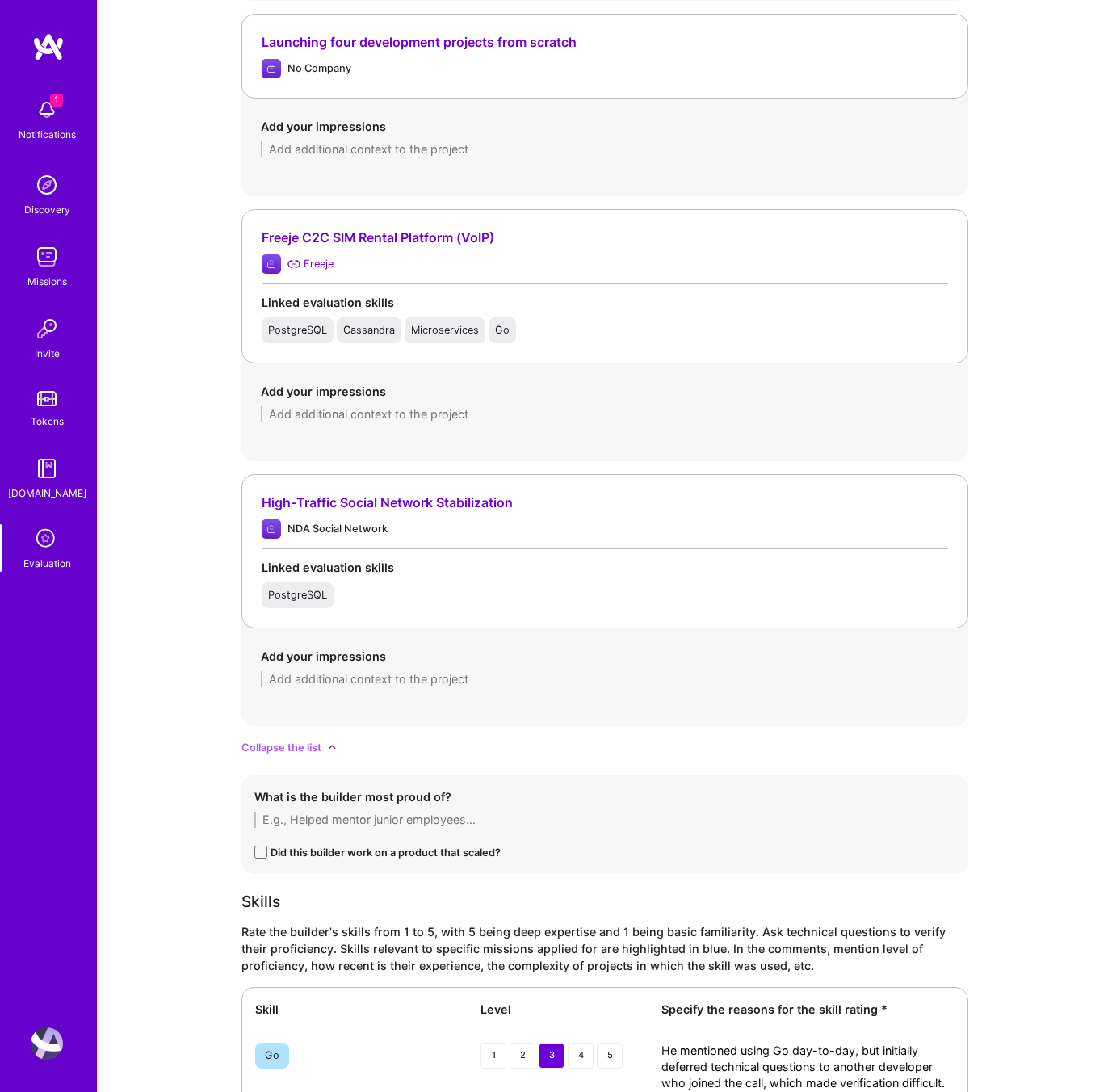
scroll to position [1660, 0]
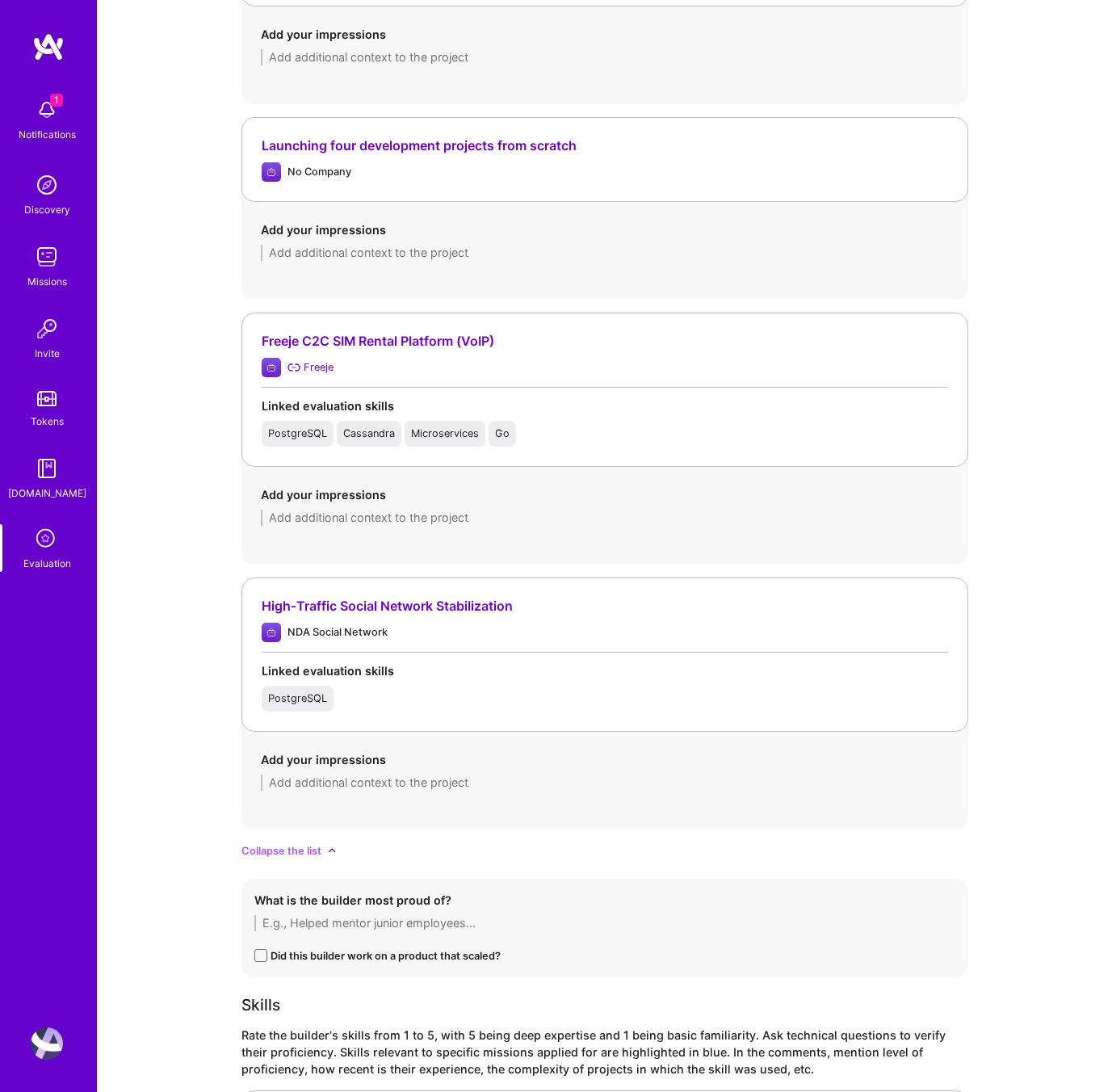
type textarea "1- Current Role & Focus He is primarily leading a consulting company, functioni…"
click at [542, 347] on div "Freeje C2C SIM Rental Platform (VoIP)" at bounding box center [605, 341] width 687 height 17
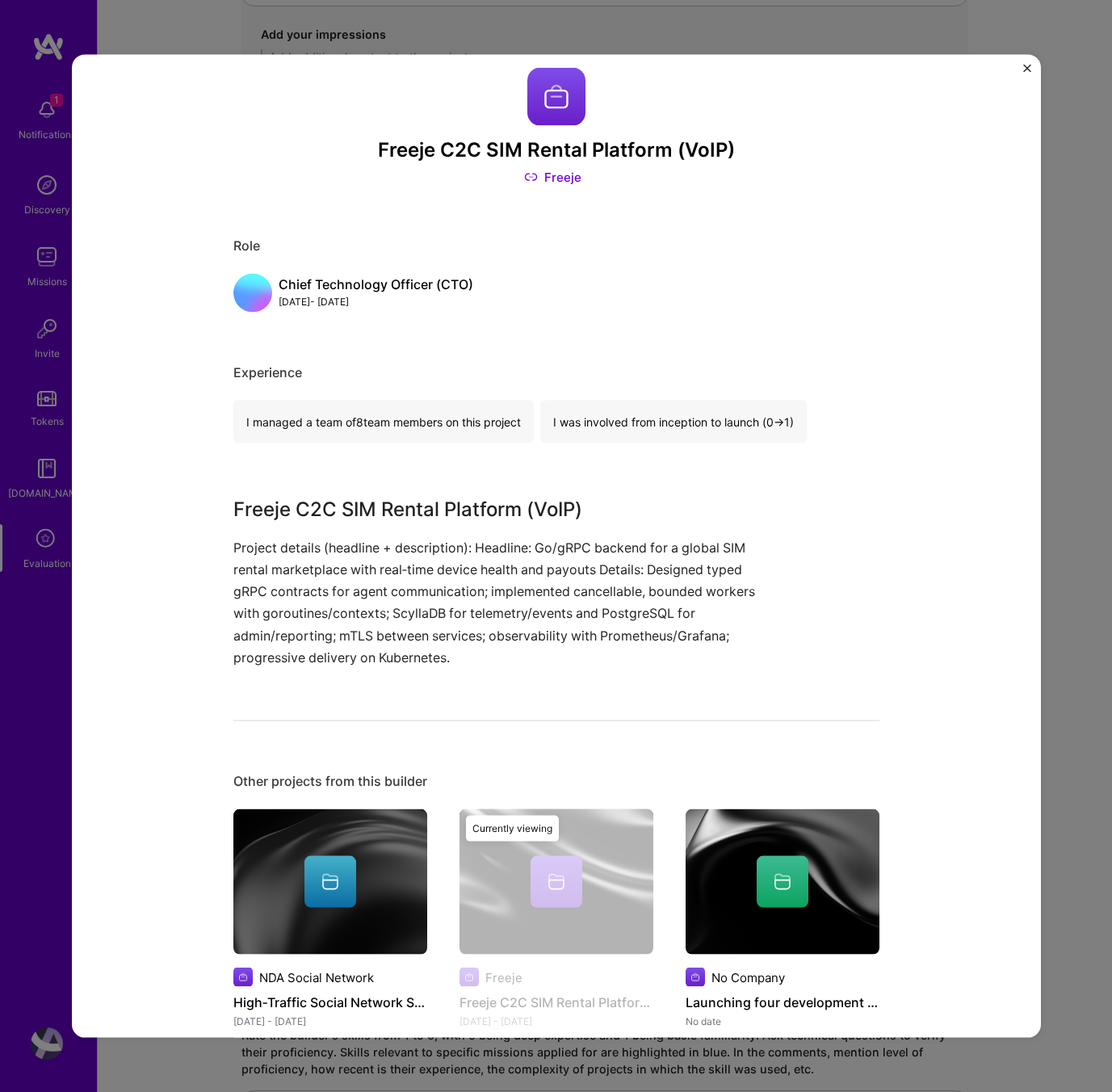
scroll to position [0, 0]
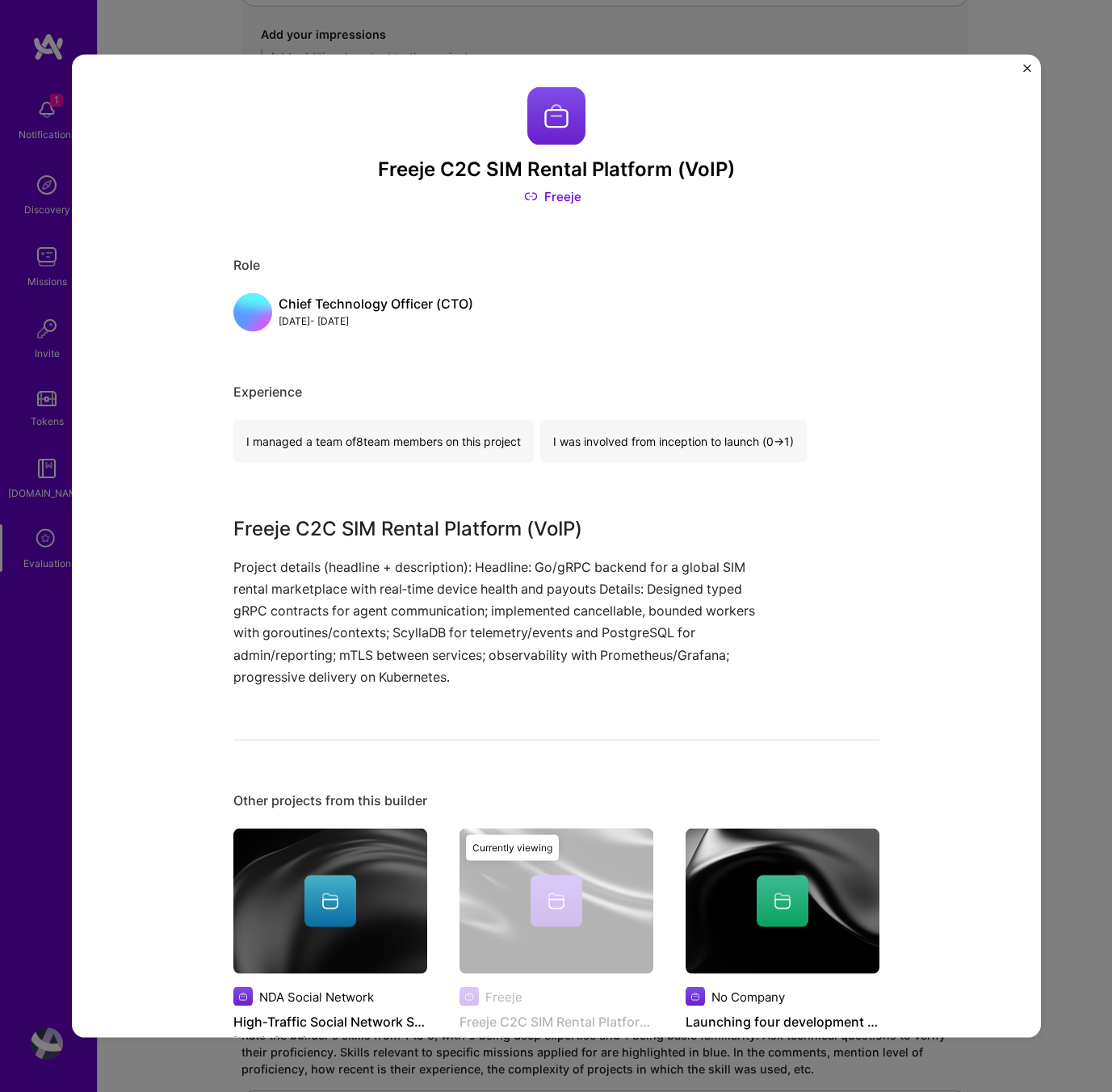
click at [1059, 324] on div "Freeje C2C SIM Rental Platform (VoIP) Freeje Role Chief Technology Officer (CTO…" at bounding box center [556, 546] width 1112 height 1092
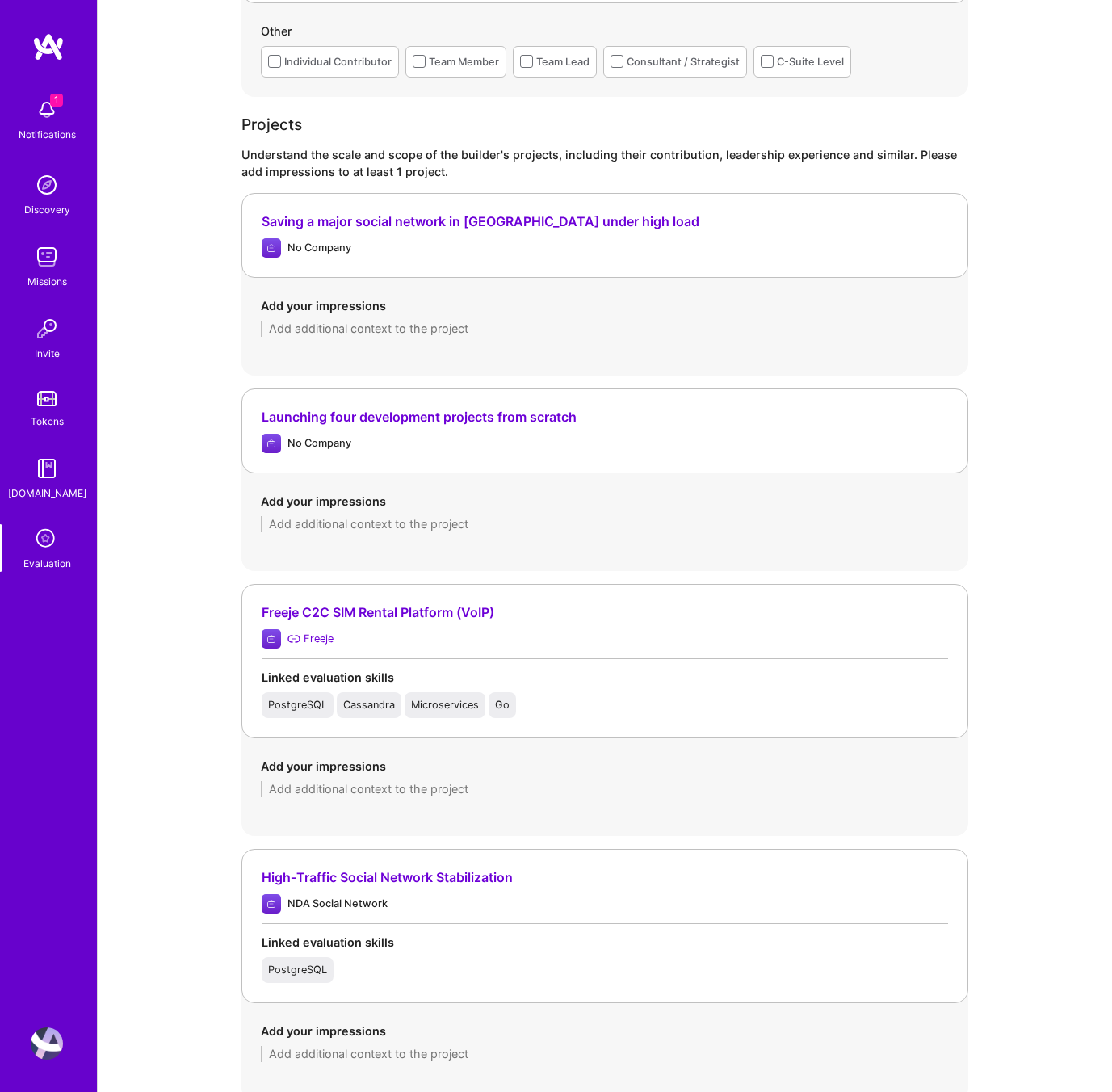
scroll to position [1200, 0]
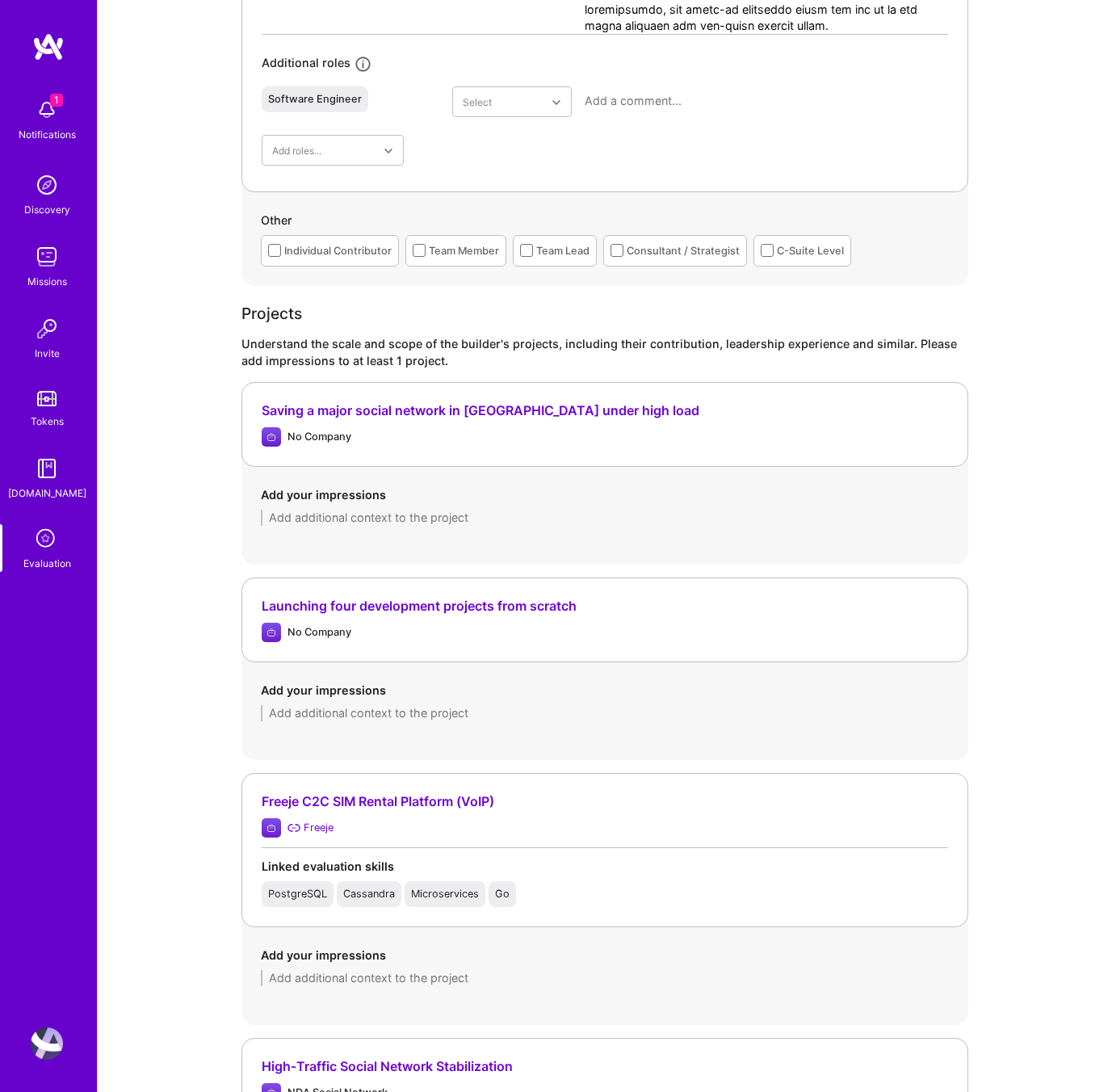
click at [441, 517] on textarea at bounding box center [605, 518] width 689 height 16
type textarea "We talked about this one,"
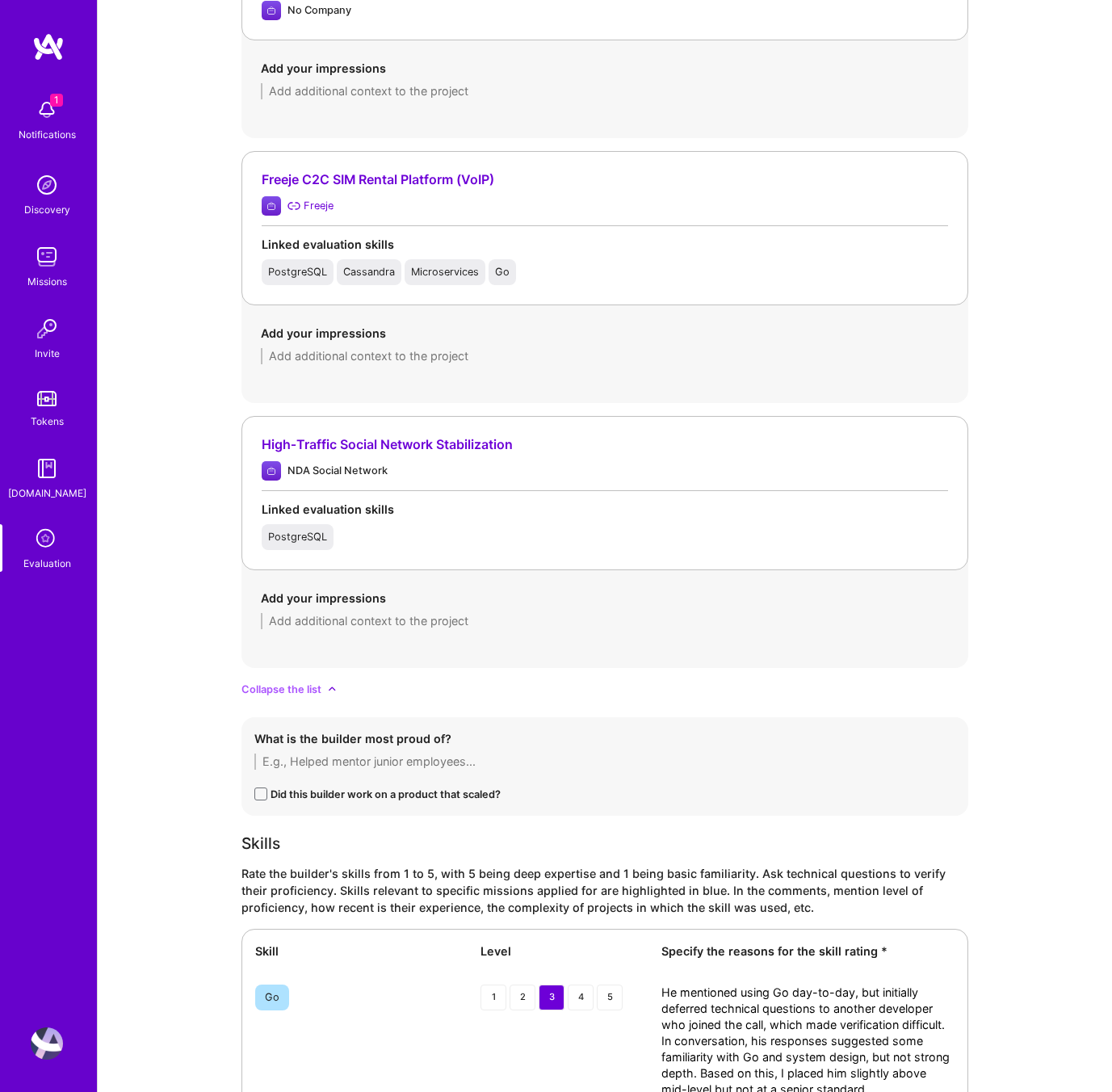
scroll to position [2067, 0]
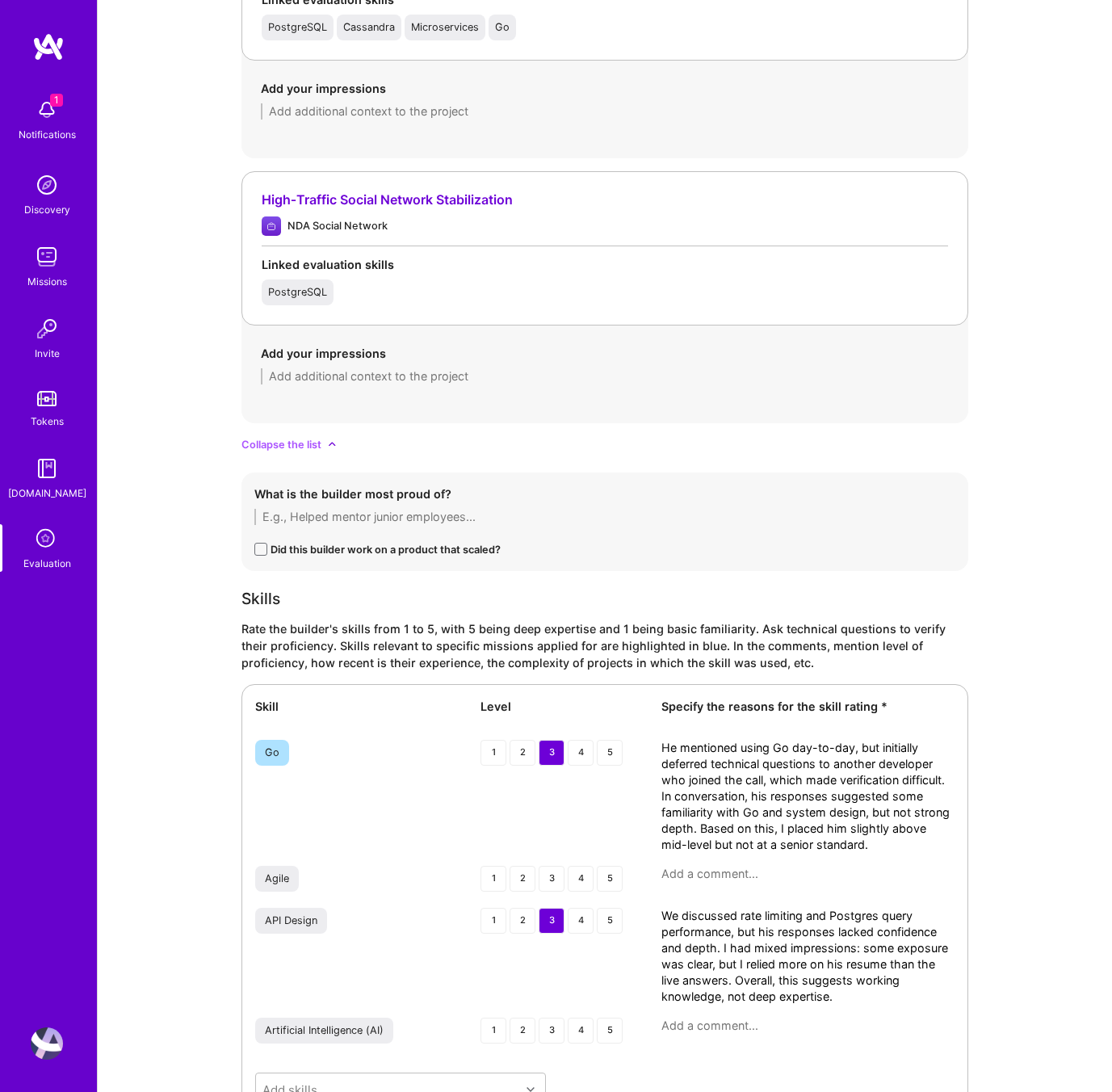
click at [317, 436] on span "Collapse the list" at bounding box center [281, 444] width 80 height 17
click at [318, 444] on div "See all projects" at bounding box center [605, 444] width 727 height 17
click at [362, 378] on textarea at bounding box center [605, 376] width 689 height 16
paste textarea "We talked about this one,"
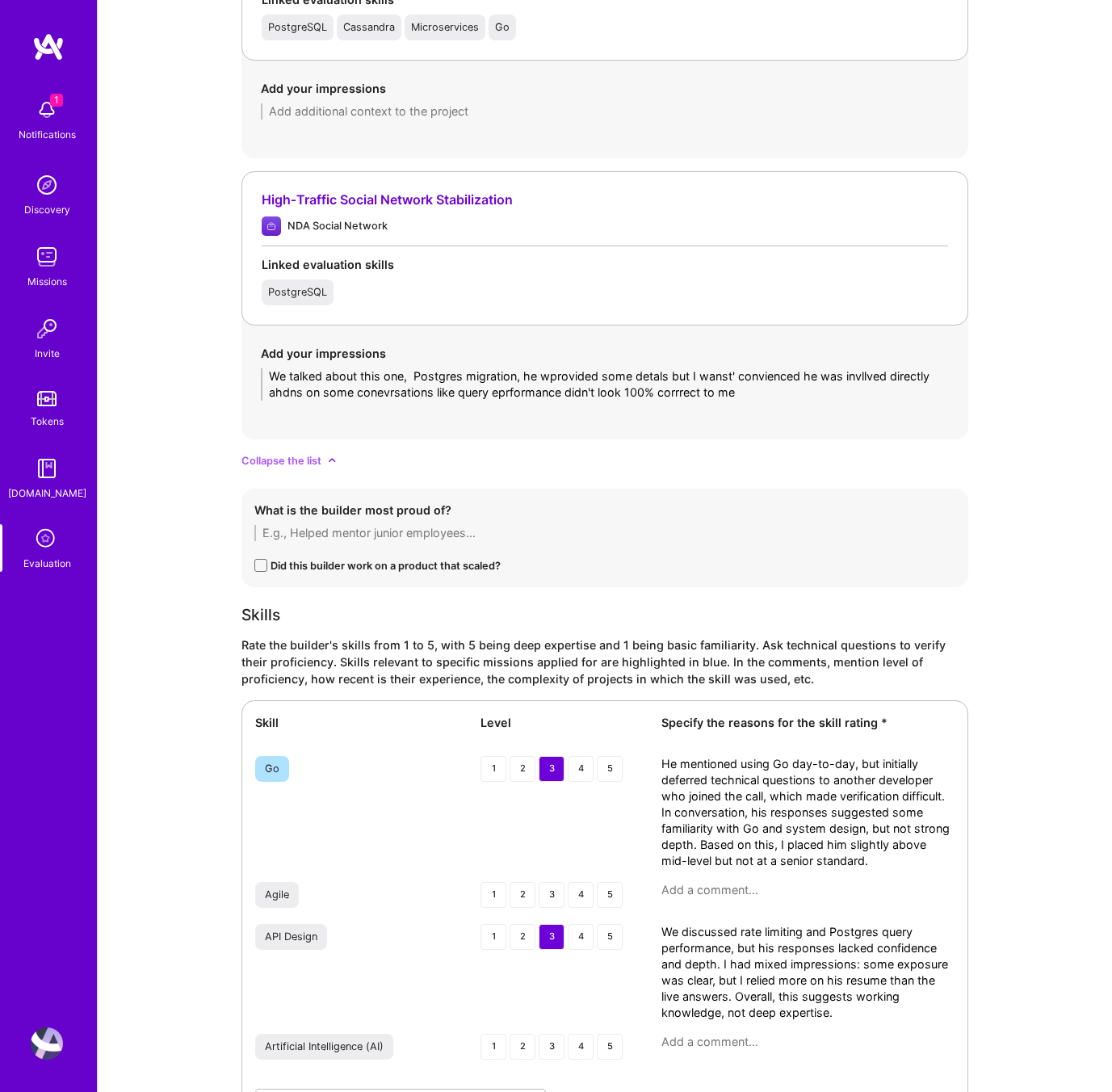
click at [405, 374] on textarea "We talked about this one, Postgres migration, he wprovided some detals but I wa…" at bounding box center [605, 384] width 689 height 33
paste textarea "discussed his experience with a Postgres migration. He provided some details bu…"
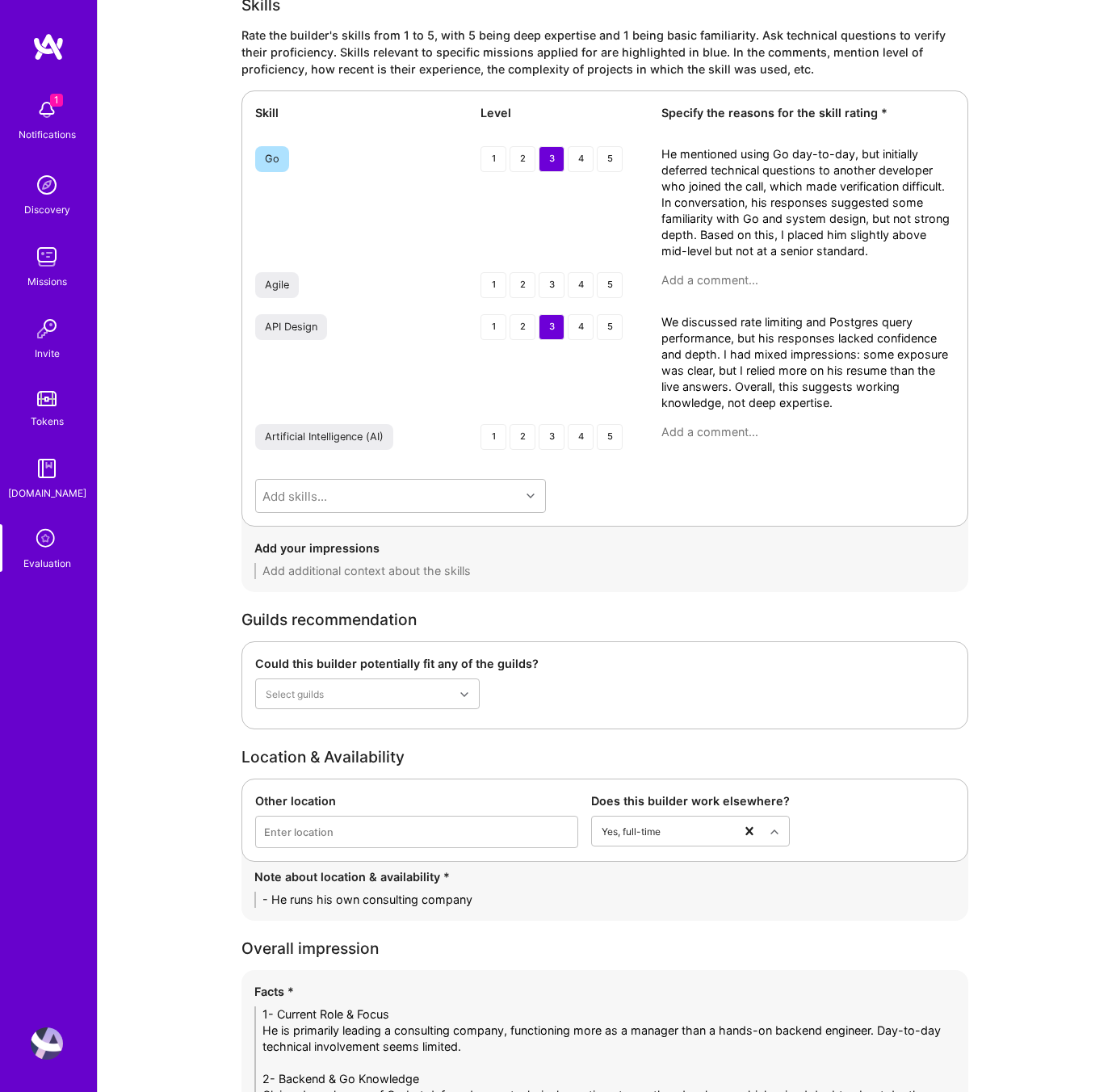
scroll to position [3163, 0]
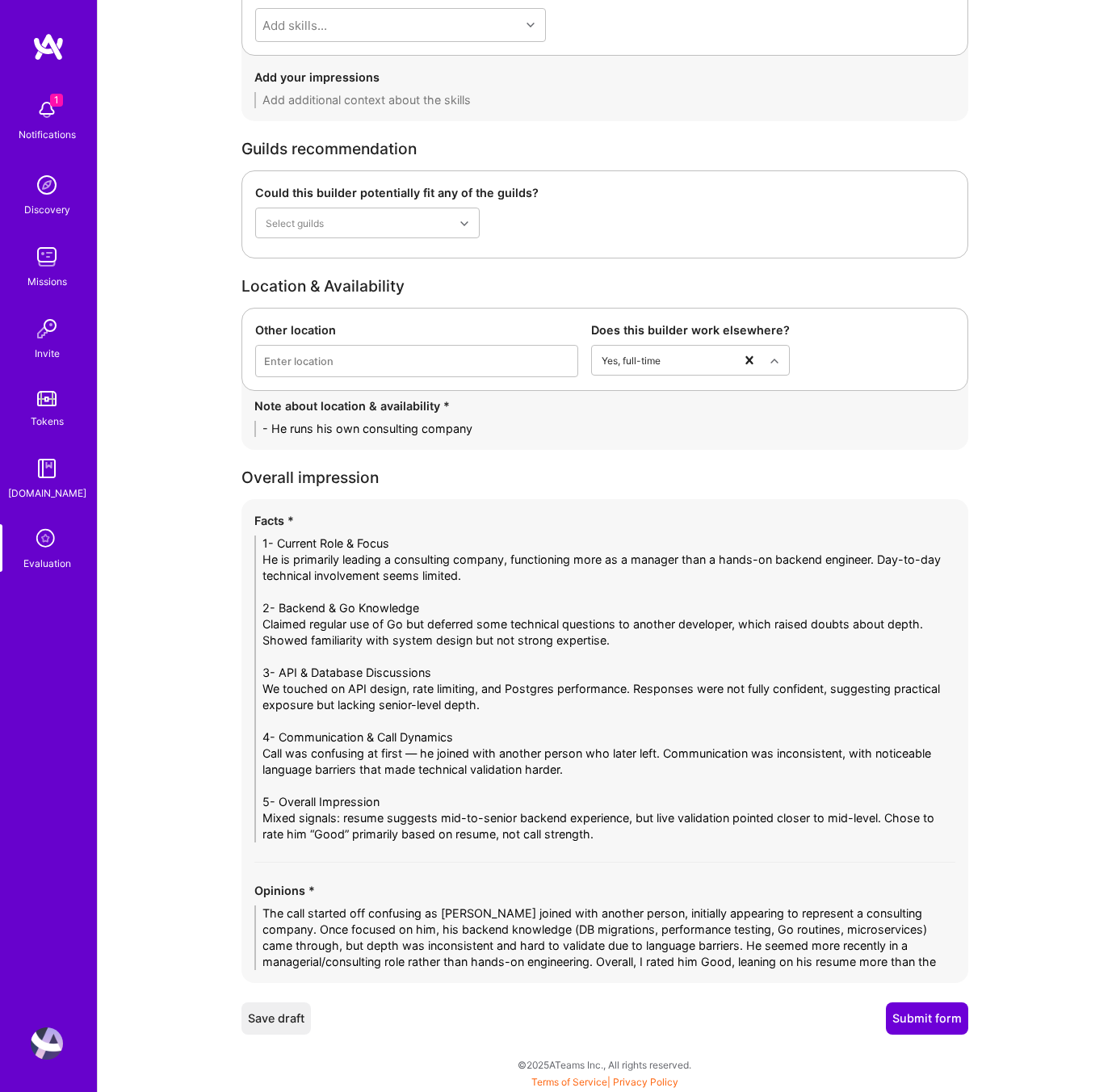
type textarea "We discussed his experience with a Postgres migration. He provided some details…"
click at [921, 1023] on button "Submit form" at bounding box center [927, 1019] width 82 height 33
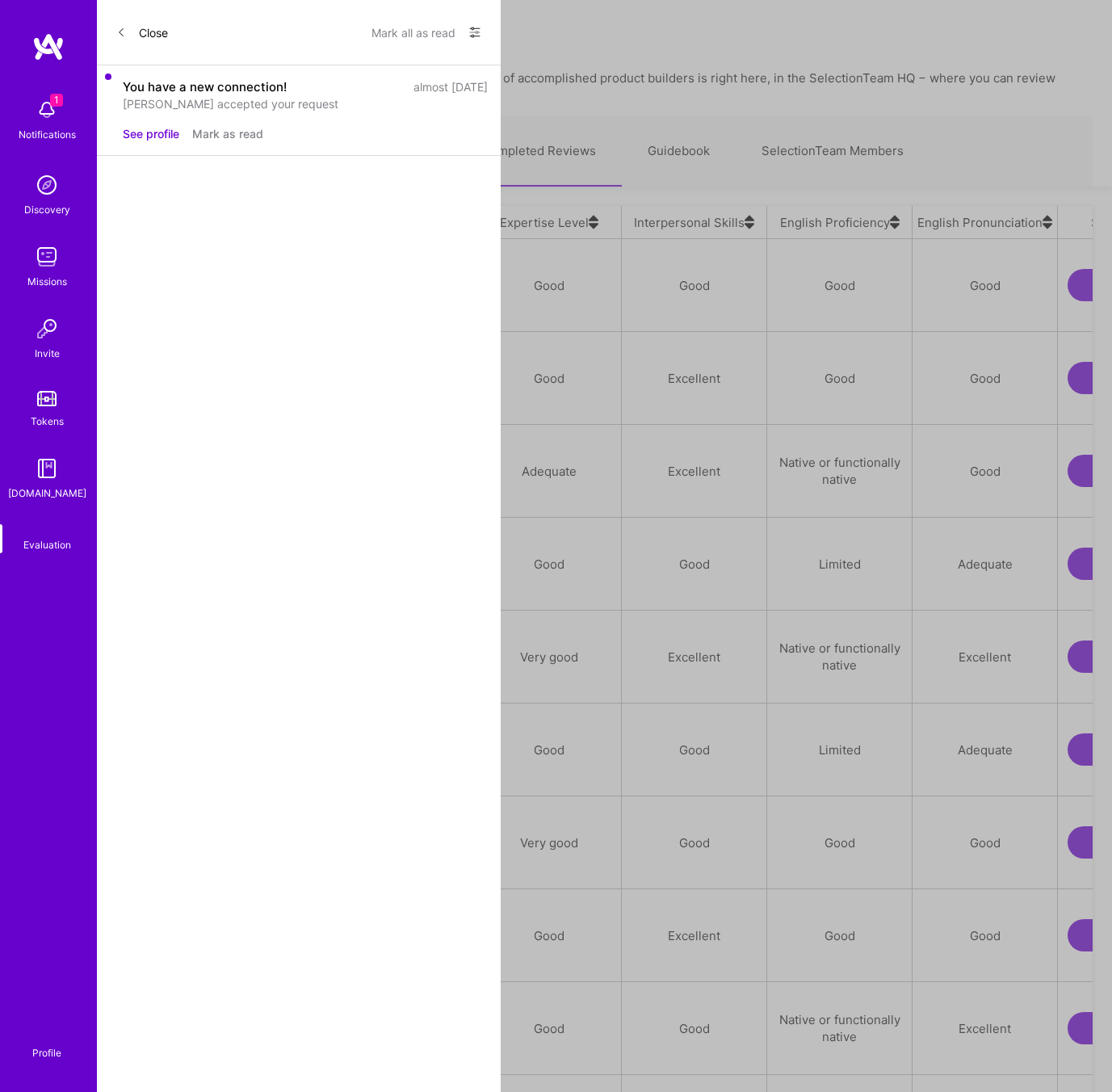
scroll to position [922, 976]
click at [206, 553] on div "[PERSON_NAME]" at bounding box center [185, 563] width 99 height 20
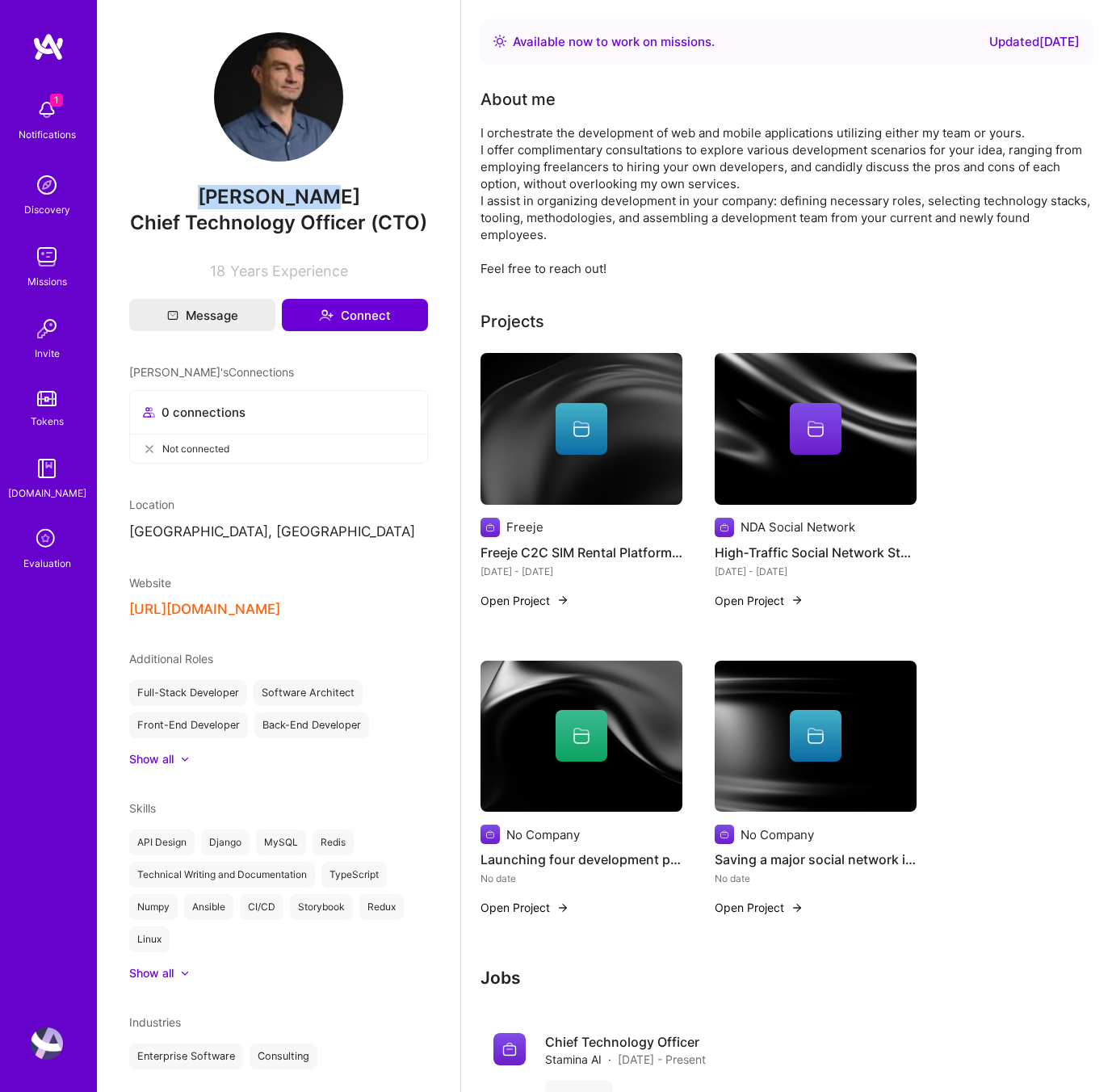
drag, startPoint x: 0, startPoint y: 0, endPoint x: 215, endPoint y: 197, distance: 291.6
click at [215, 197] on span "[PERSON_NAME]" at bounding box center [278, 197] width 299 height 24
